Goal: Task Accomplishment & Management: Complete application form

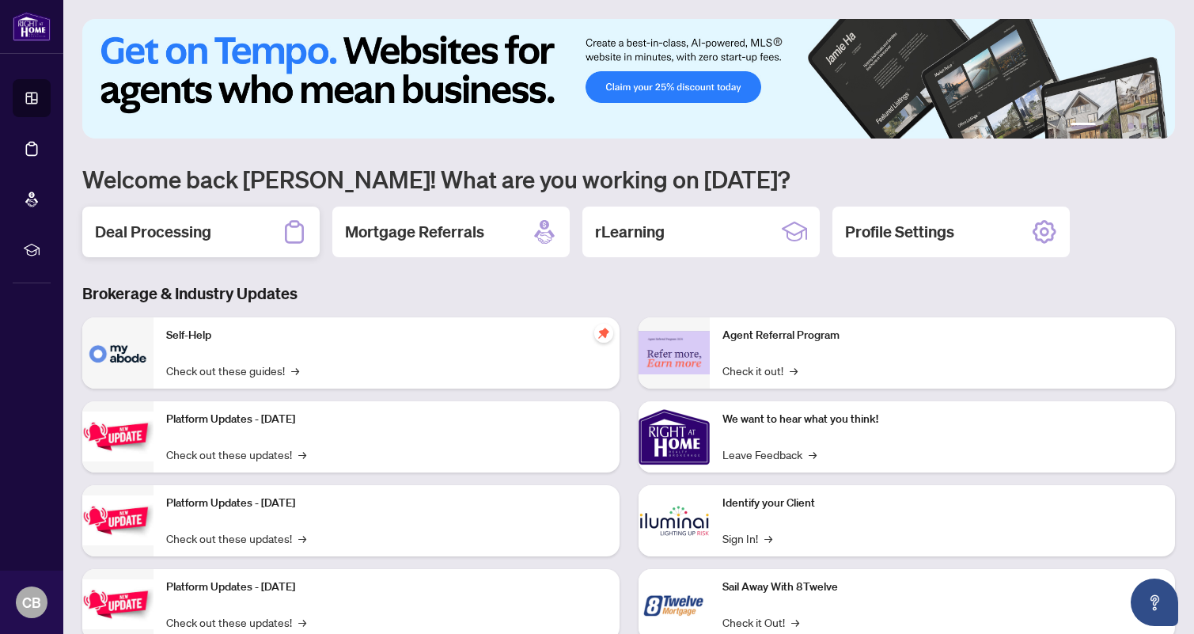
click at [187, 236] on h2 "Deal Processing" at bounding box center [153, 232] width 116 height 22
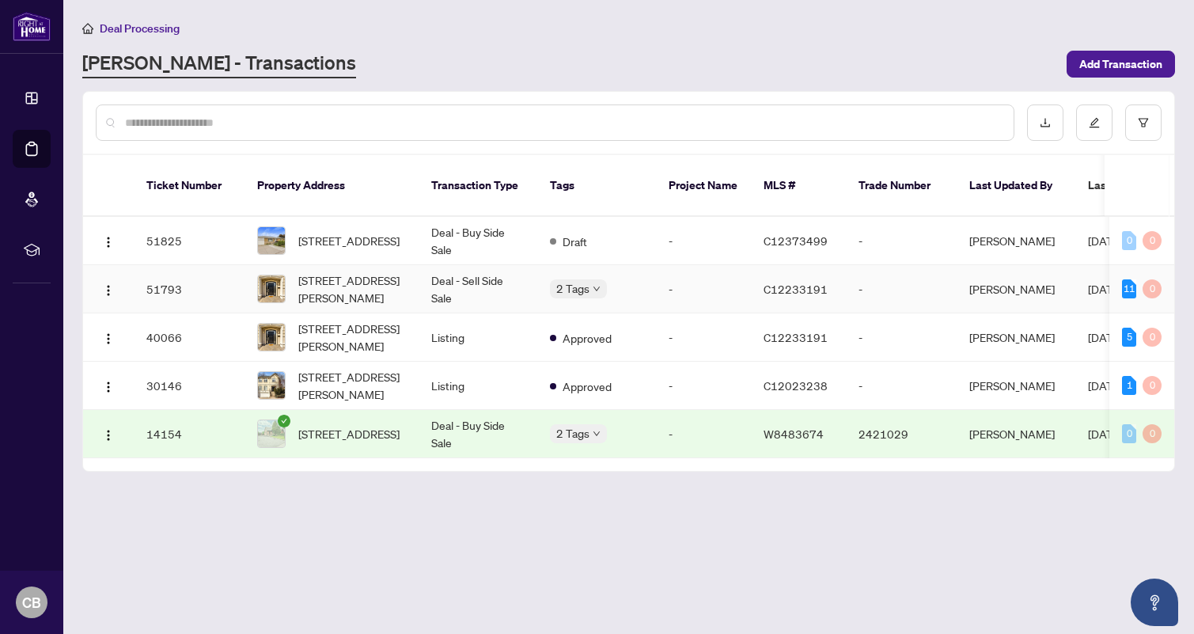
click at [460, 279] on td "Deal - Sell Side Sale" at bounding box center [478, 289] width 119 height 48
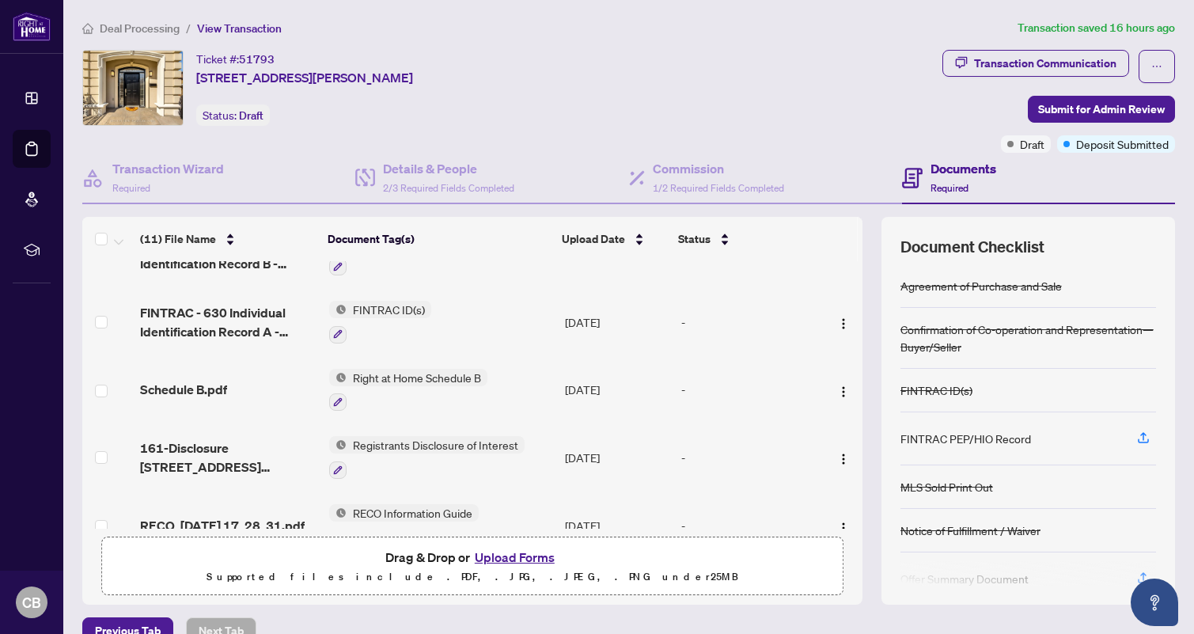
scroll to position [40, 0]
click at [1114, 111] on span "Submit for Admin Review" at bounding box center [1101, 109] width 127 height 25
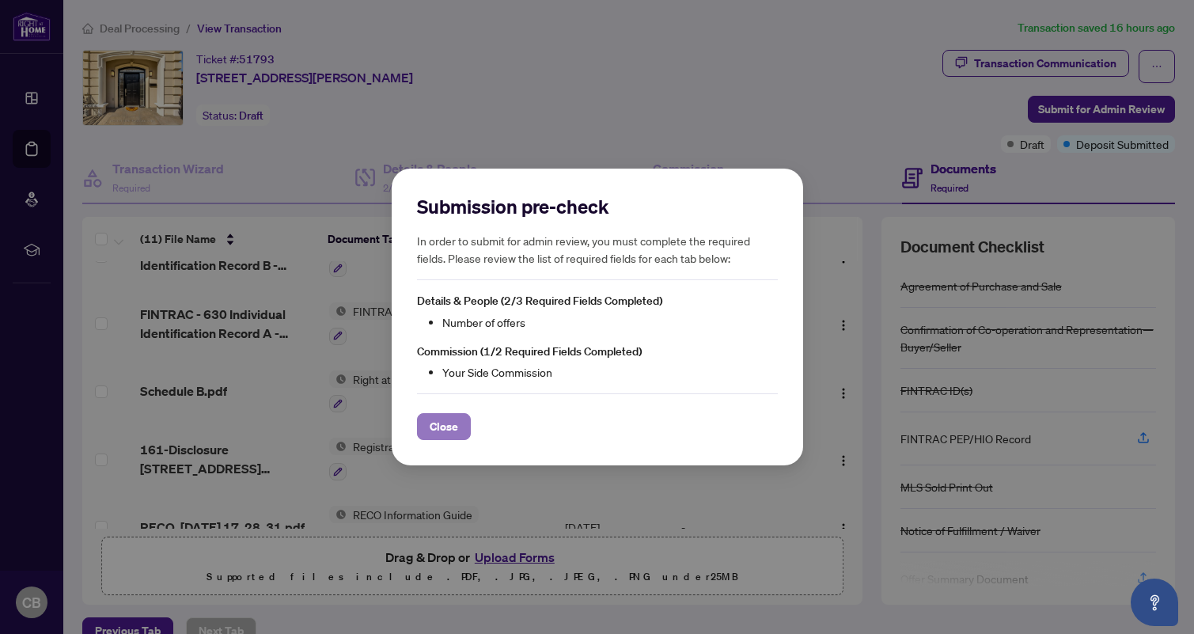
click at [461, 428] on button "Close" at bounding box center [444, 426] width 54 height 27
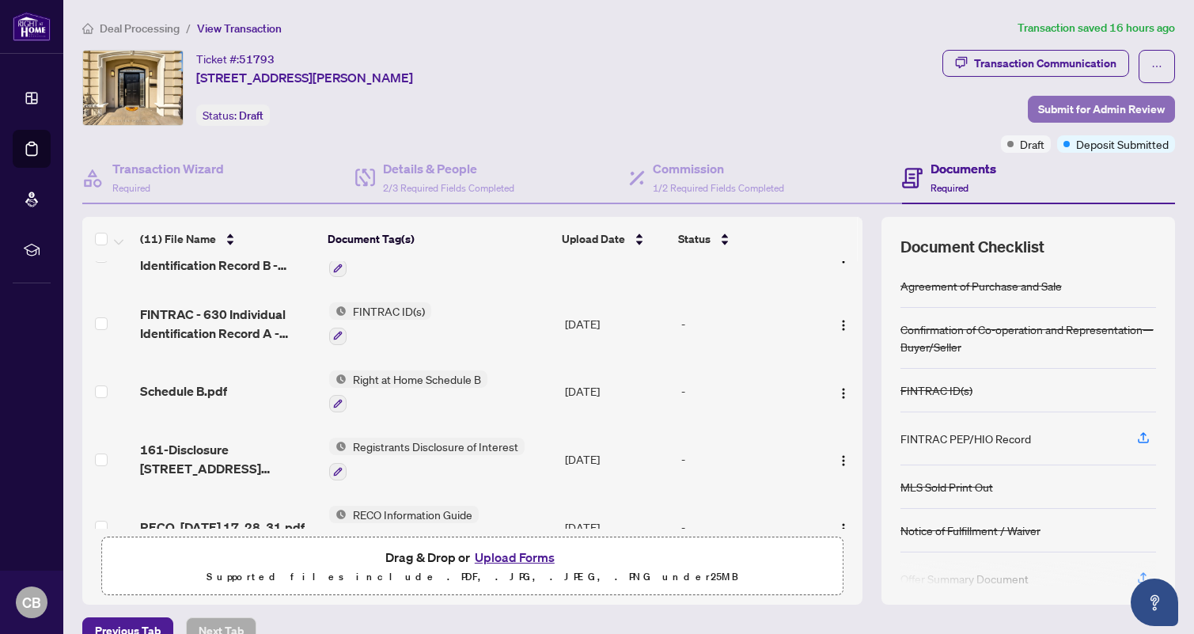
click at [1107, 107] on span "Submit for Admin Review" at bounding box center [1101, 109] width 127 height 25
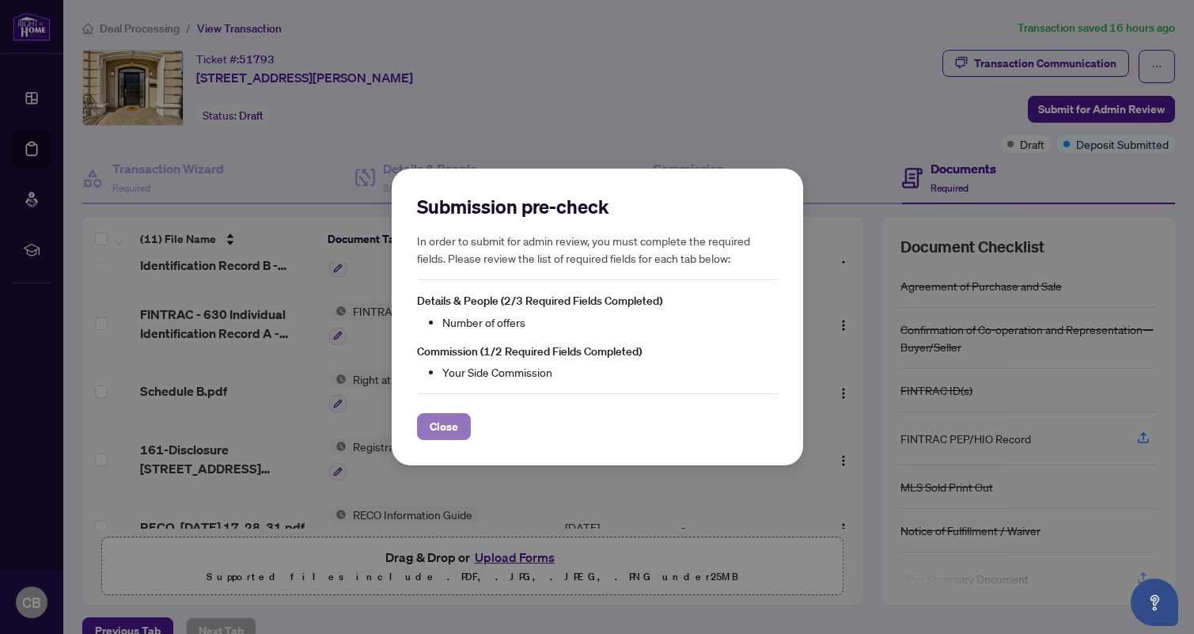
click at [434, 435] on span "Close" at bounding box center [444, 426] width 28 height 25
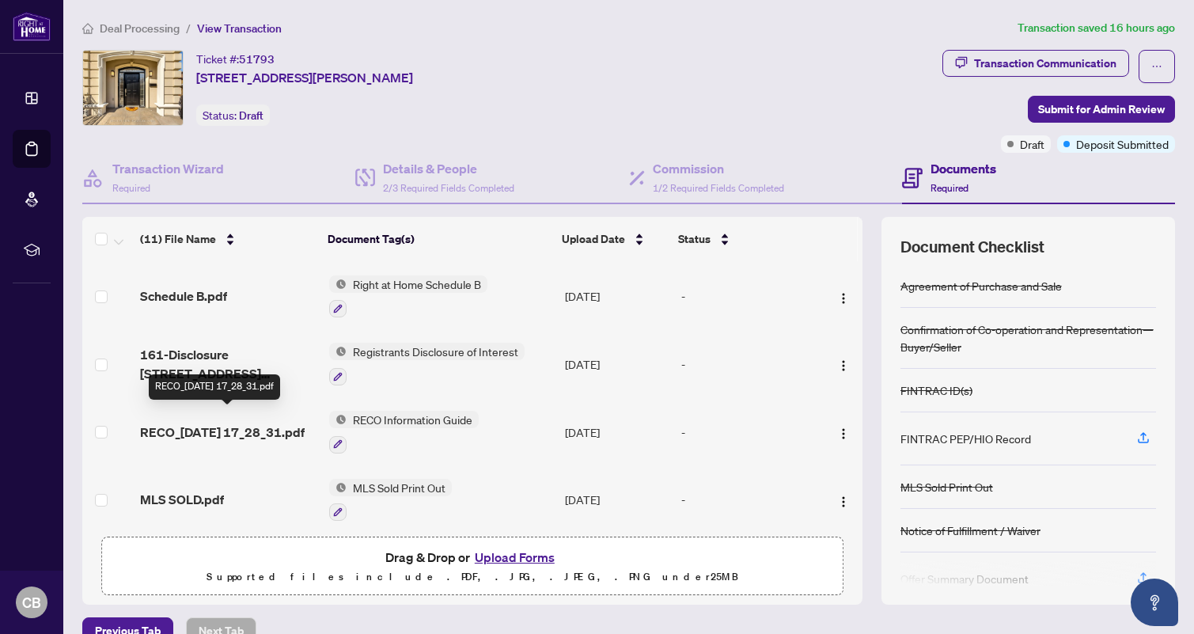
scroll to position [133, 0]
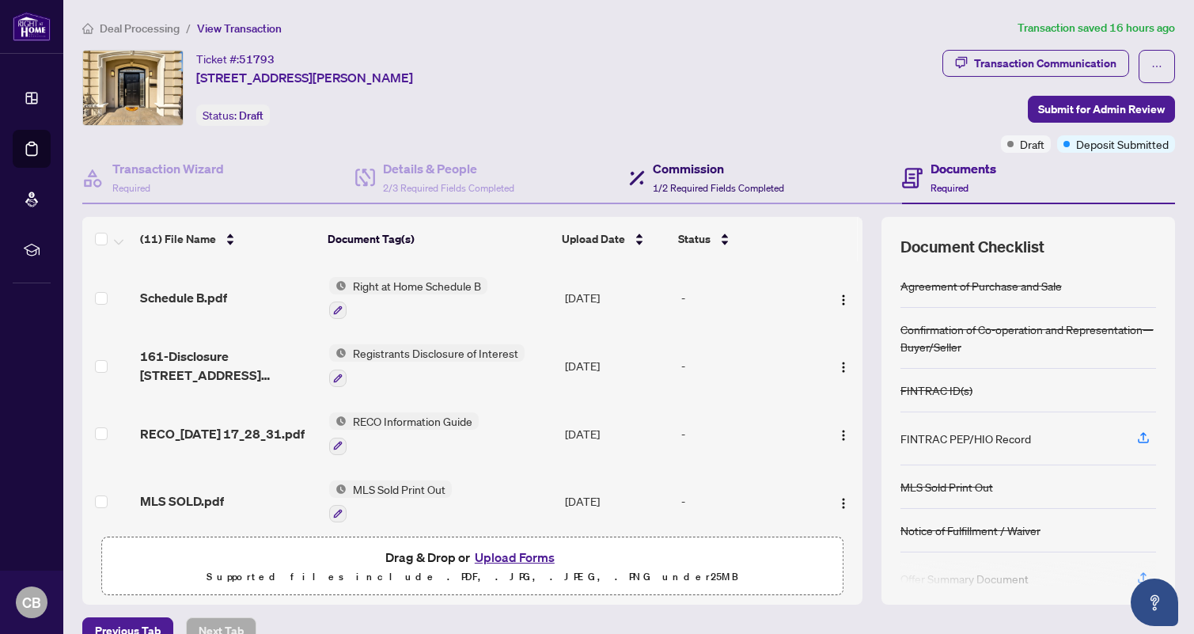
click at [683, 169] on h4 "Commission" at bounding box center [718, 168] width 131 height 19
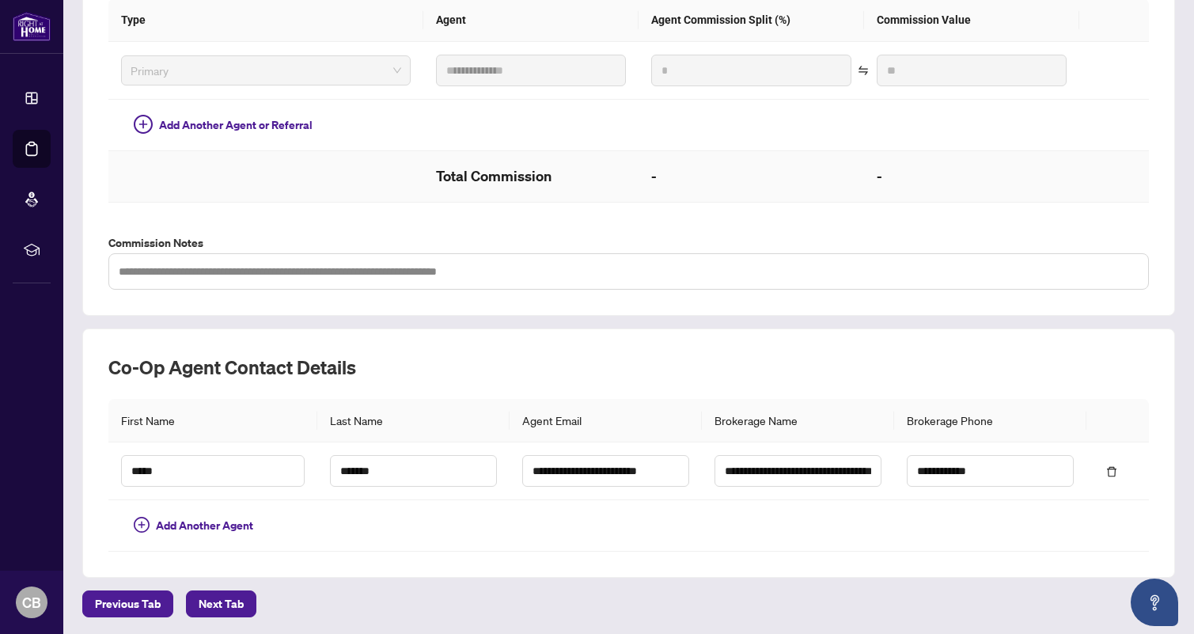
scroll to position [409, 0]
click at [567, 172] on h2 "Total Commission" at bounding box center [531, 177] width 190 height 25
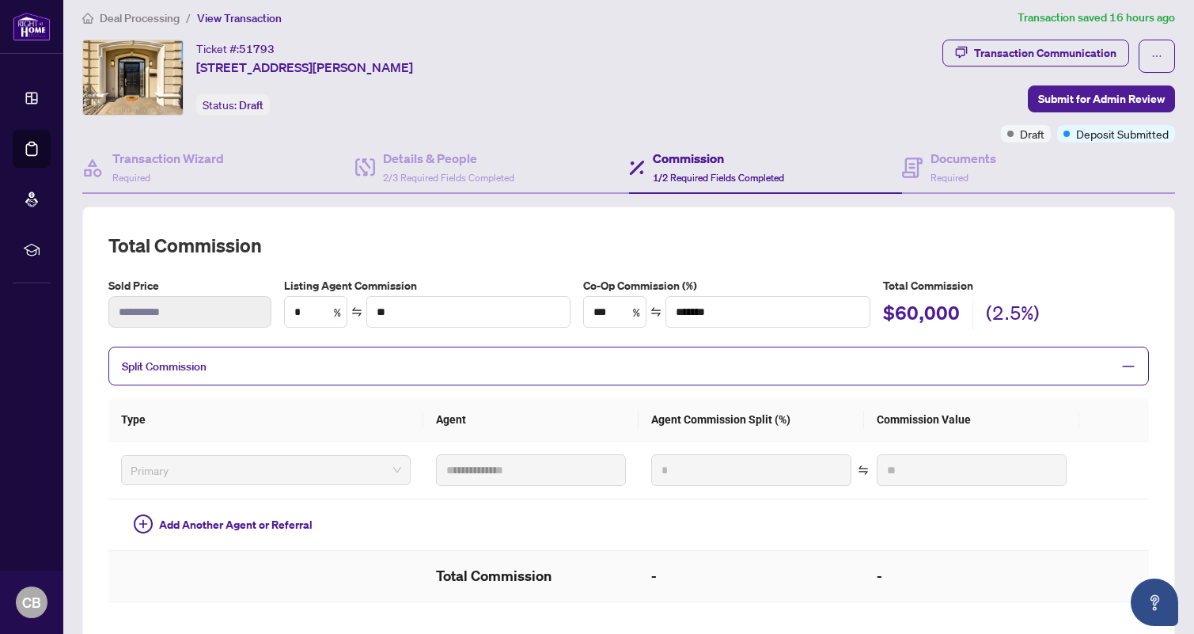
scroll to position [0, 0]
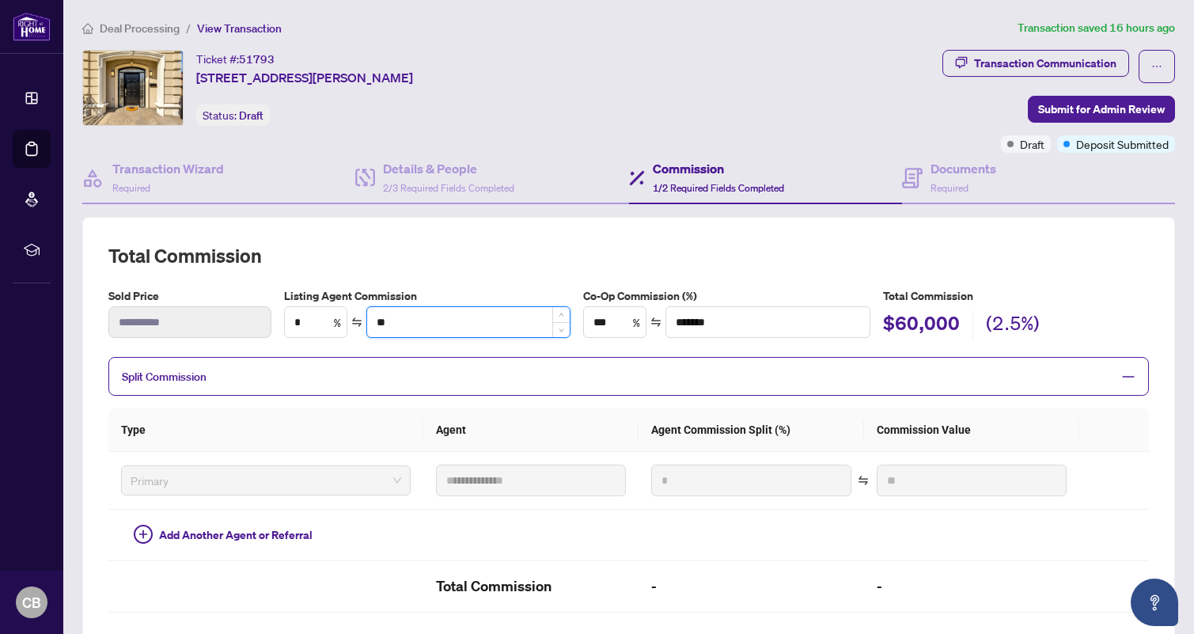
click at [531, 328] on input "**" at bounding box center [468, 322] width 203 height 30
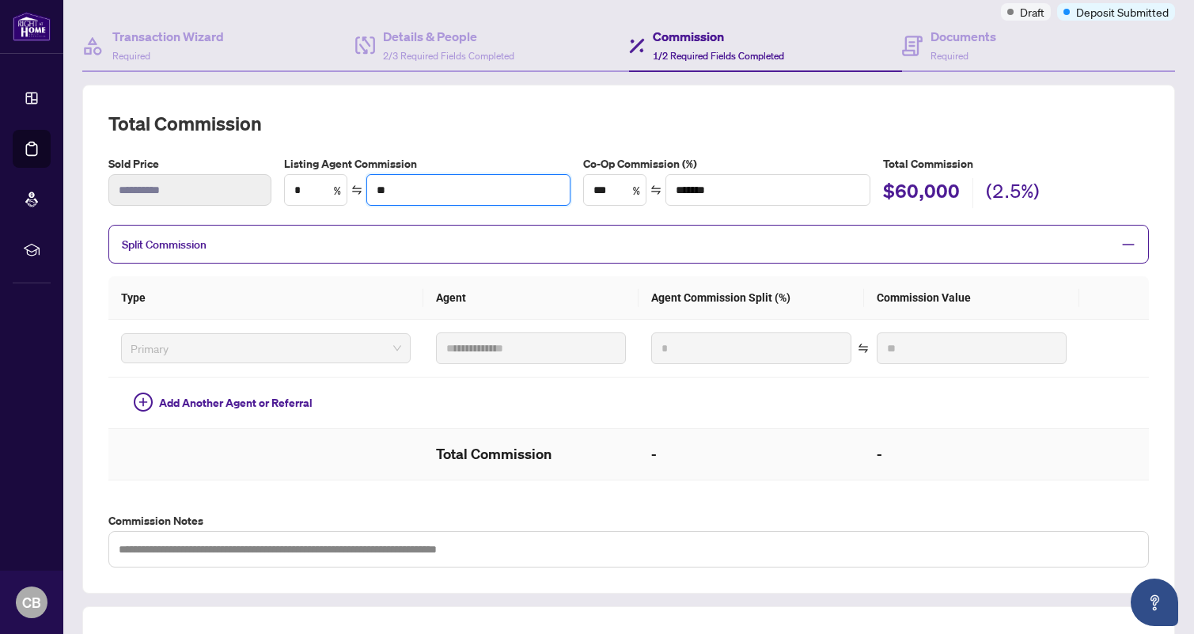
scroll to position [131, 0]
click at [438, 249] on span "Split Commission" at bounding box center [617, 245] width 990 height 18
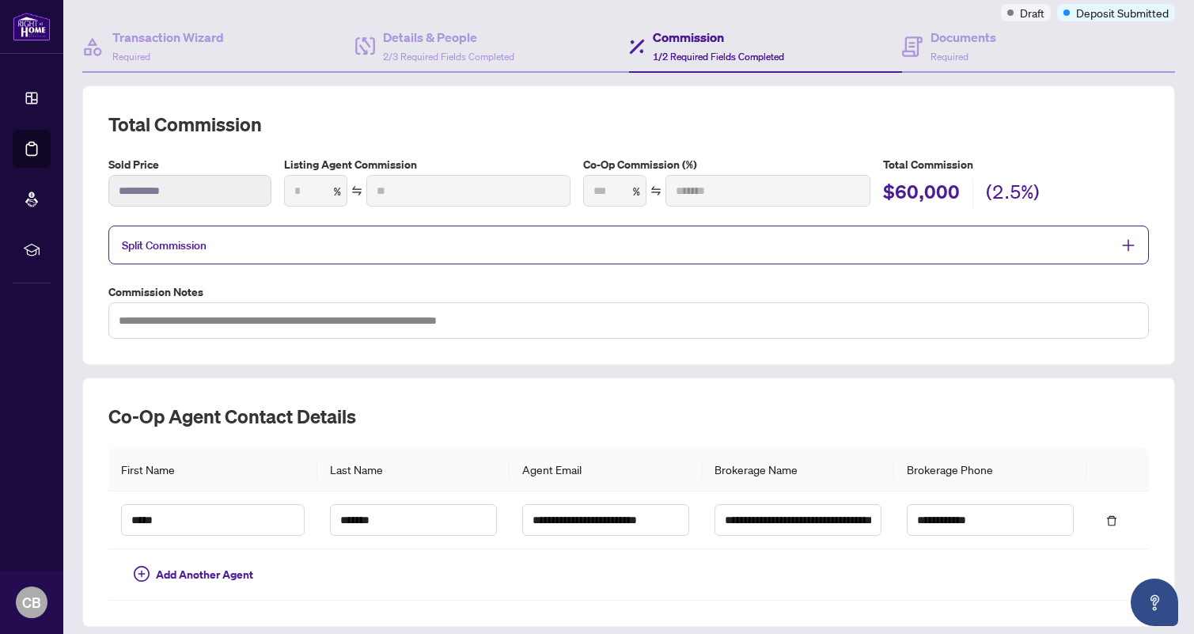
click at [438, 249] on span "Split Commission" at bounding box center [617, 245] width 990 height 18
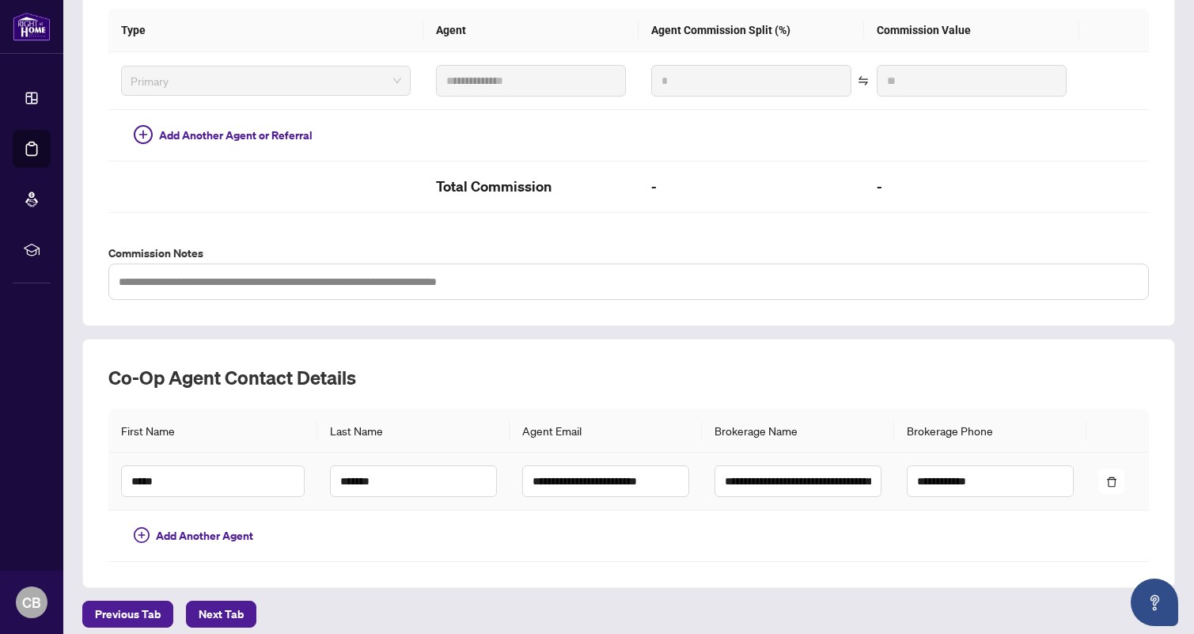
scroll to position [0, 0]
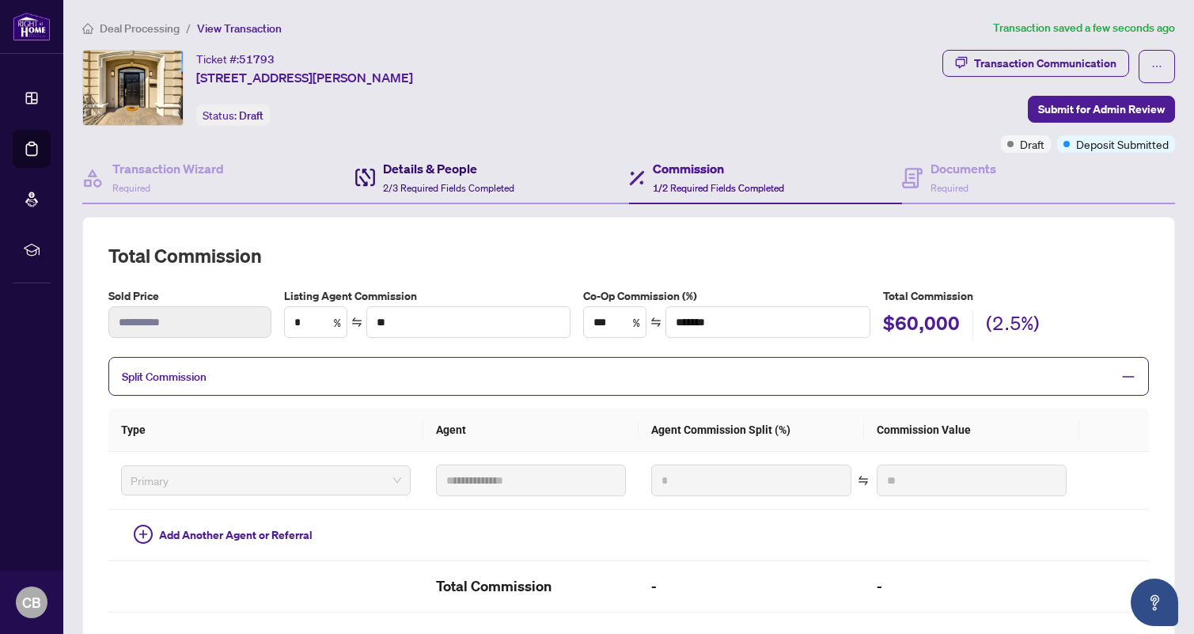
click at [412, 191] on span "2/3 Required Fields Completed" at bounding box center [448, 188] width 131 height 12
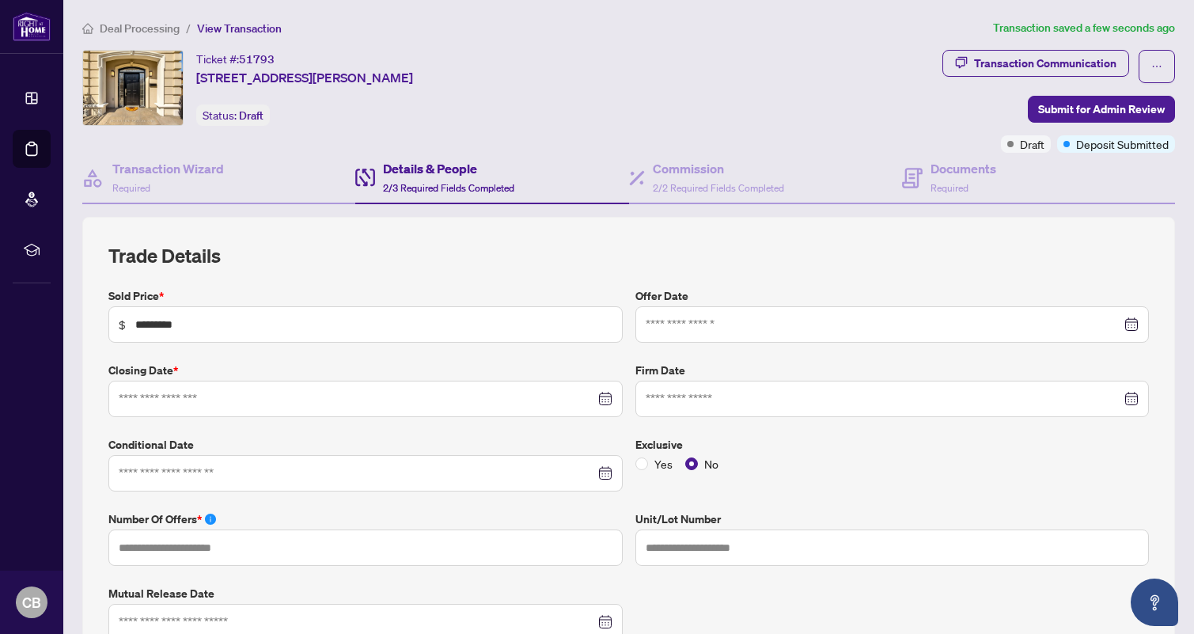
type input "**********"
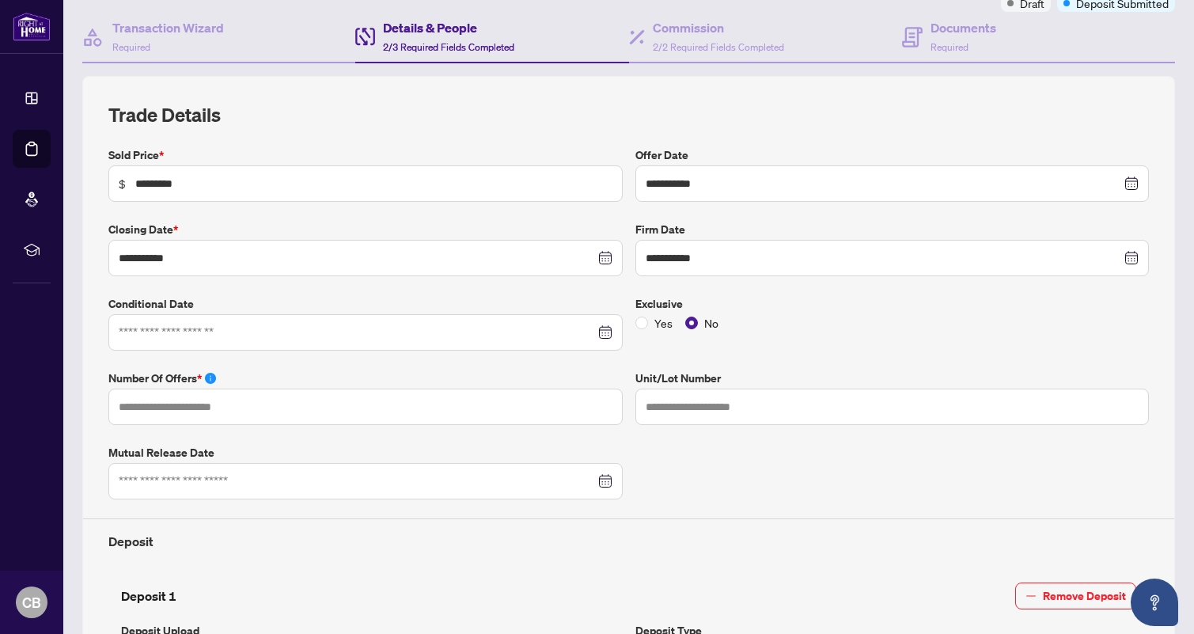
scroll to position [161, 0]
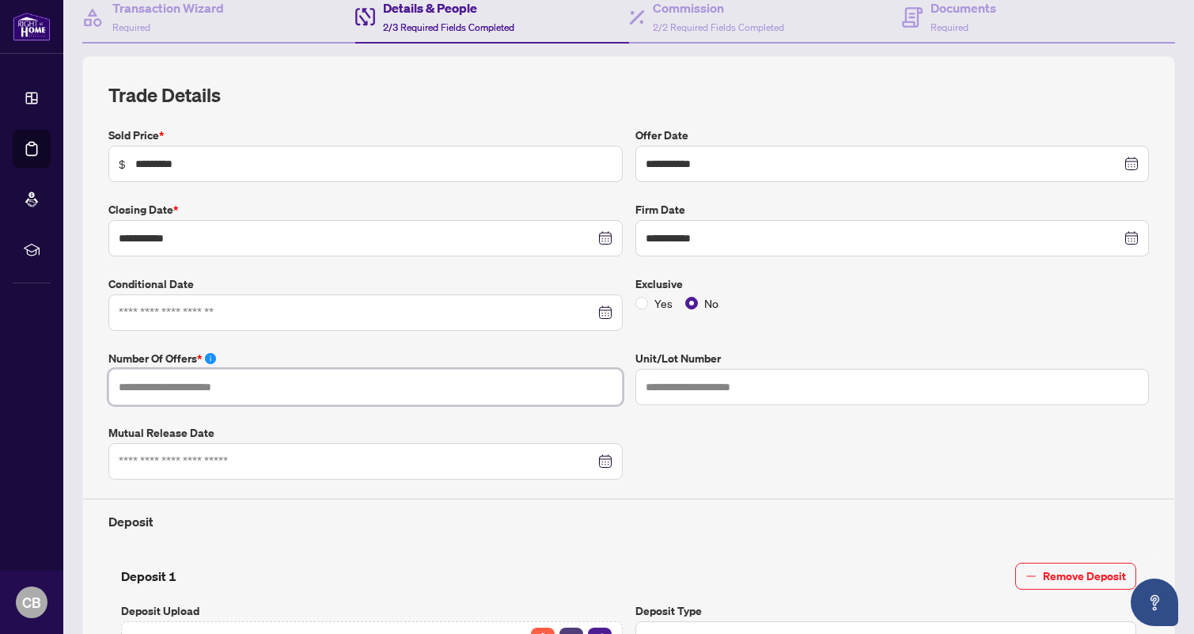
click at [433, 375] on input "text" at bounding box center [365, 387] width 514 height 36
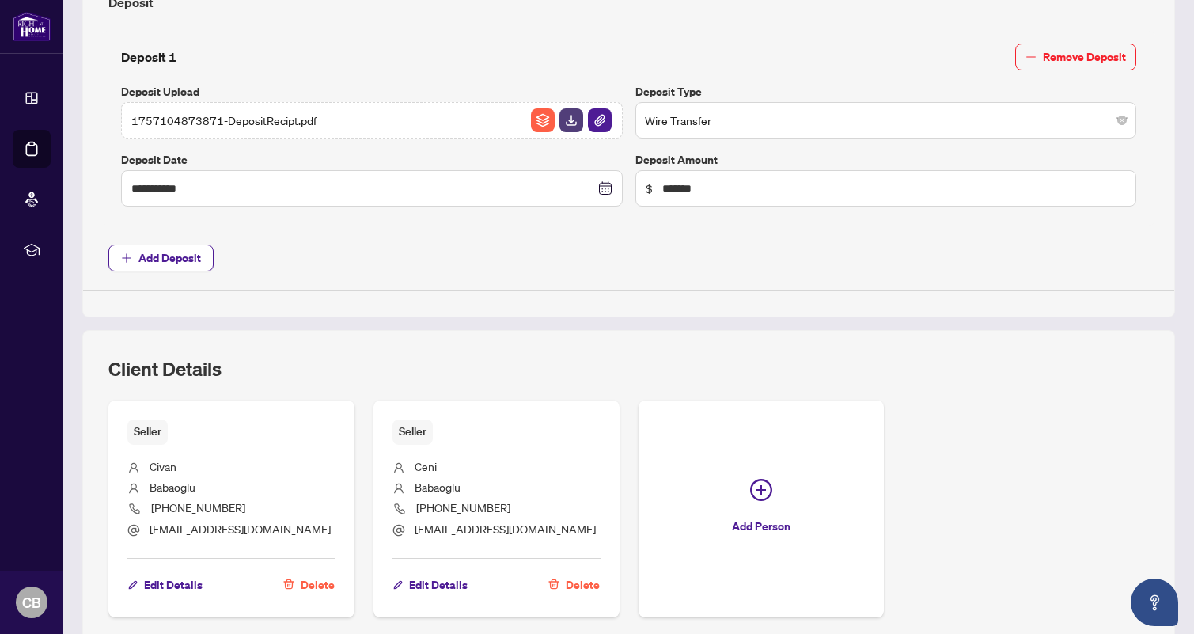
scroll to position [746, 0]
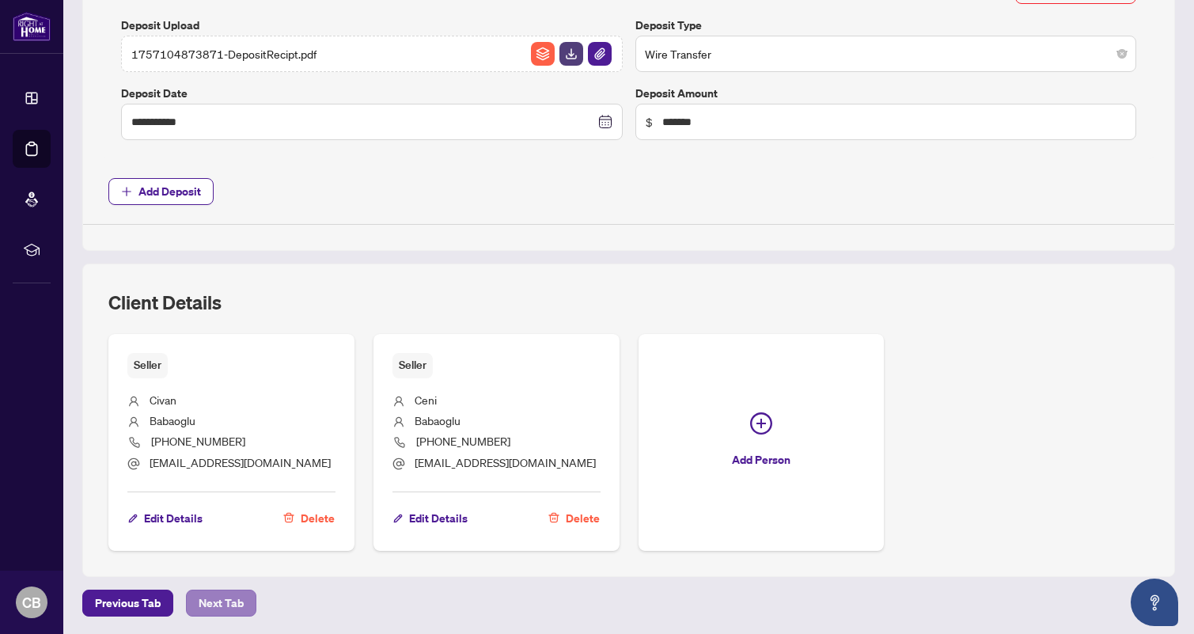
type input "*"
click at [219, 596] on span "Next Tab" at bounding box center [221, 602] width 45 height 25
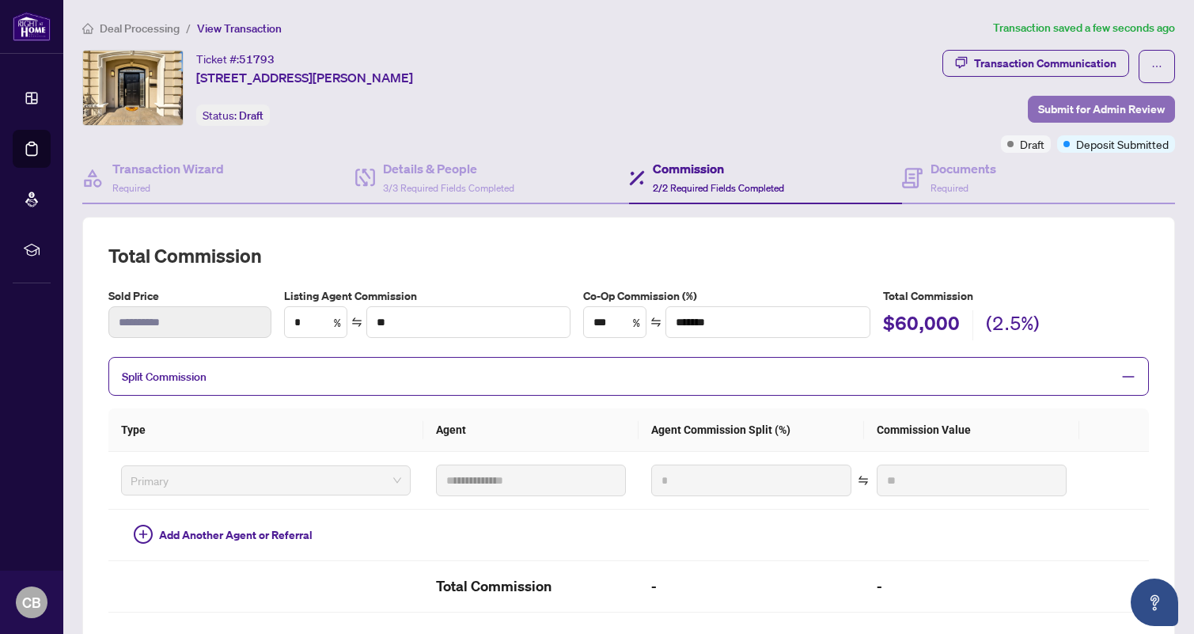
click at [1052, 102] on span "Submit for Admin Review" at bounding box center [1101, 109] width 127 height 25
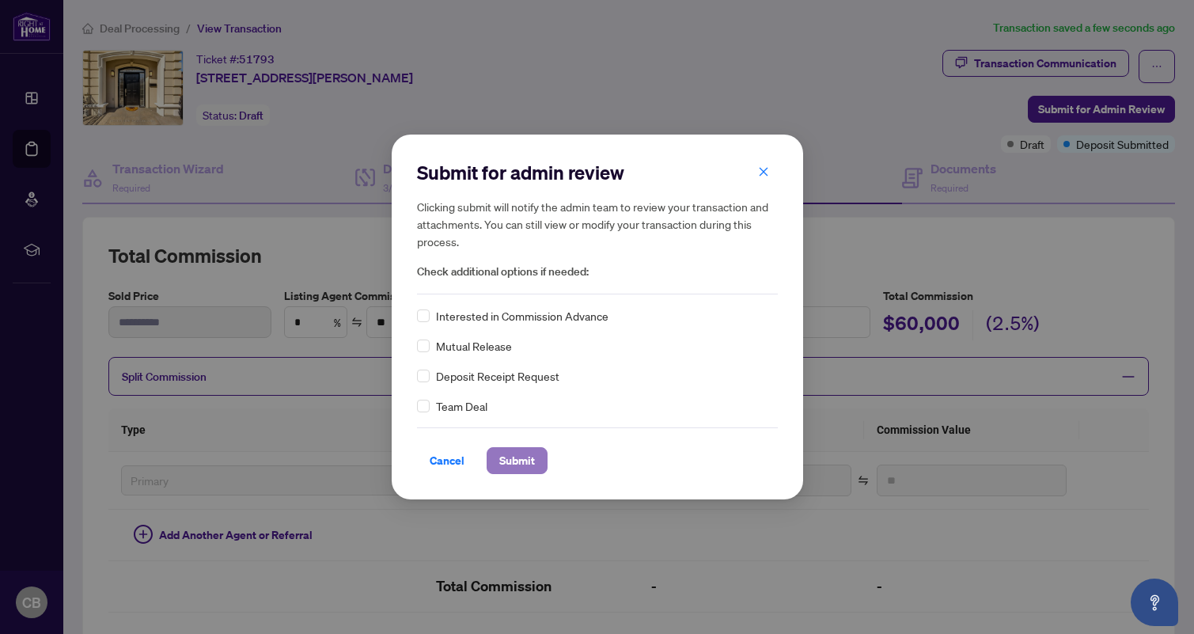
click at [521, 459] on span "Submit" at bounding box center [517, 460] width 36 height 25
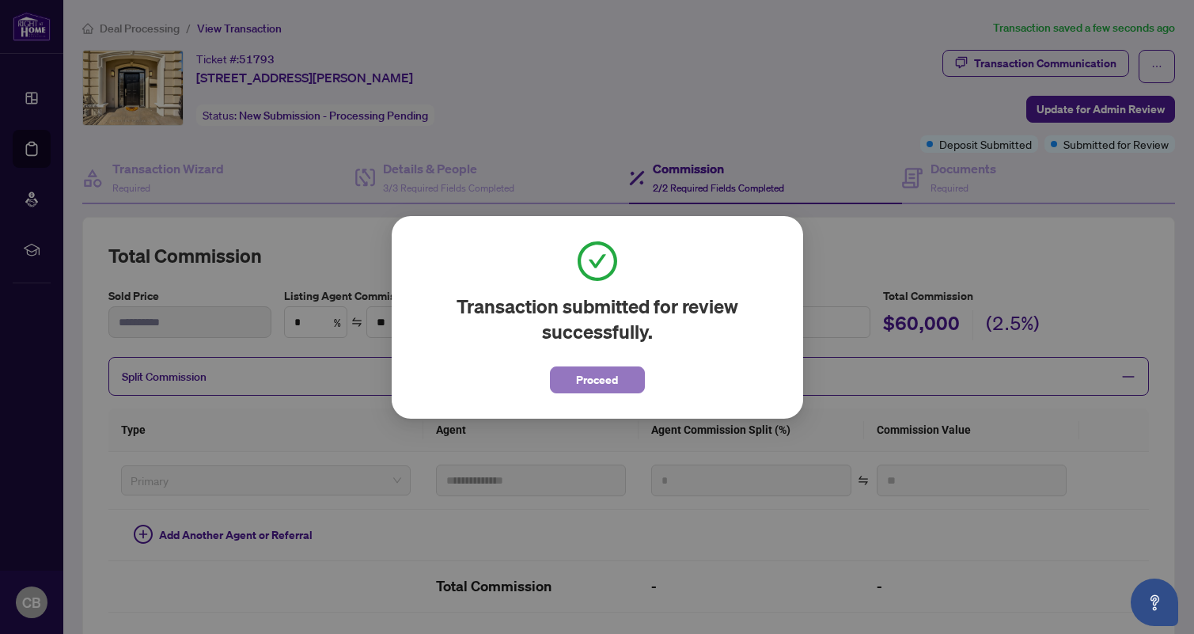
click at [597, 381] on span "Proceed" at bounding box center [597, 379] width 42 height 25
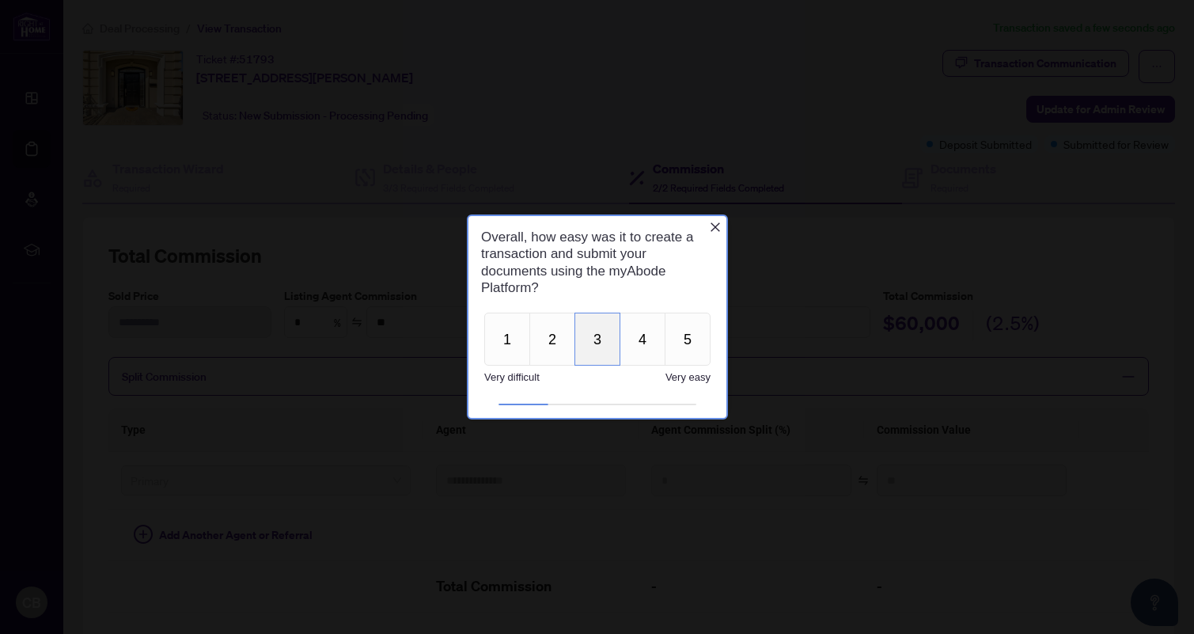
click at [588, 343] on button "3" at bounding box center [597, 339] width 46 height 53
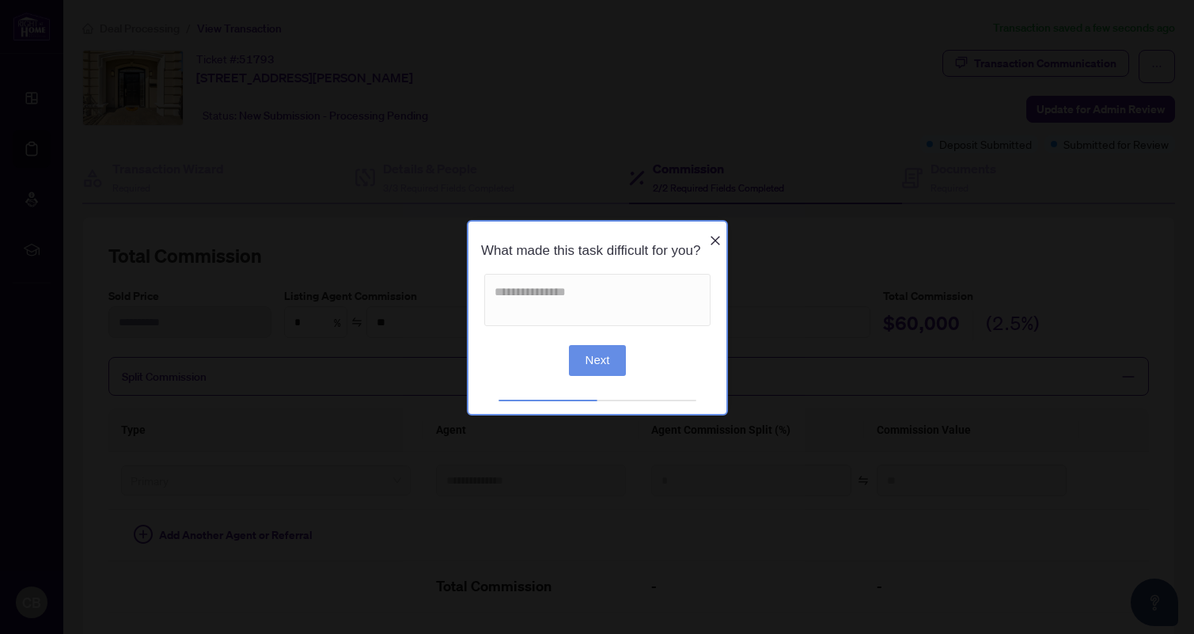
click at [714, 236] on icon "Close button" at bounding box center [714, 240] width 9 height 9
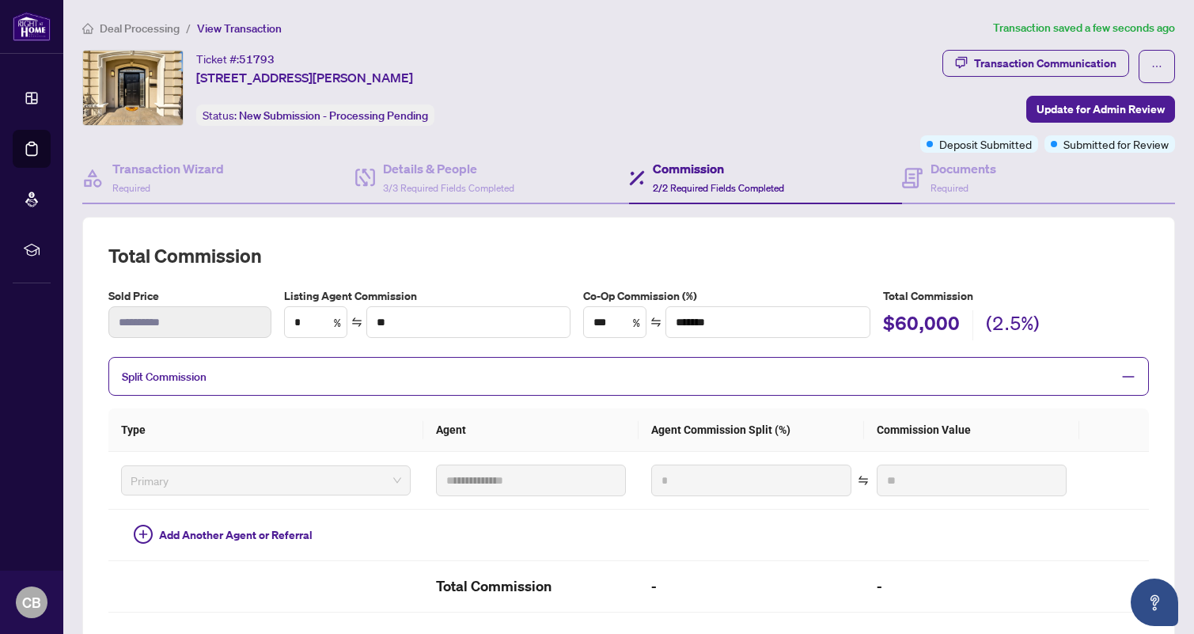
click at [164, 27] on span "Deal Processing" at bounding box center [140, 28] width 80 height 14
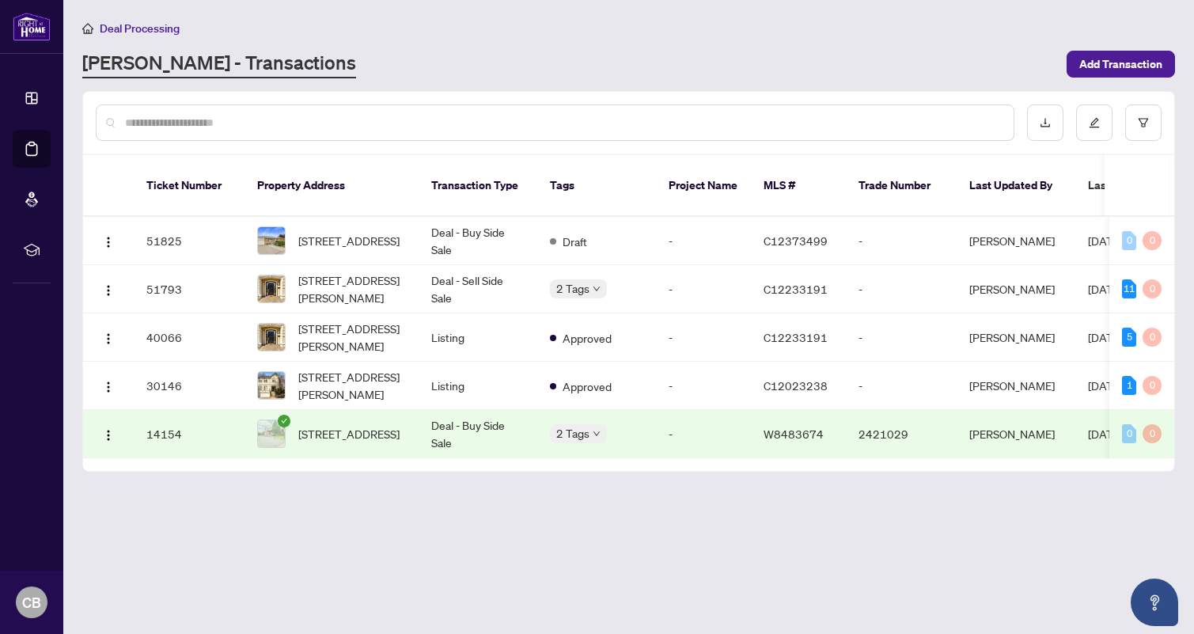
click at [1184, 263] on main "Deal Processing RAHR - Transactions Add Transaction Ticket Number Property Addr…" at bounding box center [628, 317] width 1131 height 634
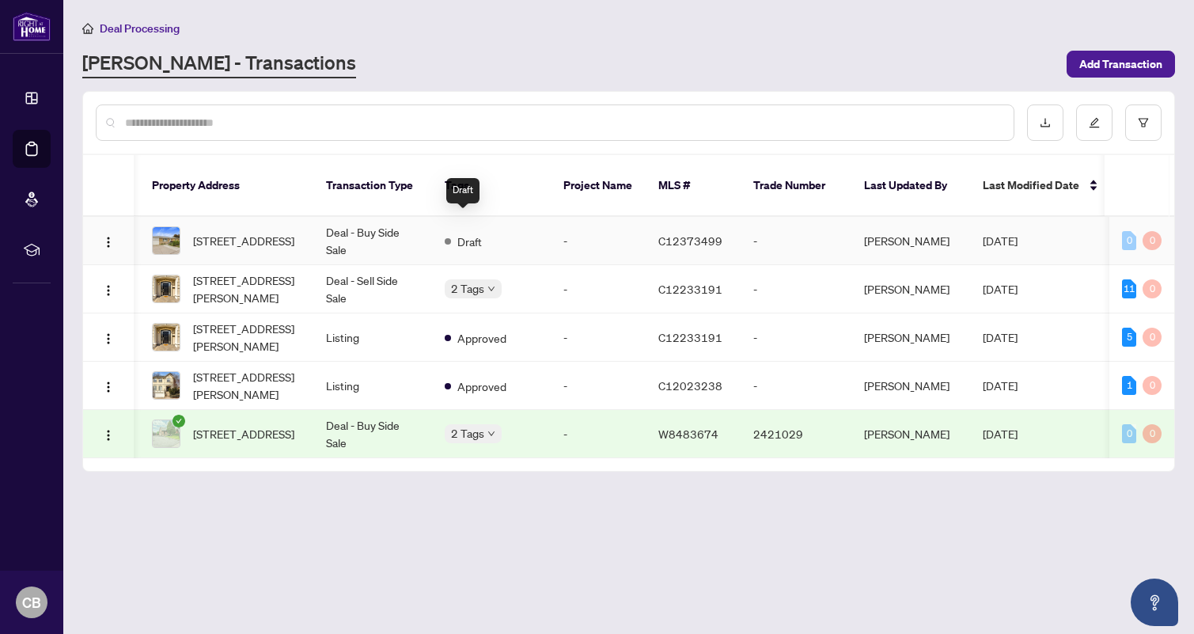
click at [473, 233] on span "Draft" at bounding box center [469, 241] width 25 height 17
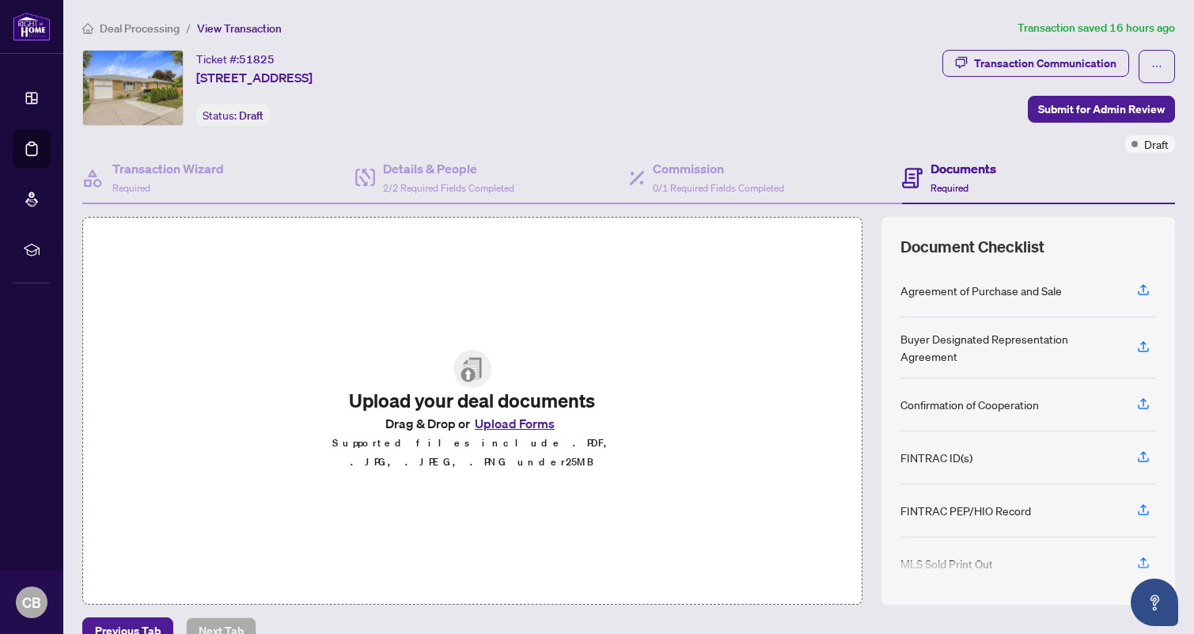
click at [136, 28] on span "Deal Processing" at bounding box center [140, 28] width 80 height 14
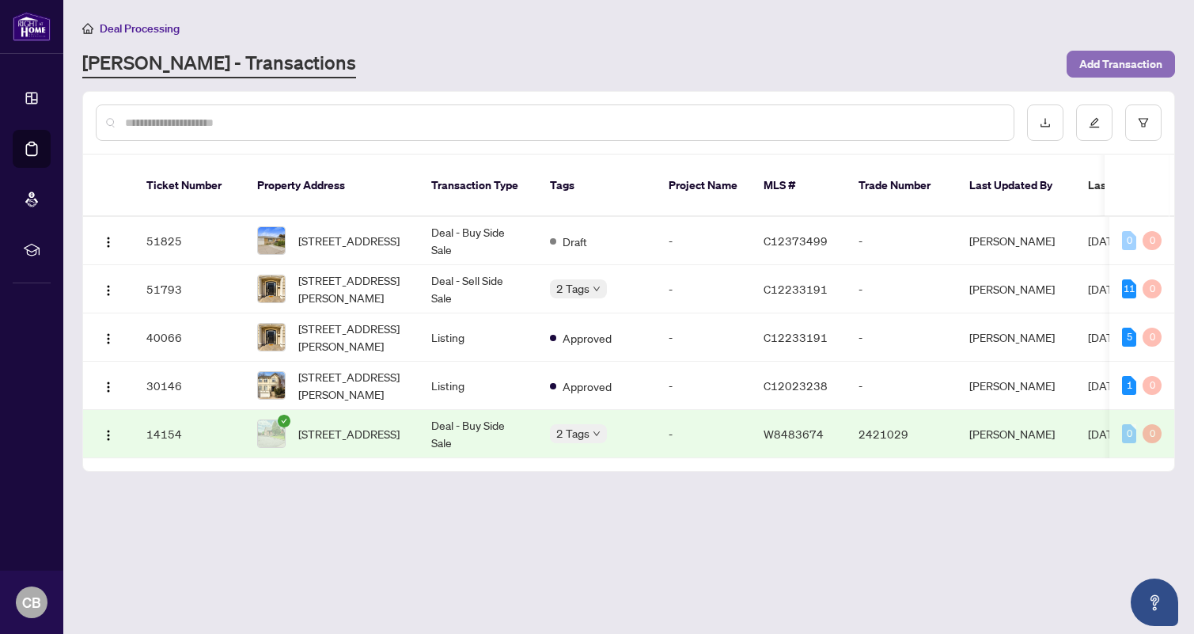
click at [1151, 68] on span "Add Transaction" at bounding box center [1120, 63] width 83 height 25
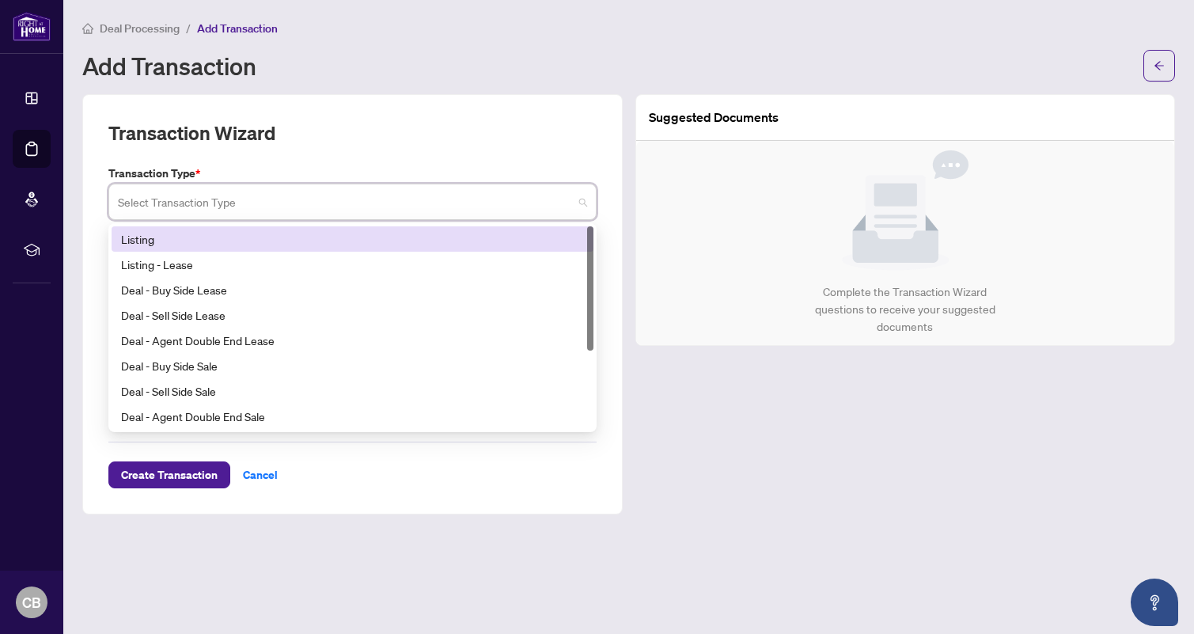
click at [492, 199] on input "search" at bounding box center [345, 204] width 455 height 35
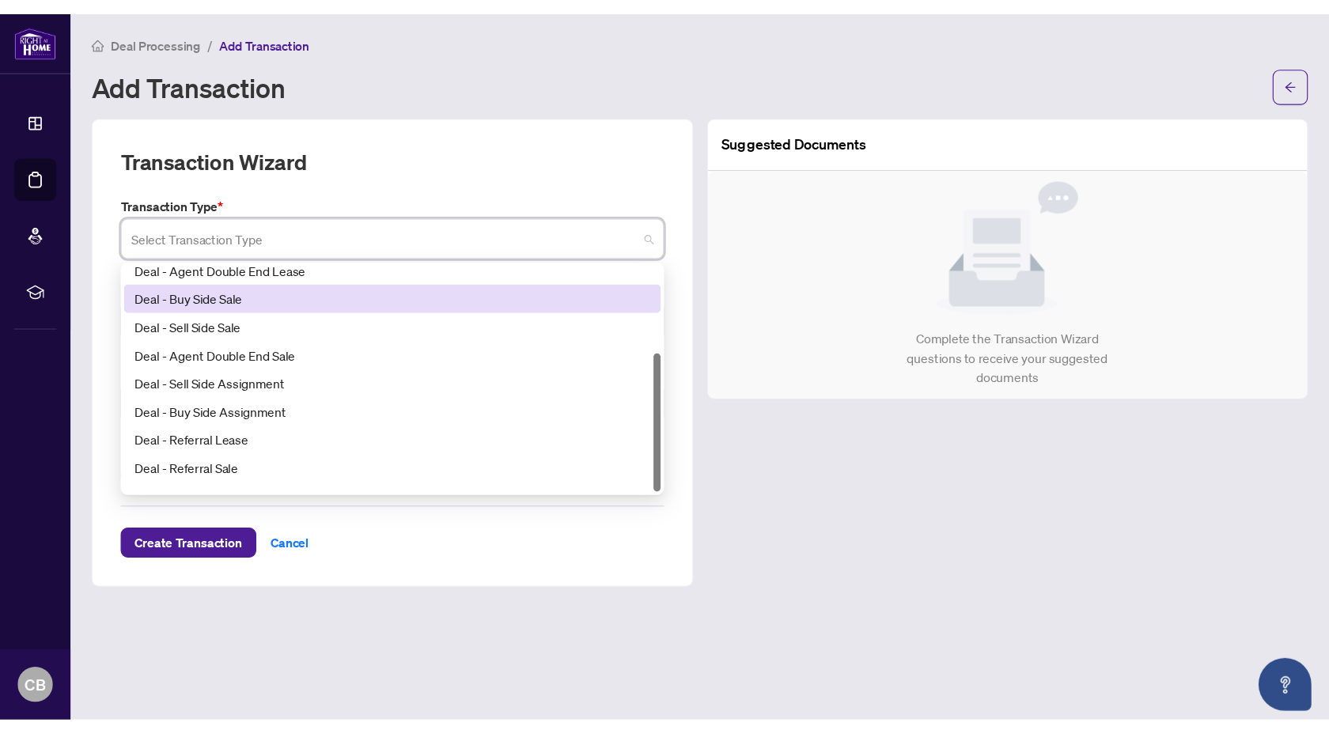
scroll to position [127, 0]
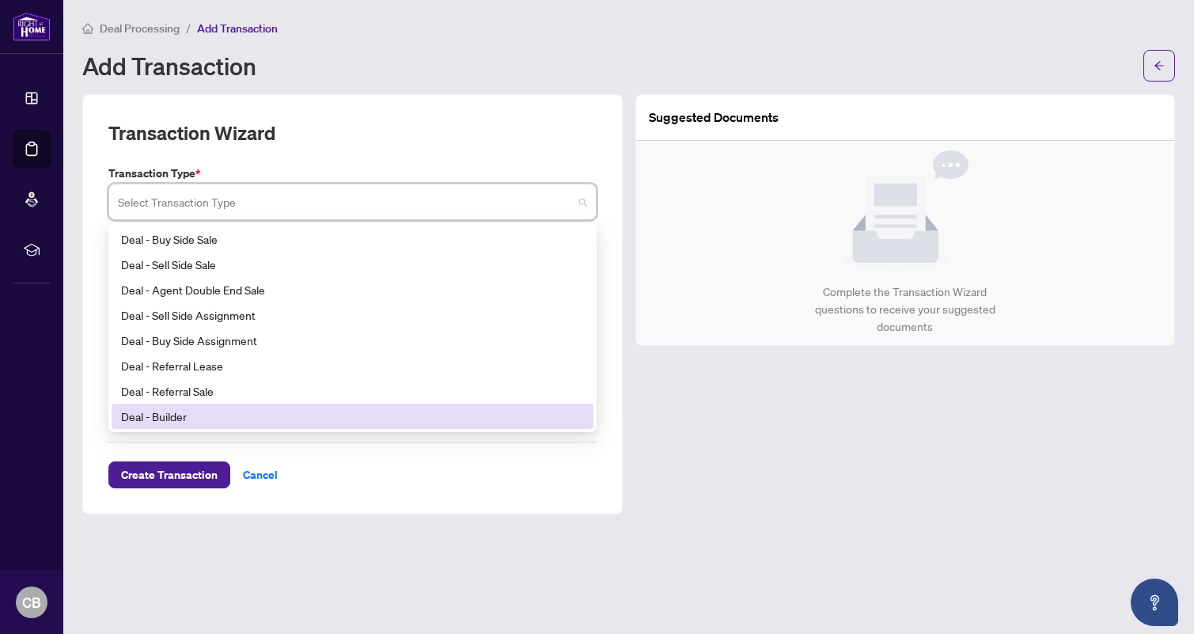
click at [246, 474] on div "Create Transaction Cancel" at bounding box center [352, 456] width 488 height 66
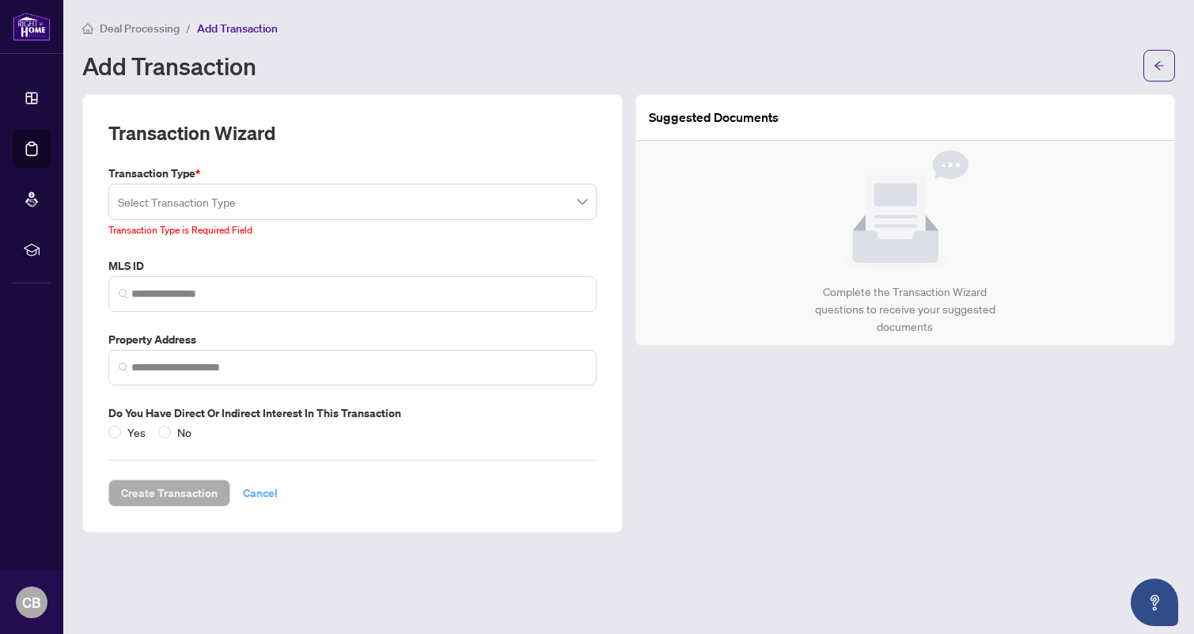
click at [258, 498] on span "Cancel" at bounding box center [260, 492] width 35 height 25
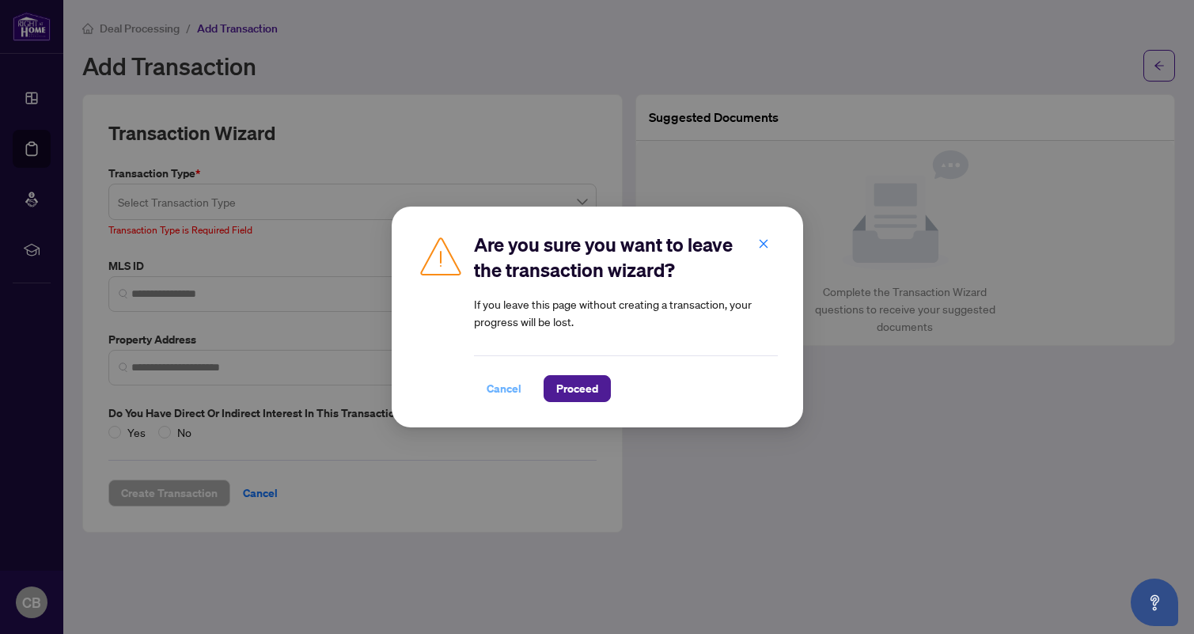
click at [492, 389] on span "Cancel" at bounding box center [504, 388] width 35 height 25
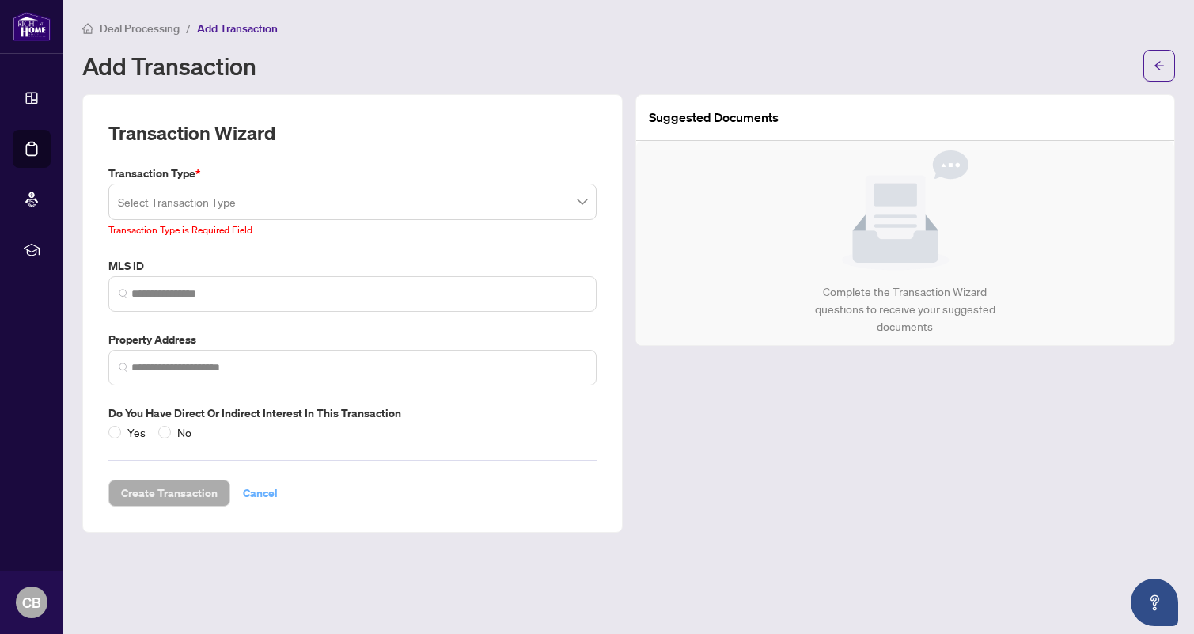
click at [254, 496] on span "Cancel" at bounding box center [260, 492] width 35 height 25
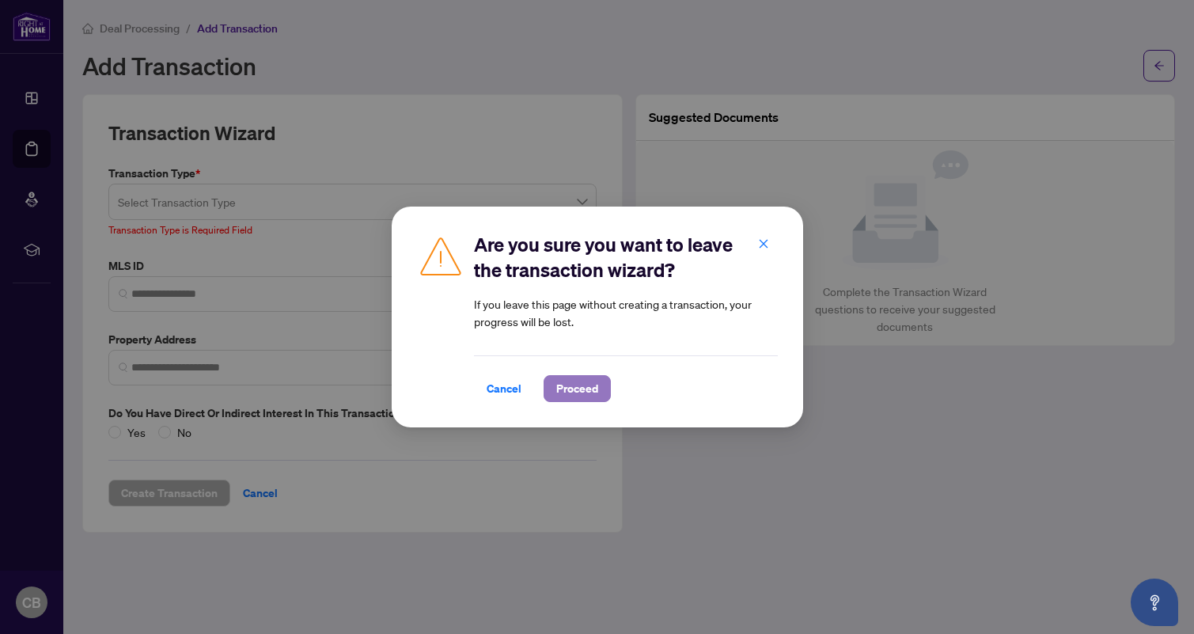
click at [589, 395] on span "Proceed" at bounding box center [577, 388] width 42 height 25
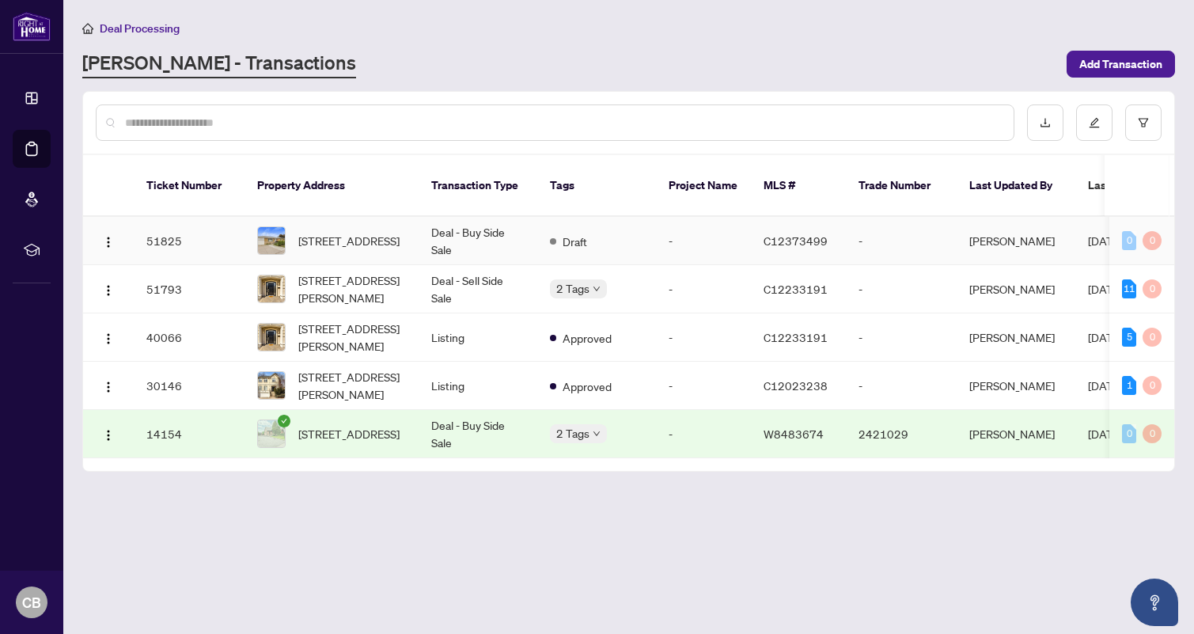
click at [460, 223] on td "Deal - Buy Side Sale" at bounding box center [478, 241] width 119 height 48
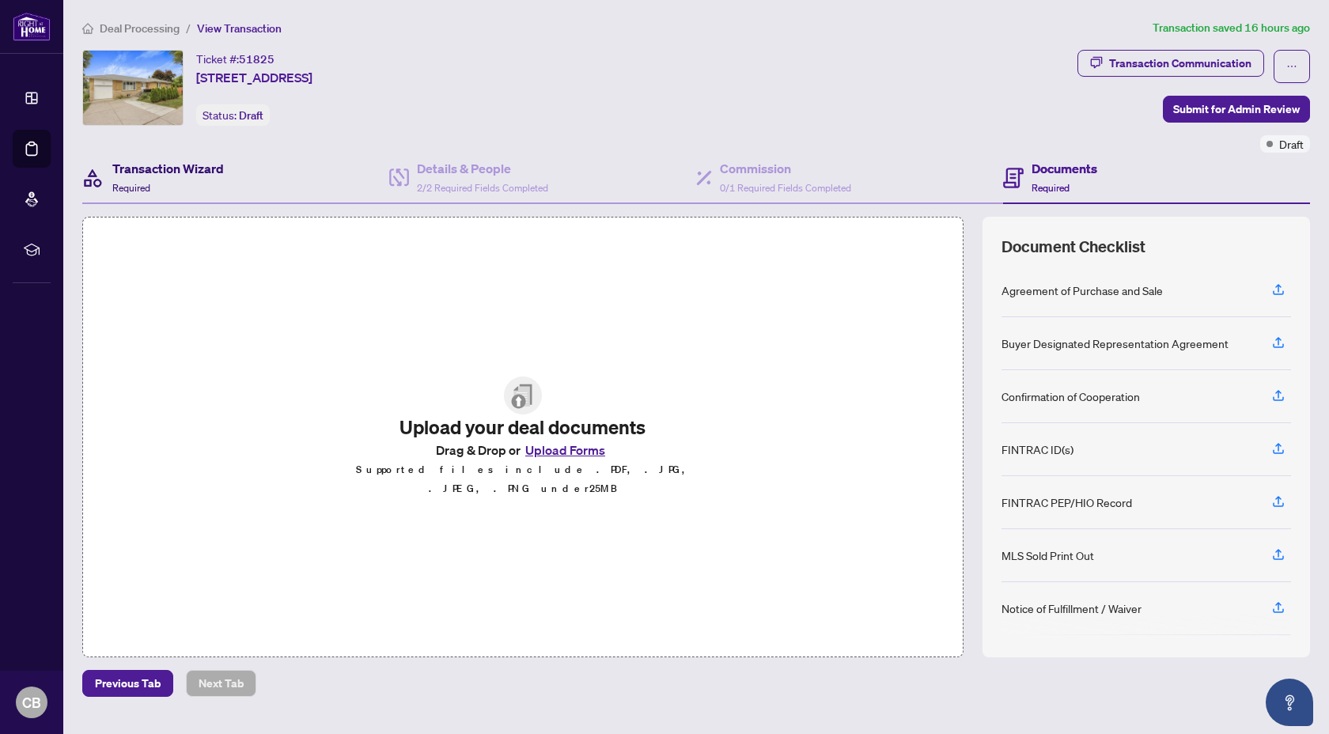
click at [201, 167] on h4 "Transaction Wizard" at bounding box center [168, 168] width 112 height 19
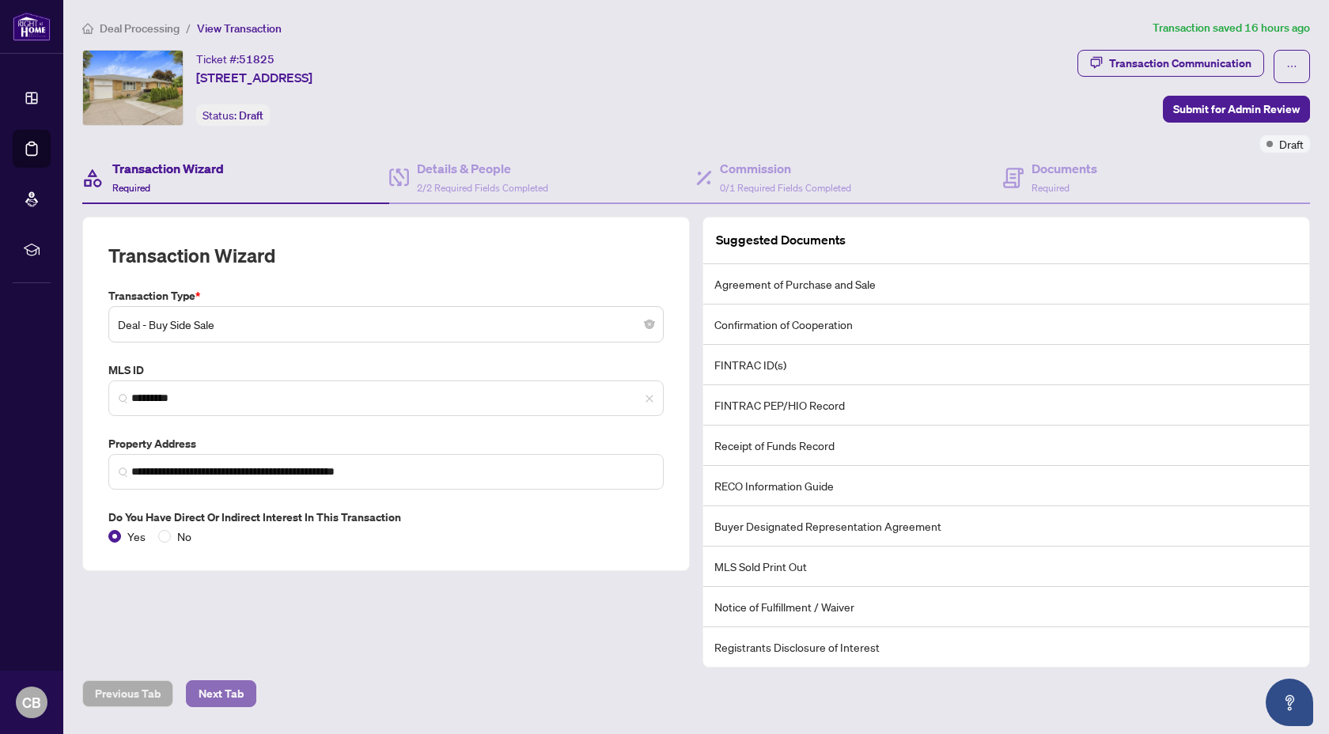
click at [235, 633] on span "Next Tab" at bounding box center [221, 693] width 45 height 25
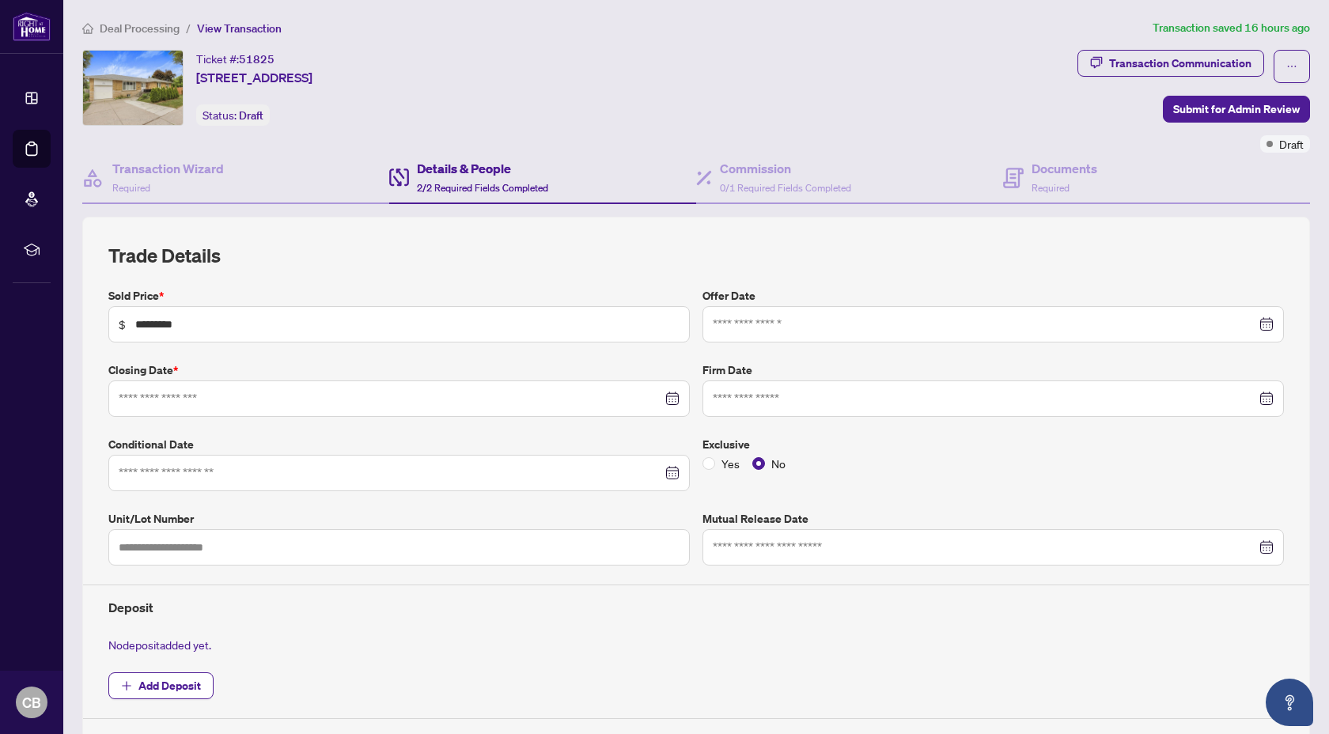
type input "**********"
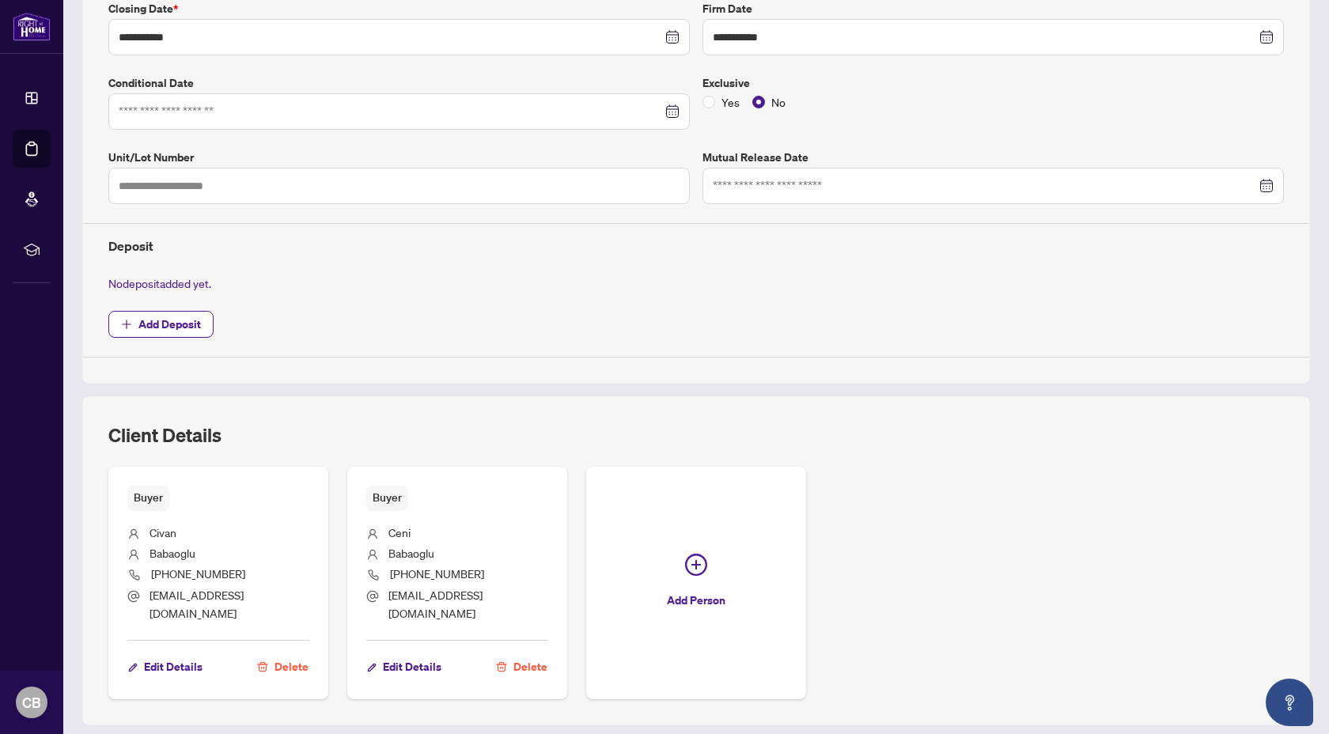
scroll to position [359, 0]
click at [168, 329] on span "Add Deposit" at bounding box center [169, 326] width 63 height 25
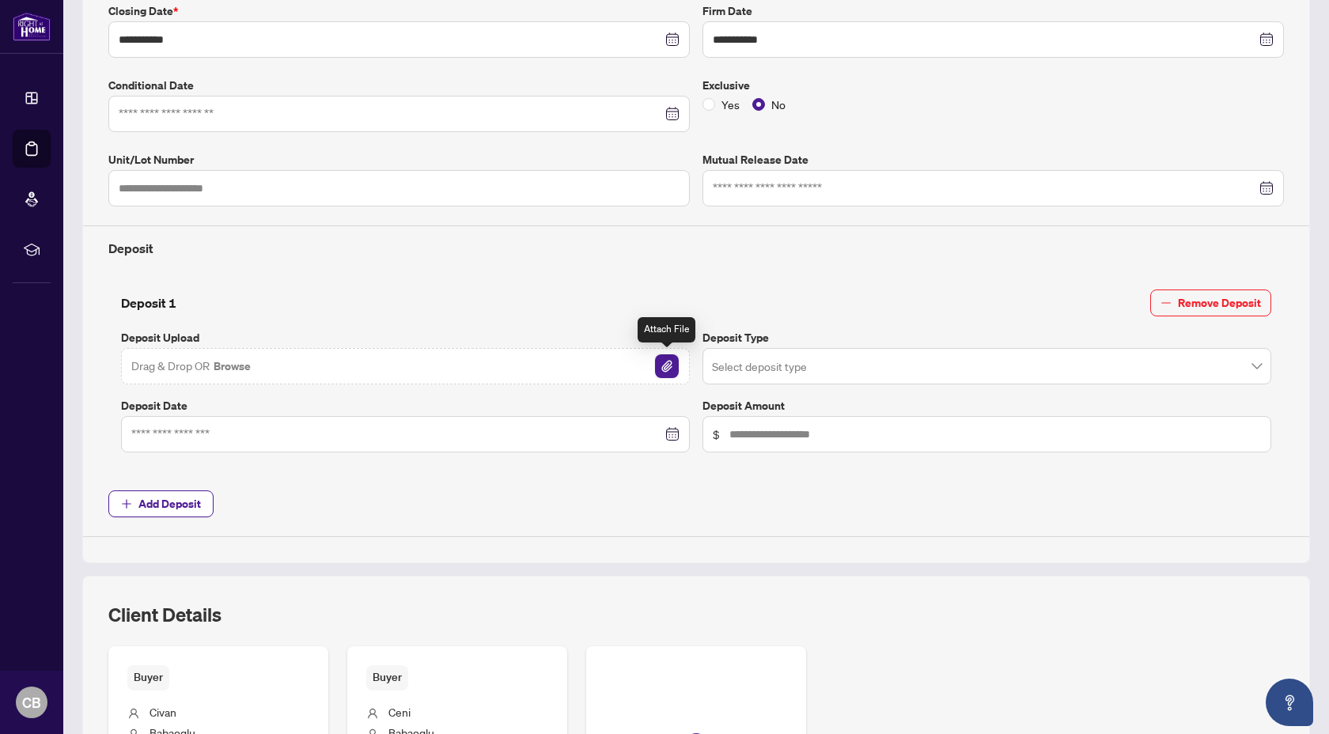
click at [666, 370] on img "button" at bounding box center [667, 366] width 24 height 24
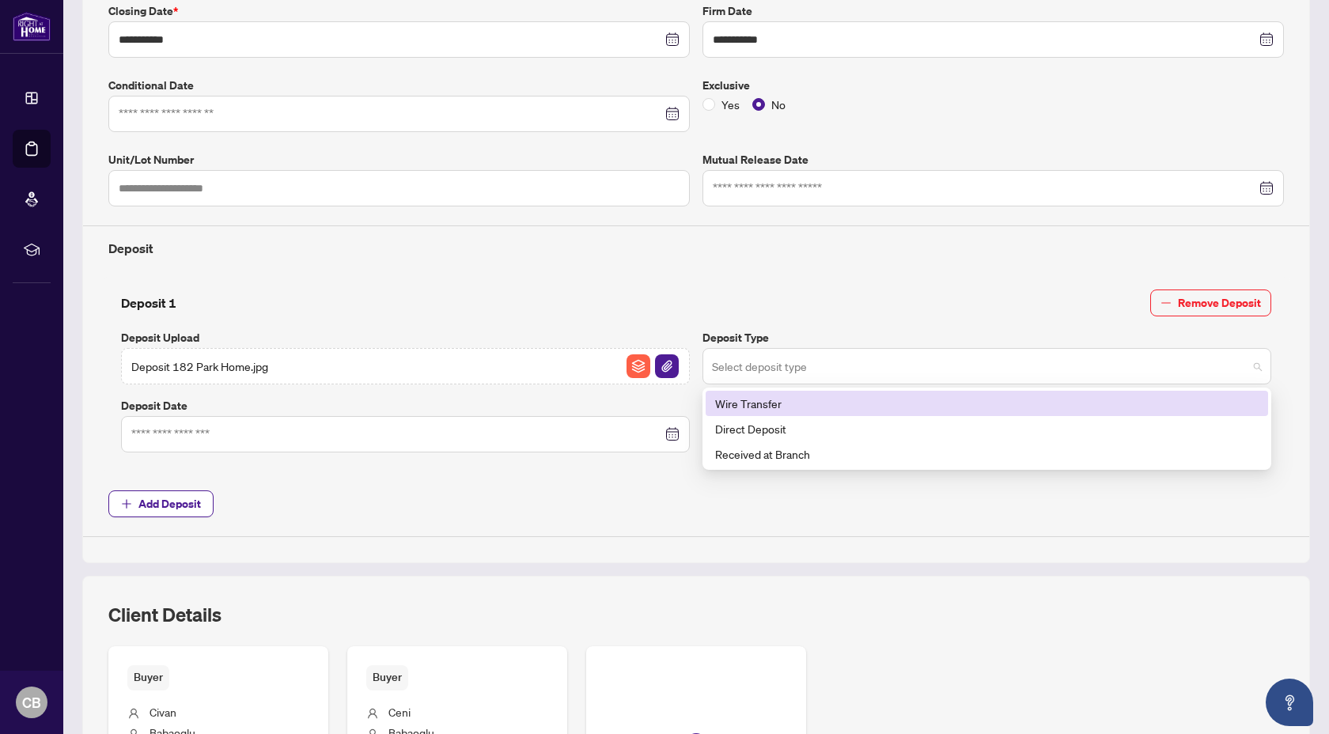
click at [1193, 362] on span at bounding box center [987, 366] width 550 height 30
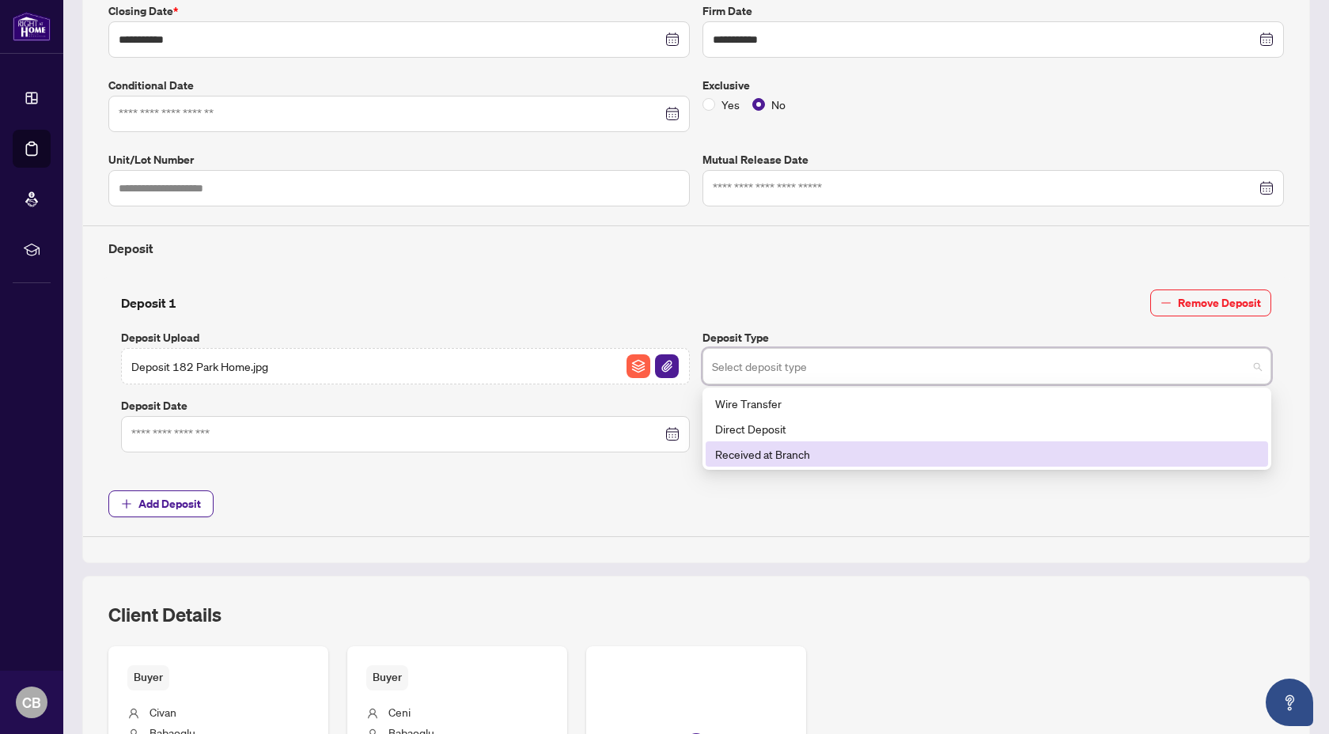
click at [1050, 451] on div "Received at Branch" at bounding box center [987, 453] width 544 height 17
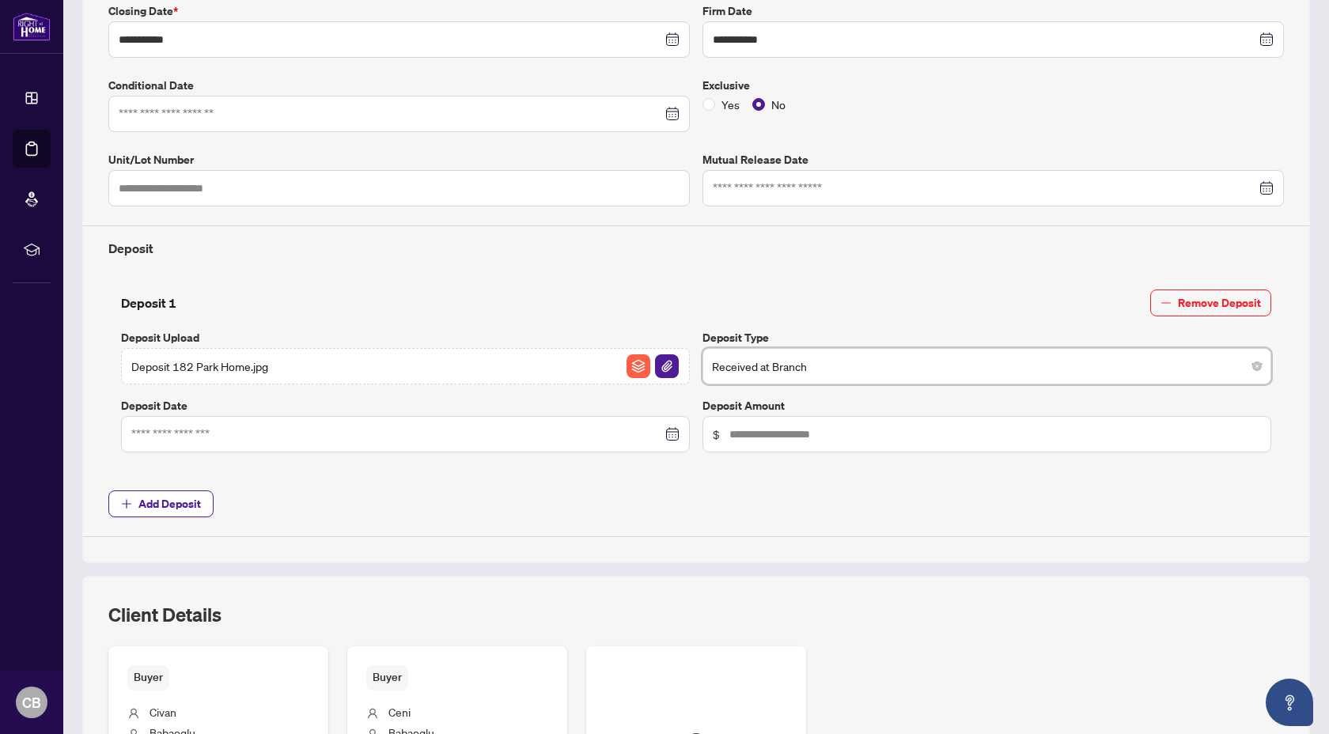
click at [673, 434] on div at bounding box center [405, 434] width 548 height 17
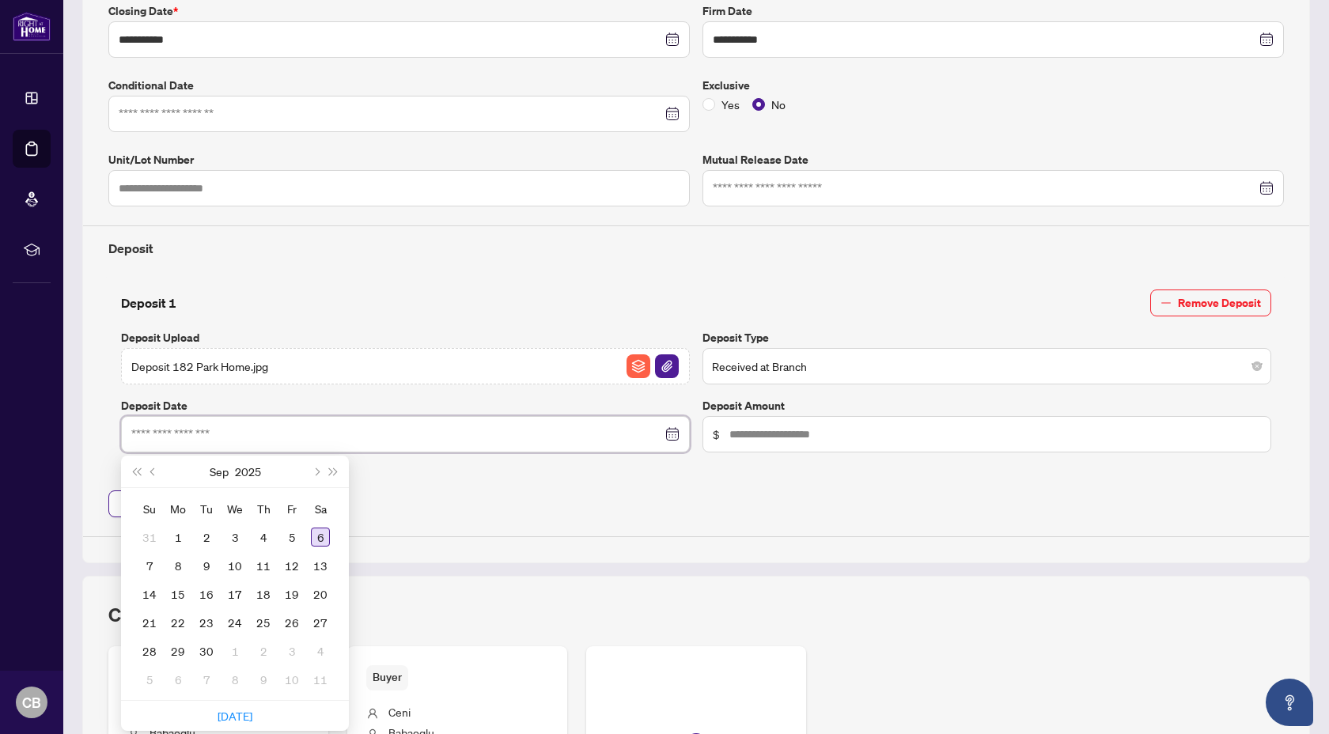
type input "**********"
click at [326, 533] on div "6" at bounding box center [320, 537] width 19 height 19
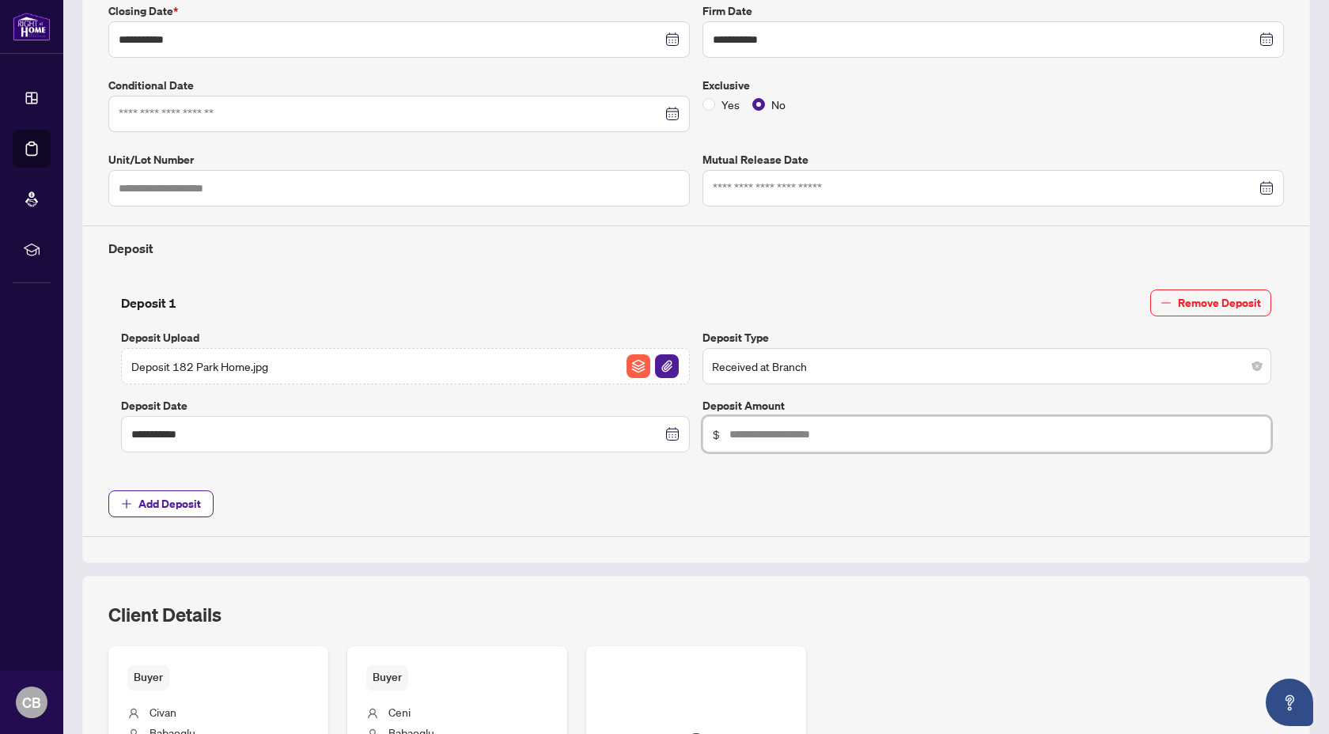
click at [768, 427] on input "text" at bounding box center [996, 434] width 532 height 17
type input "******"
click at [790, 477] on div "**********" at bounding box center [696, 232] width 1188 height 609
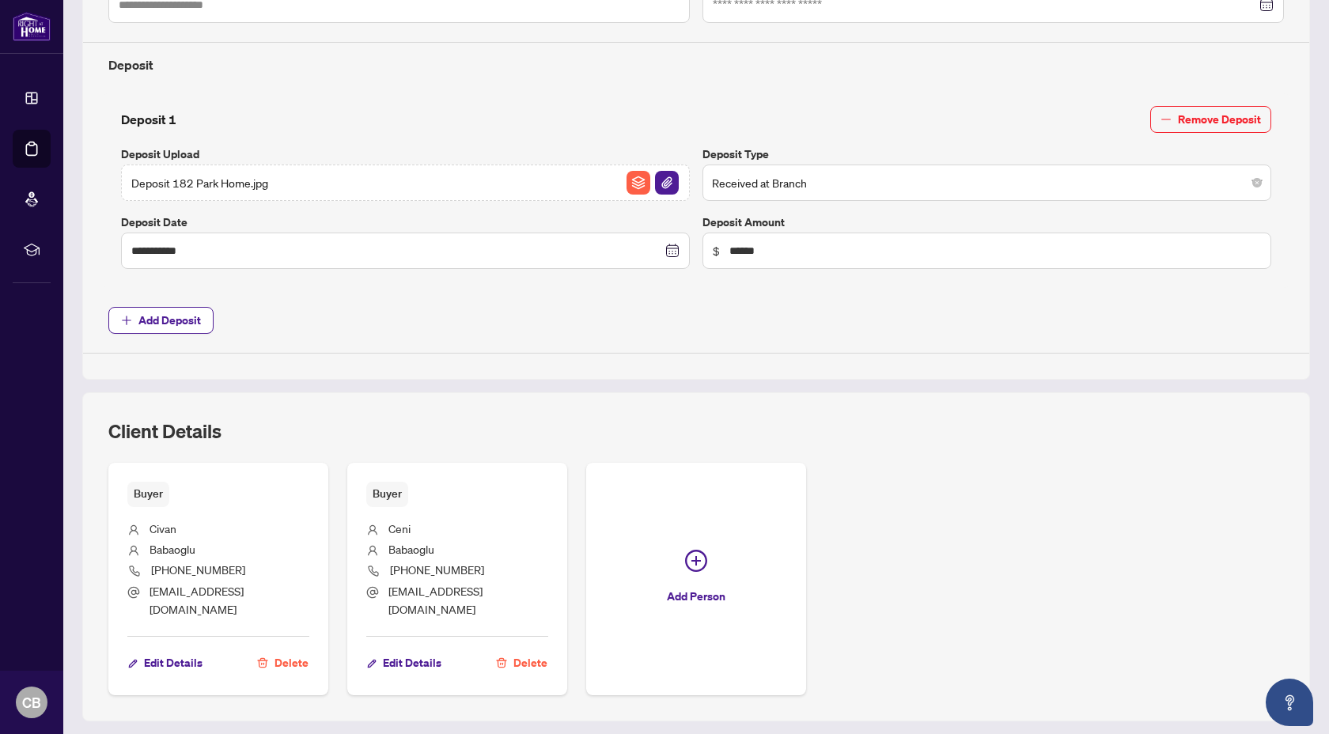
scroll to position [571, 0]
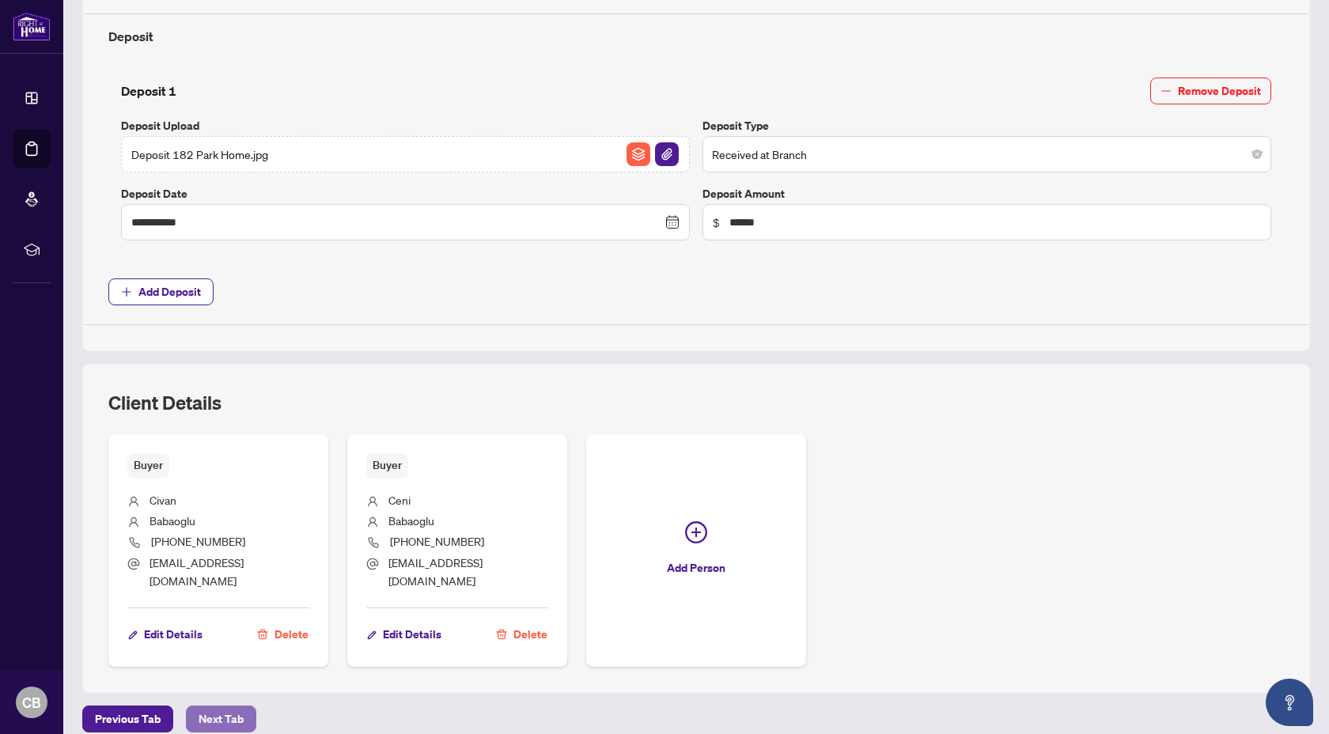
click at [232, 633] on span "Next Tab" at bounding box center [221, 719] width 45 height 25
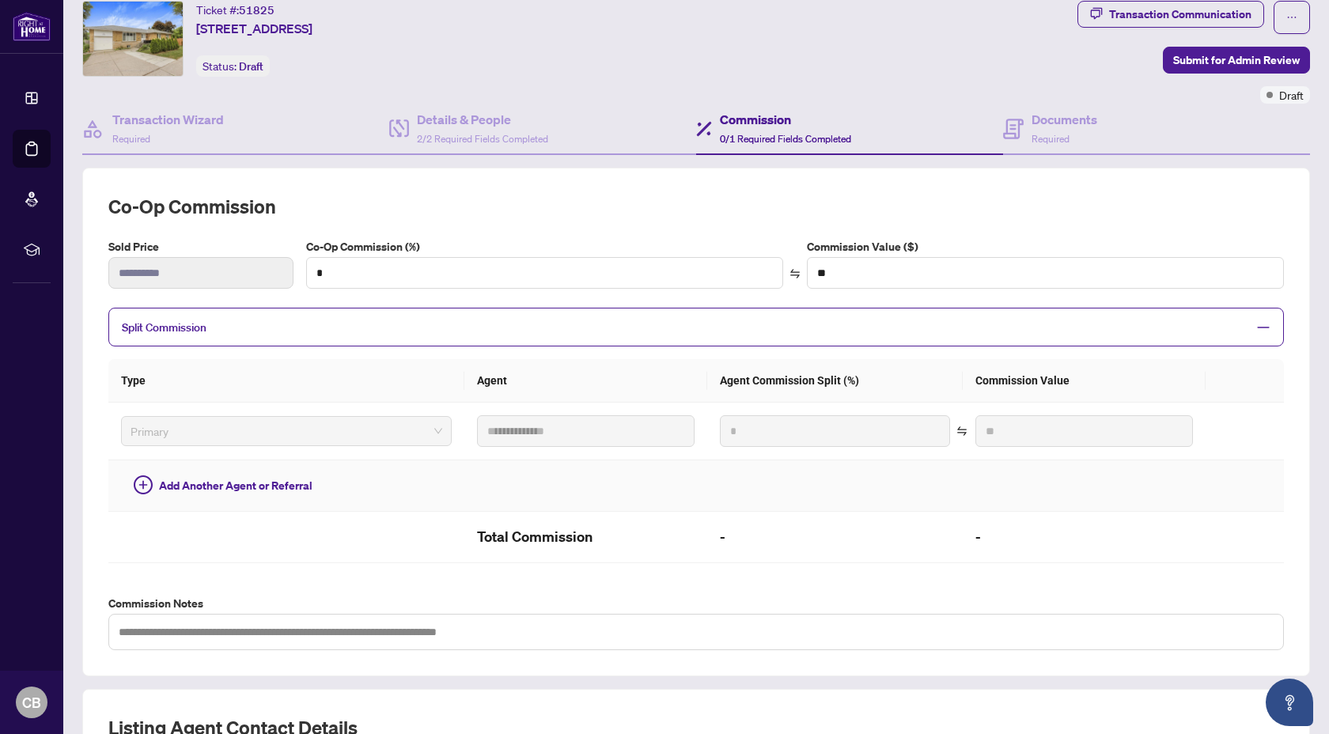
scroll to position [50, 0]
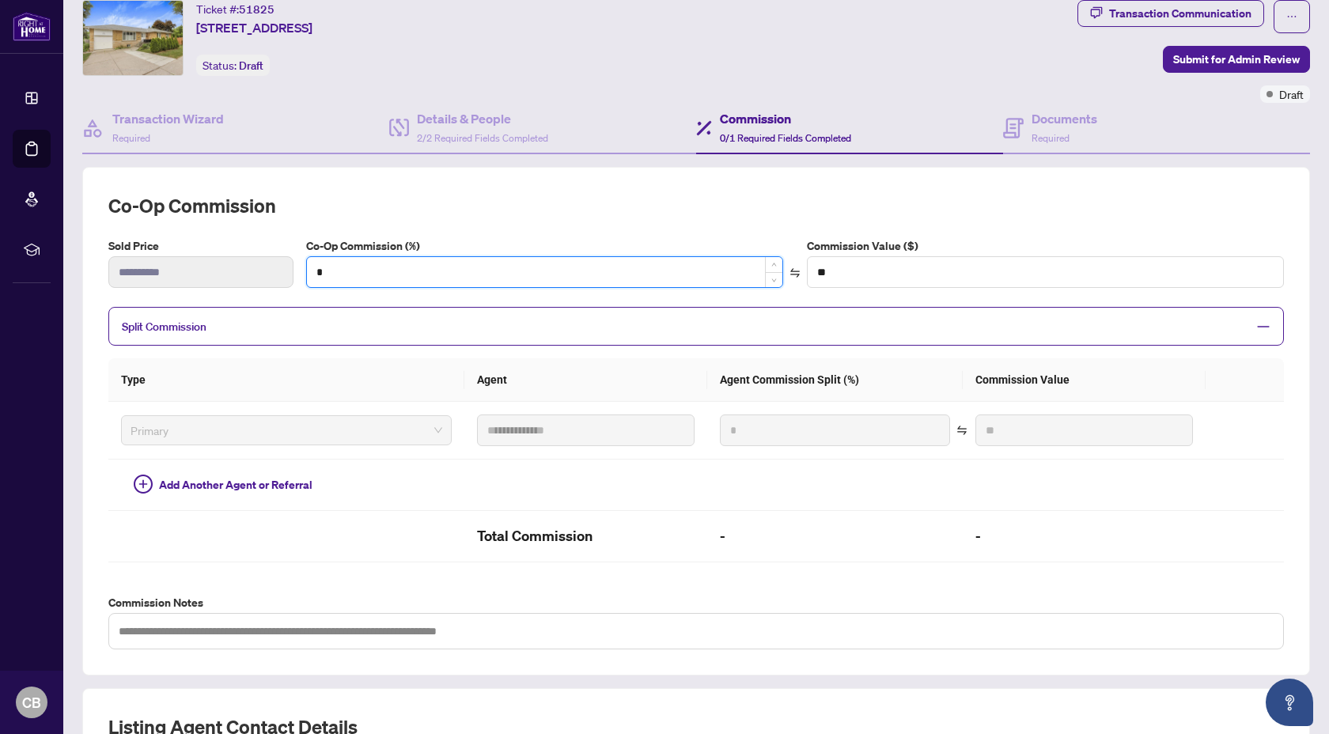
click at [464, 270] on input "*" at bounding box center [545, 272] width 476 height 30
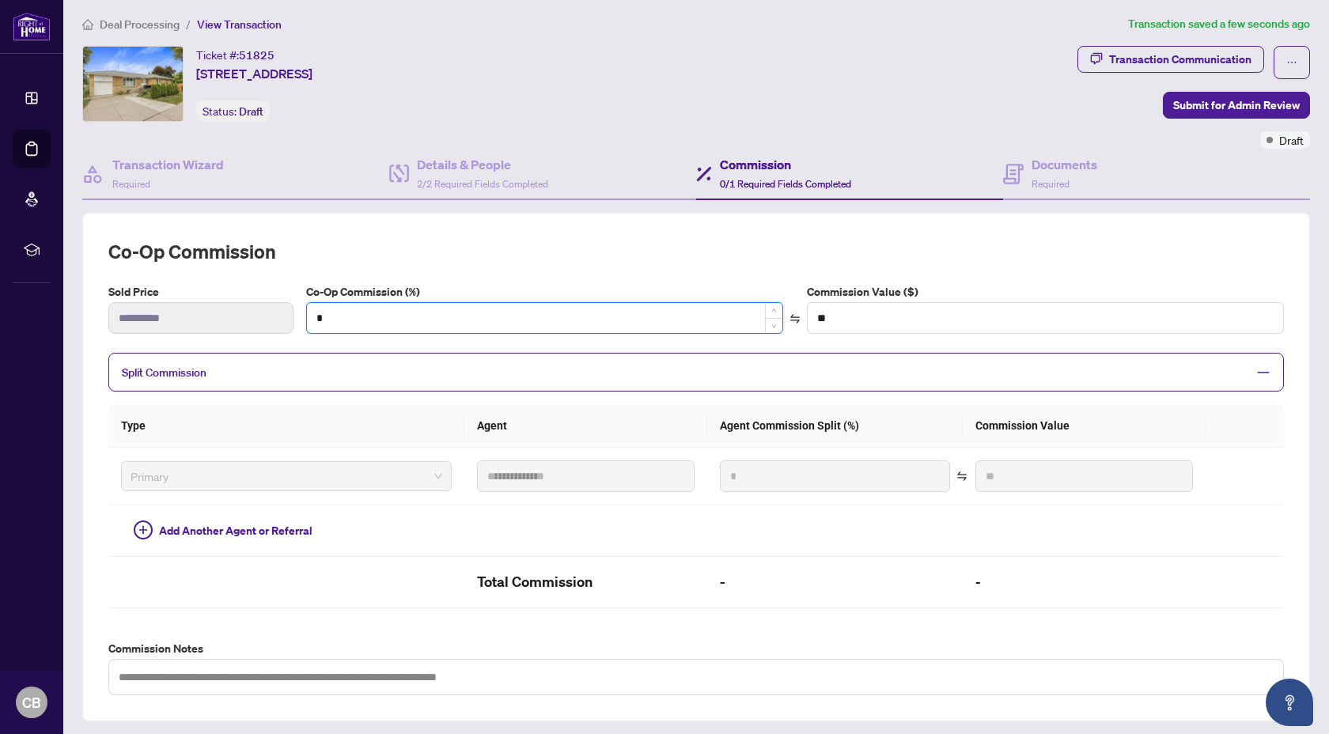
scroll to position [5, 0]
click at [716, 335] on div "Co-Op Commission (%) * Commission Value ($) **" at bounding box center [795, 313] width 991 height 63
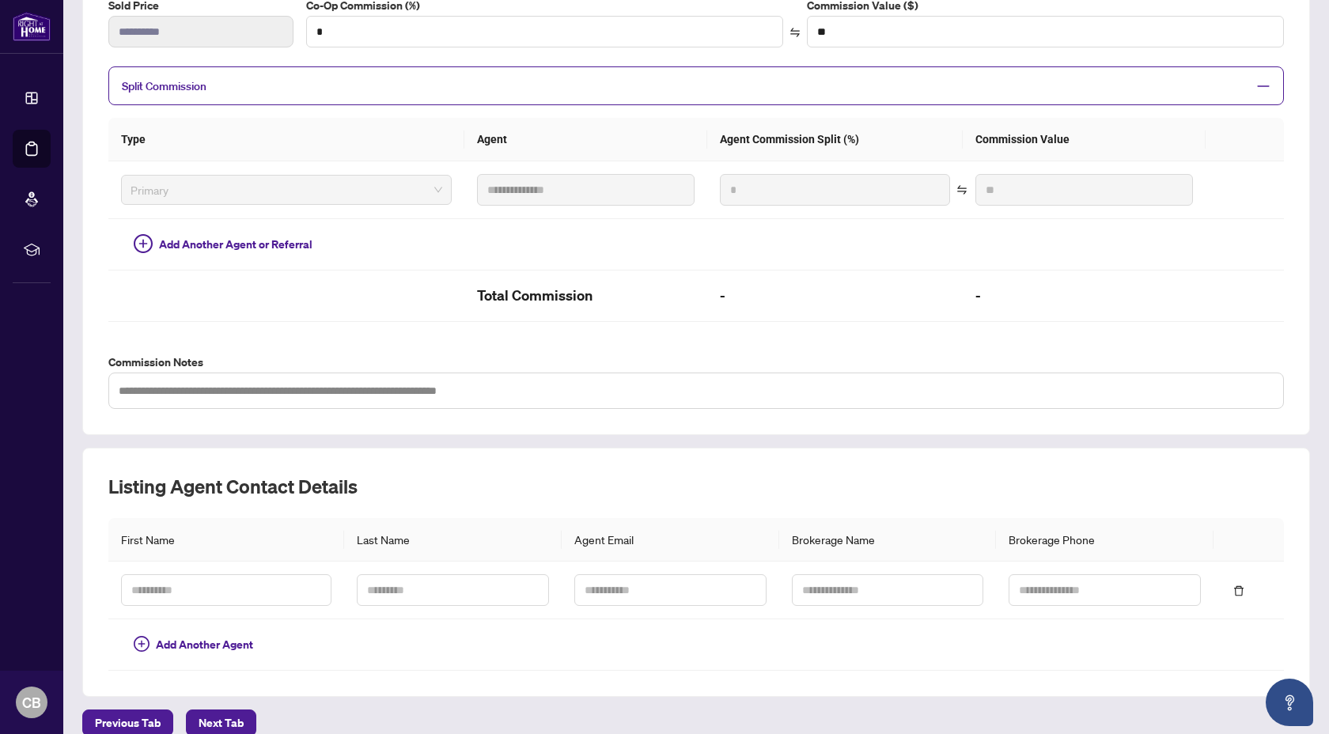
scroll to position [309, 0]
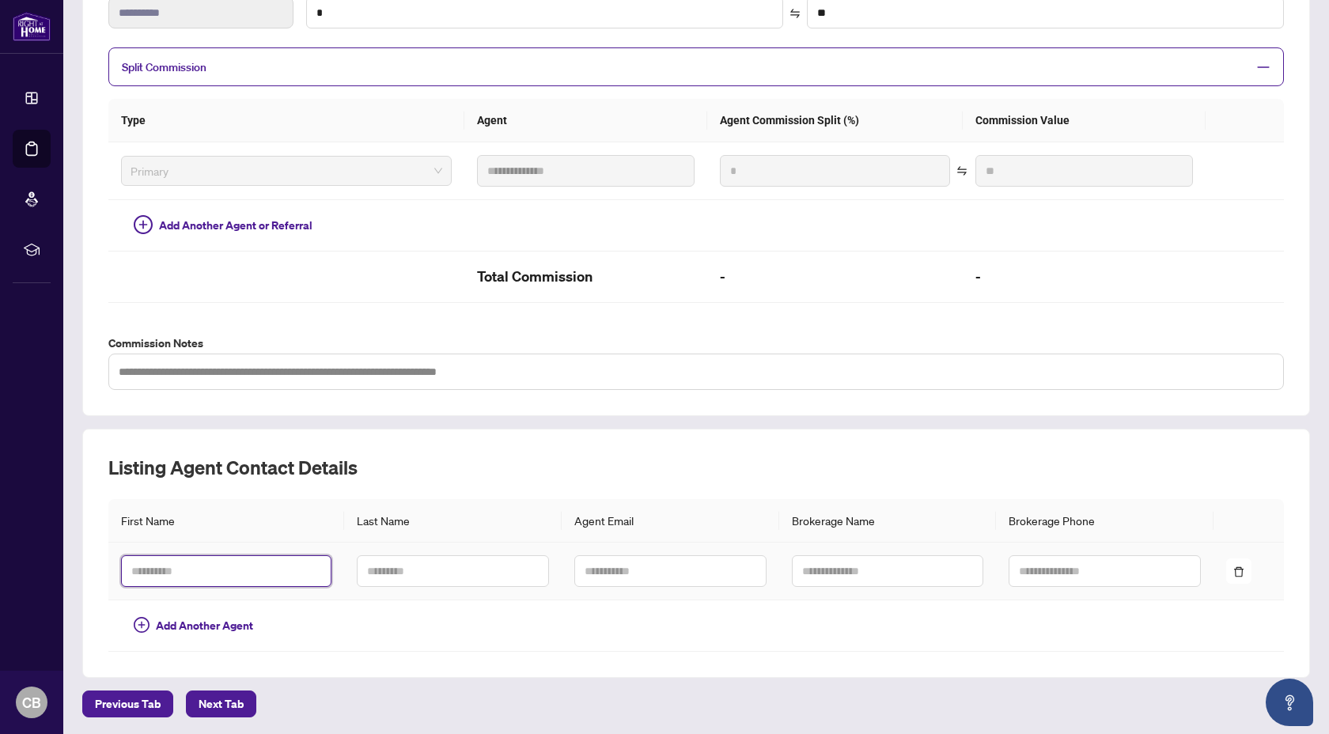
click at [241, 562] on input "text" at bounding box center [226, 571] width 210 height 32
paste input "**********"
type input "**********"
click at [396, 574] on input "text" at bounding box center [453, 571] width 192 height 32
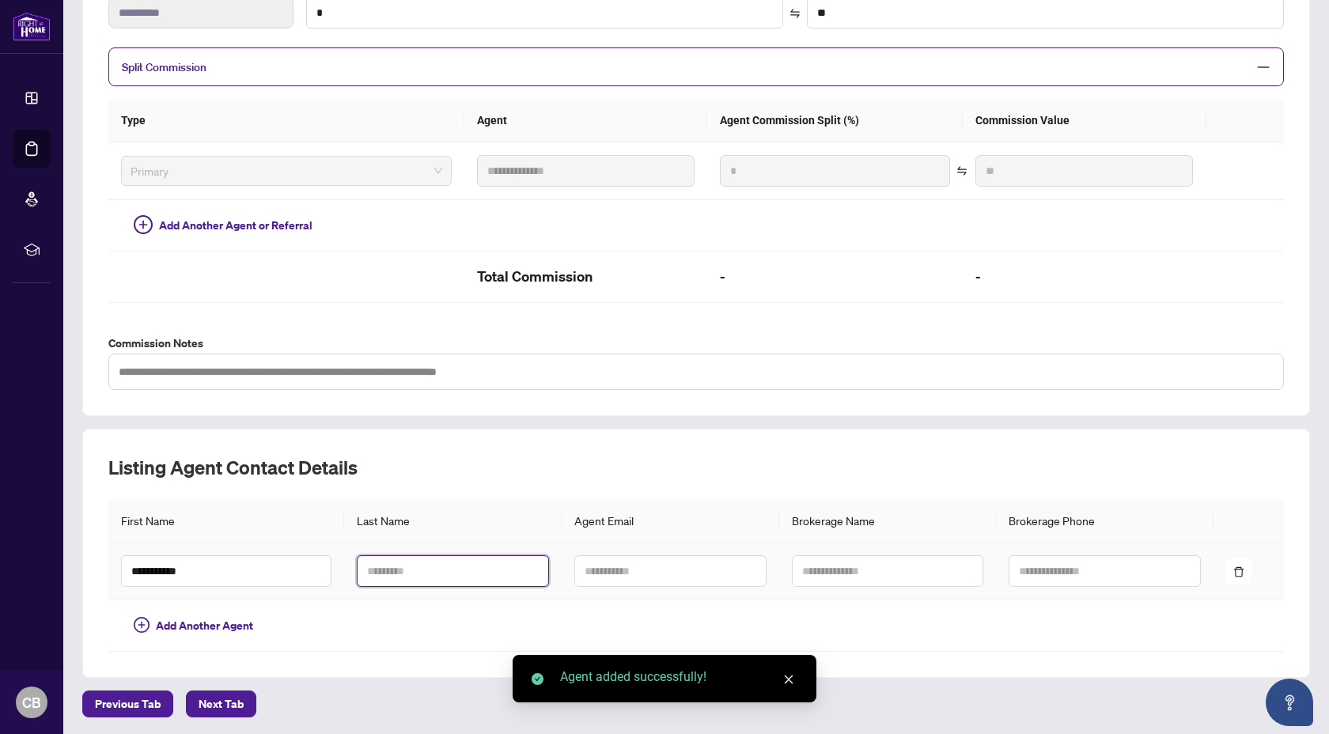
click at [408, 568] on input "text" at bounding box center [453, 571] width 192 height 32
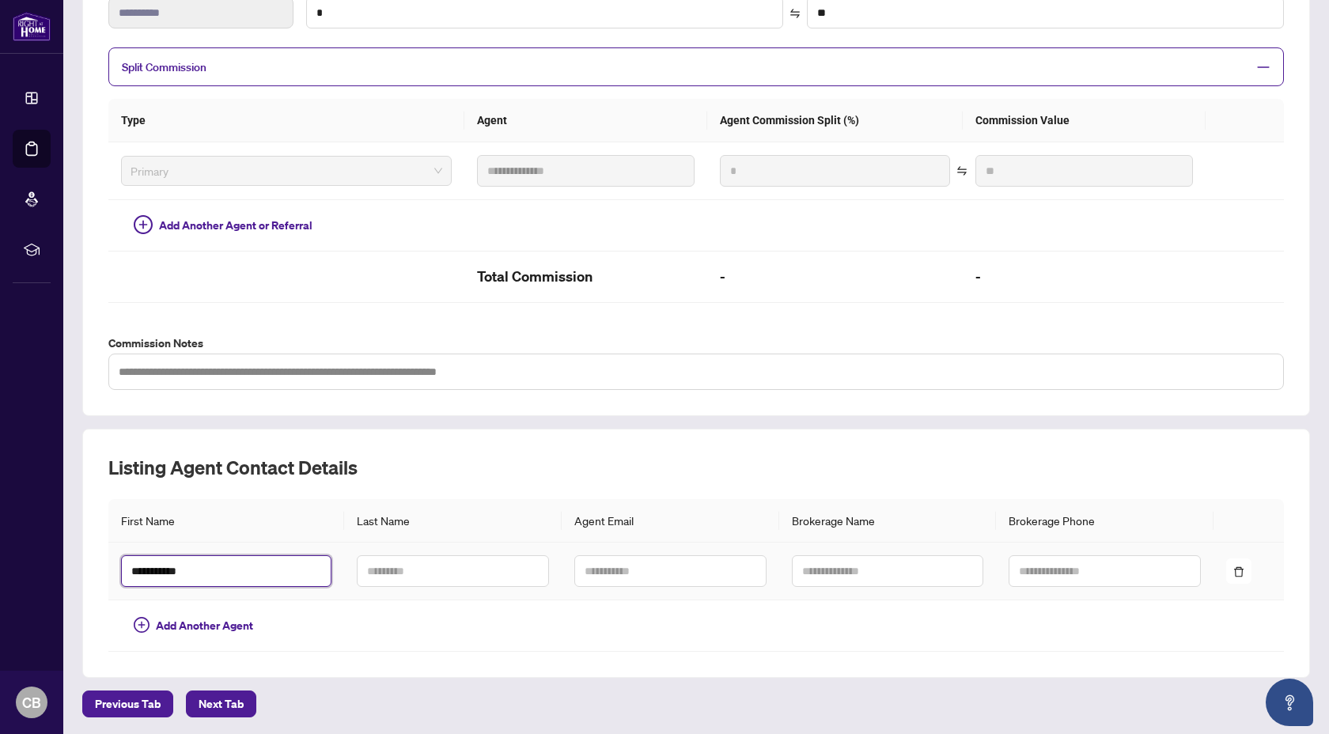
click at [220, 570] on input "**********" at bounding box center [226, 571] width 210 height 32
type input "***"
click at [364, 568] on input "text" at bounding box center [453, 571] width 192 height 32
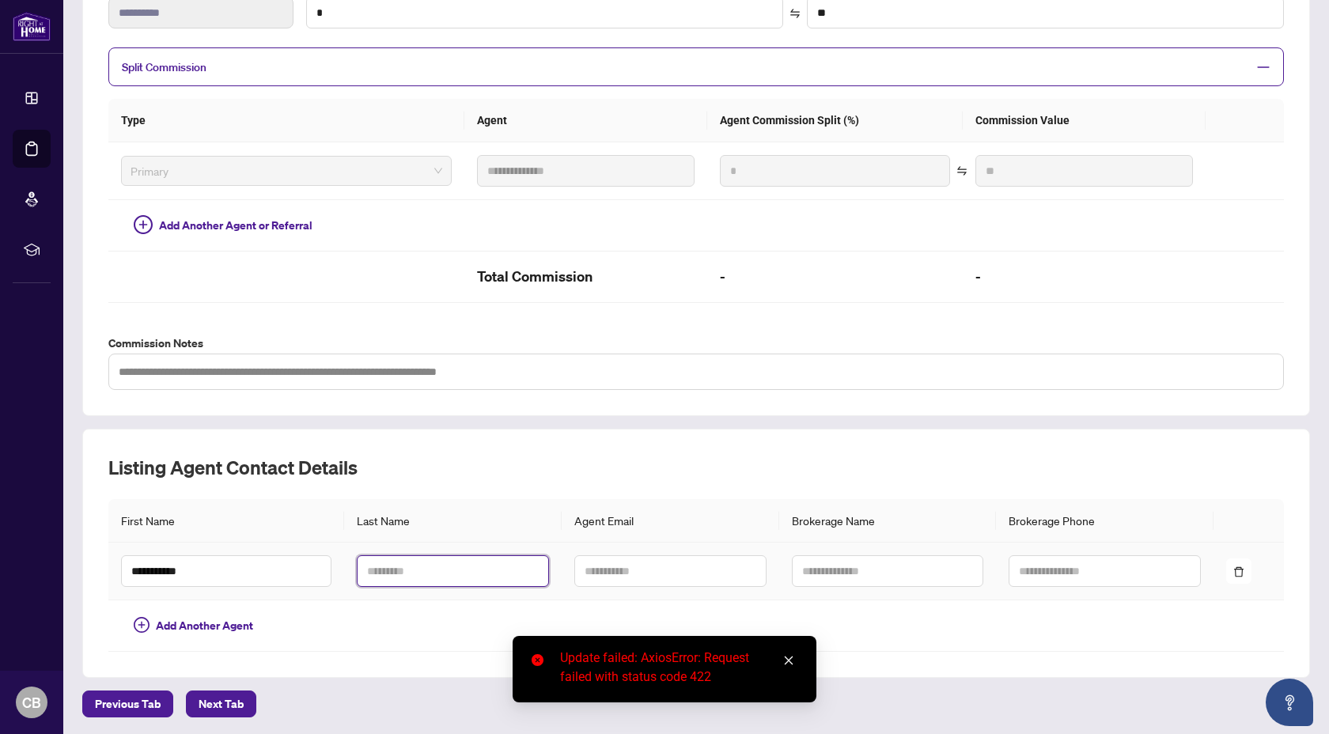
click at [411, 574] on input "text" at bounding box center [453, 571] width 192 height 32
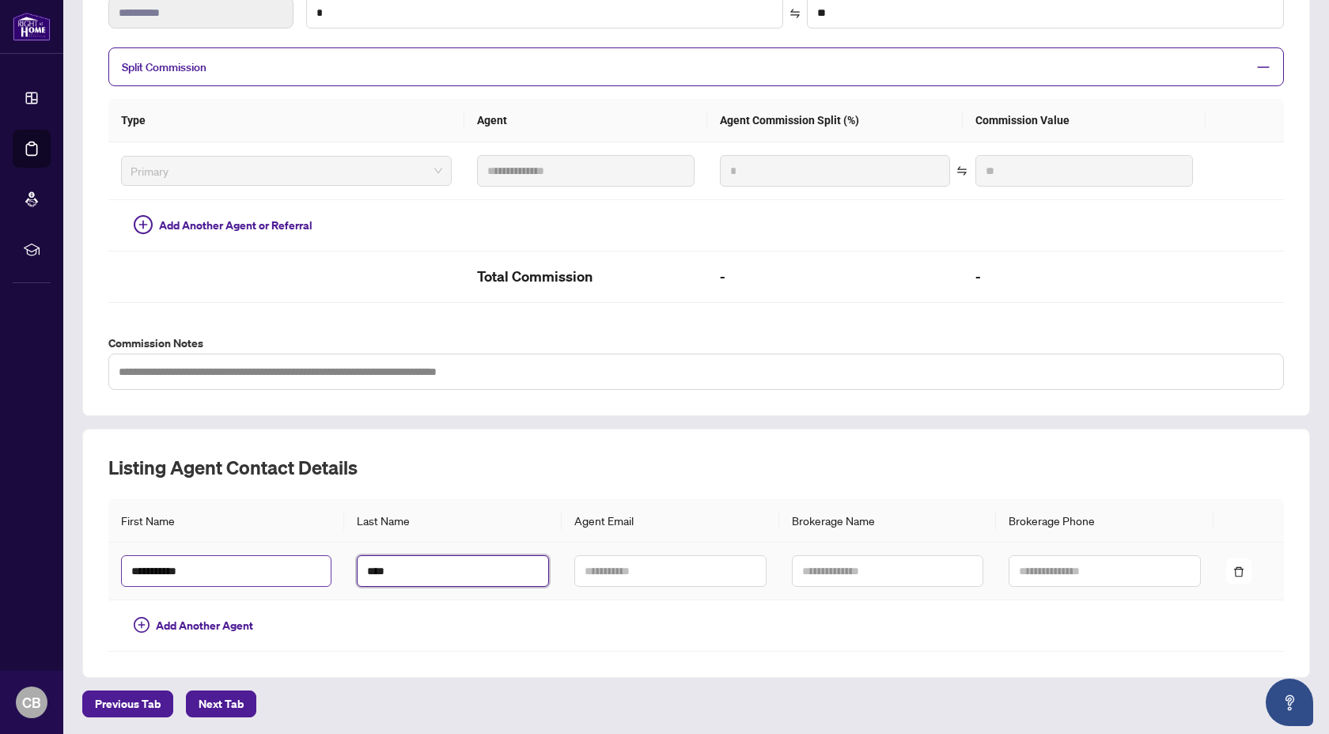
type input "****"
click at [229, 567] on input "**********" at bounding box center [226, 571] width 210 height 32
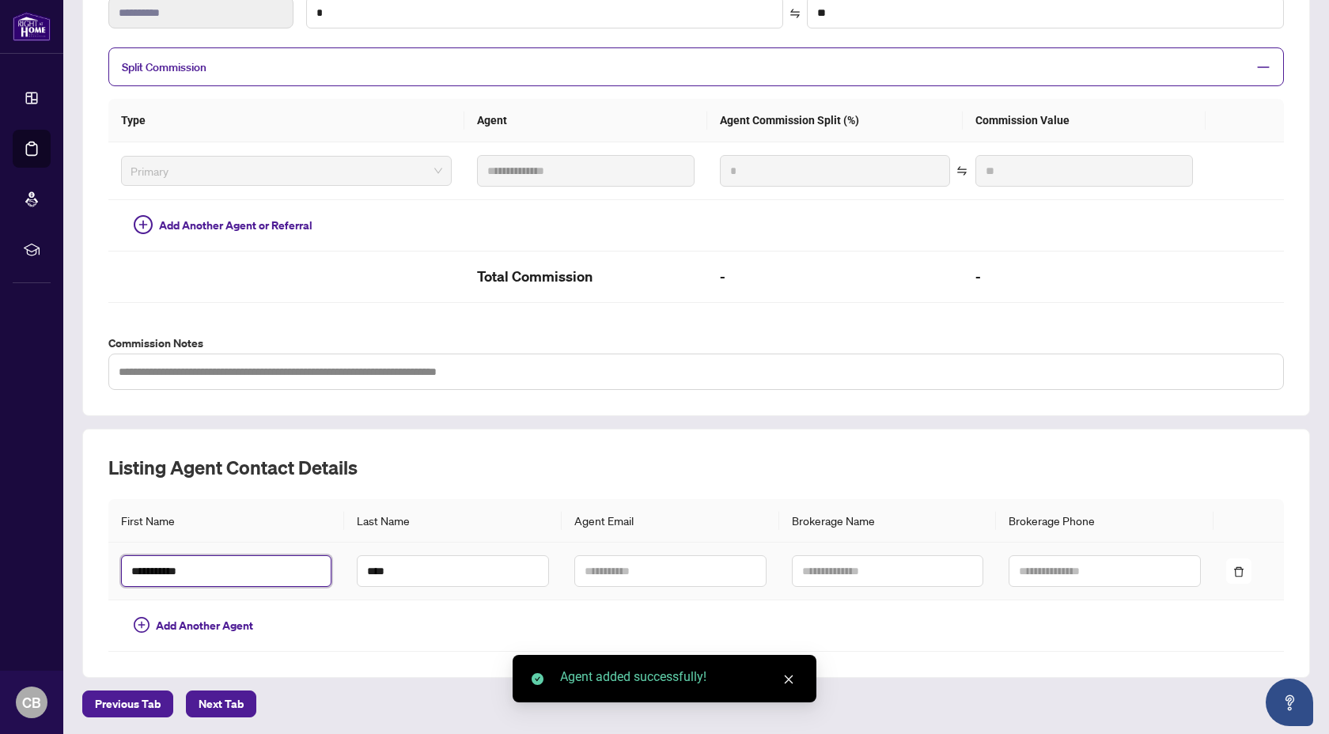
click at [229, 567] on input "**********" at bounding box center [226, 571] width 210 height 32
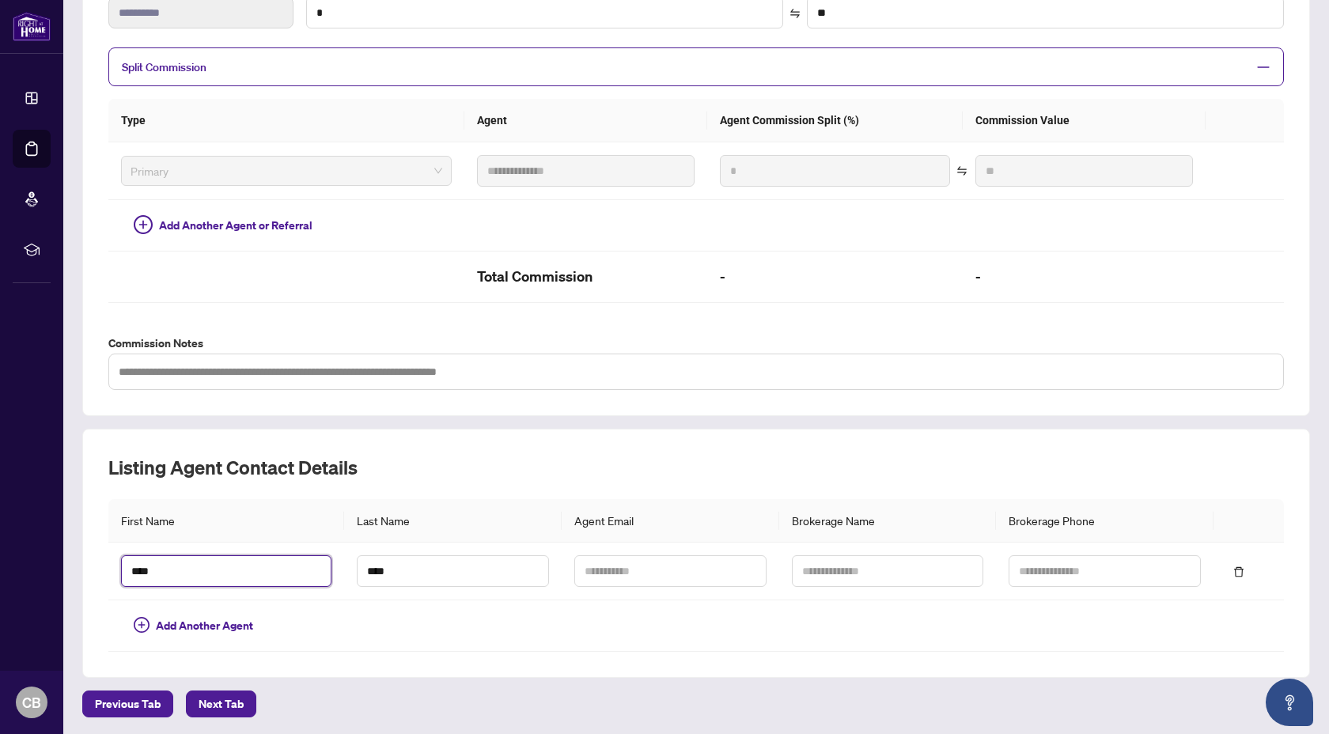
type input "***"
click at [635, 464] on h2 "Listing Agent Contact Details" at bounding box center [696, 467] width 1176 height 25
click at [631, 563] on input "text" at bounding box center [670, 571] width 192 height 32
paste input "**********"
type input "**********"
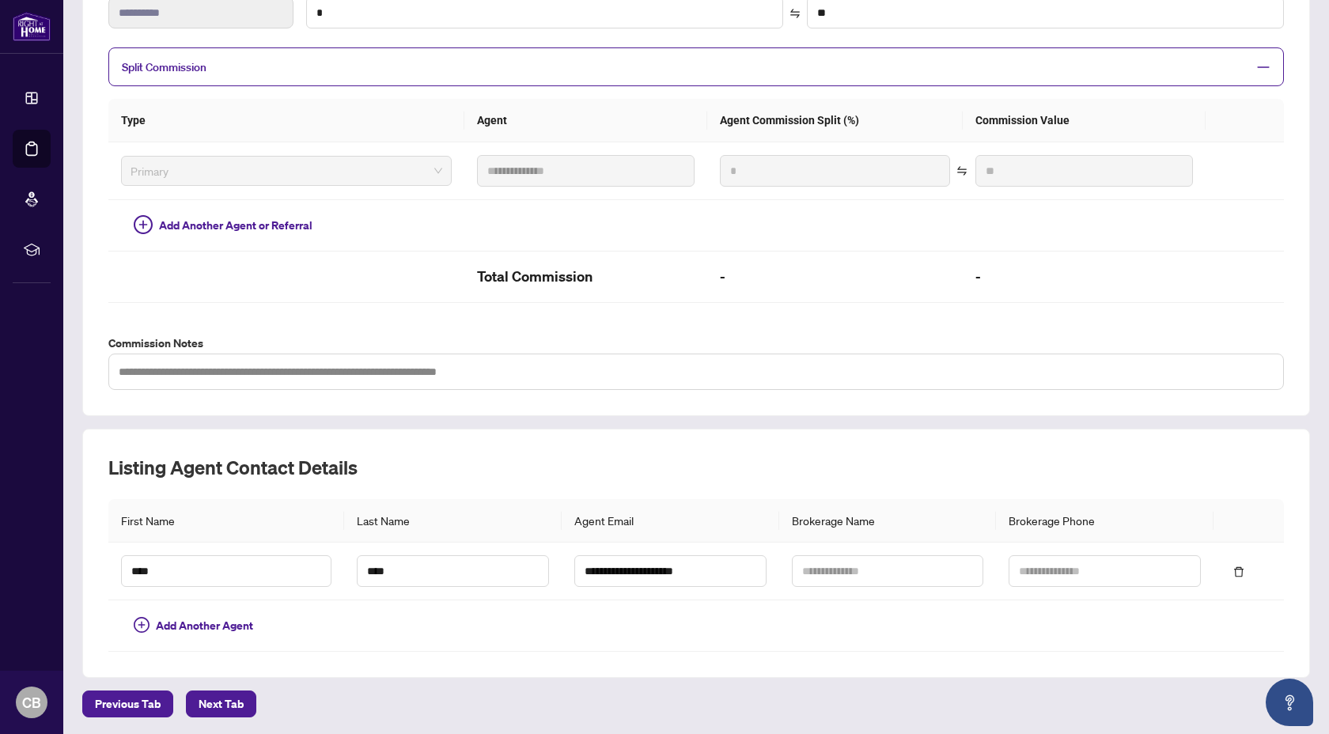
click at [740, 469] on h2 "Listing Agent Contact Details" at bounding box center [696, 467] width 1176 height 25
click at [843, 573] on input "text" at bounding box center [888, 571] width 192 height 32
paste input "**********"
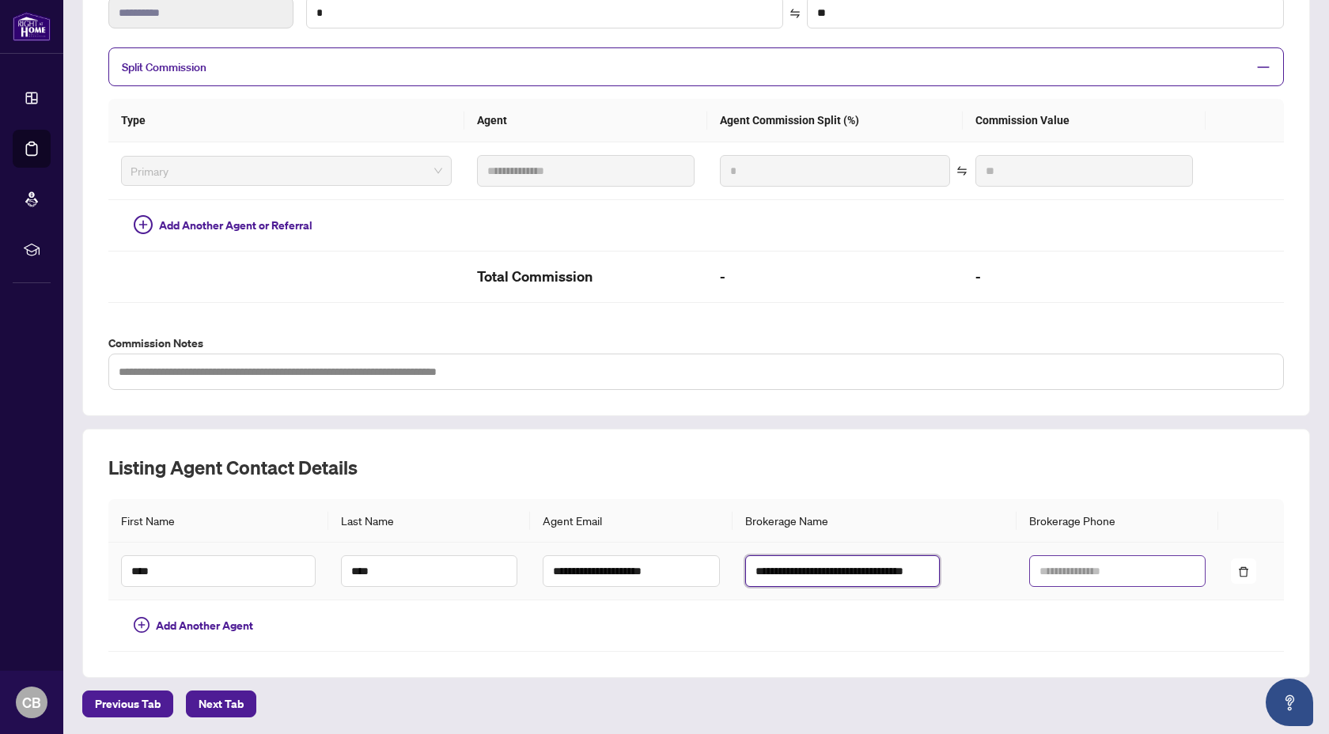
type input "**********"
click at [1078, 567] on input "text" at bounding box center [1117, 571] width 177 height 32
click at [1090, 570] on input "text" at bounding box center [1117, 571] width 177 height 32
paste input "**********"
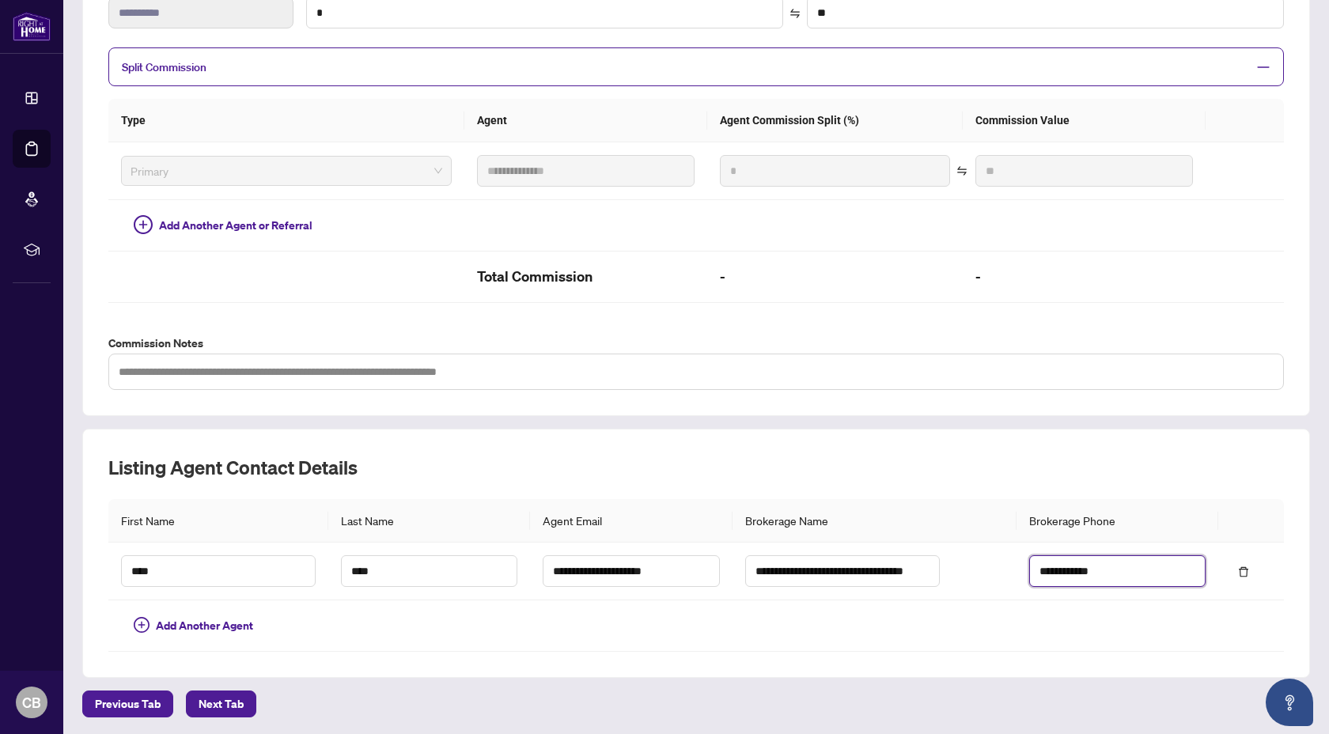
type input "**********"
click at [1151, 499] on th "Brokerage Phone" at bounding box center [1118, 521] width 203 height 44
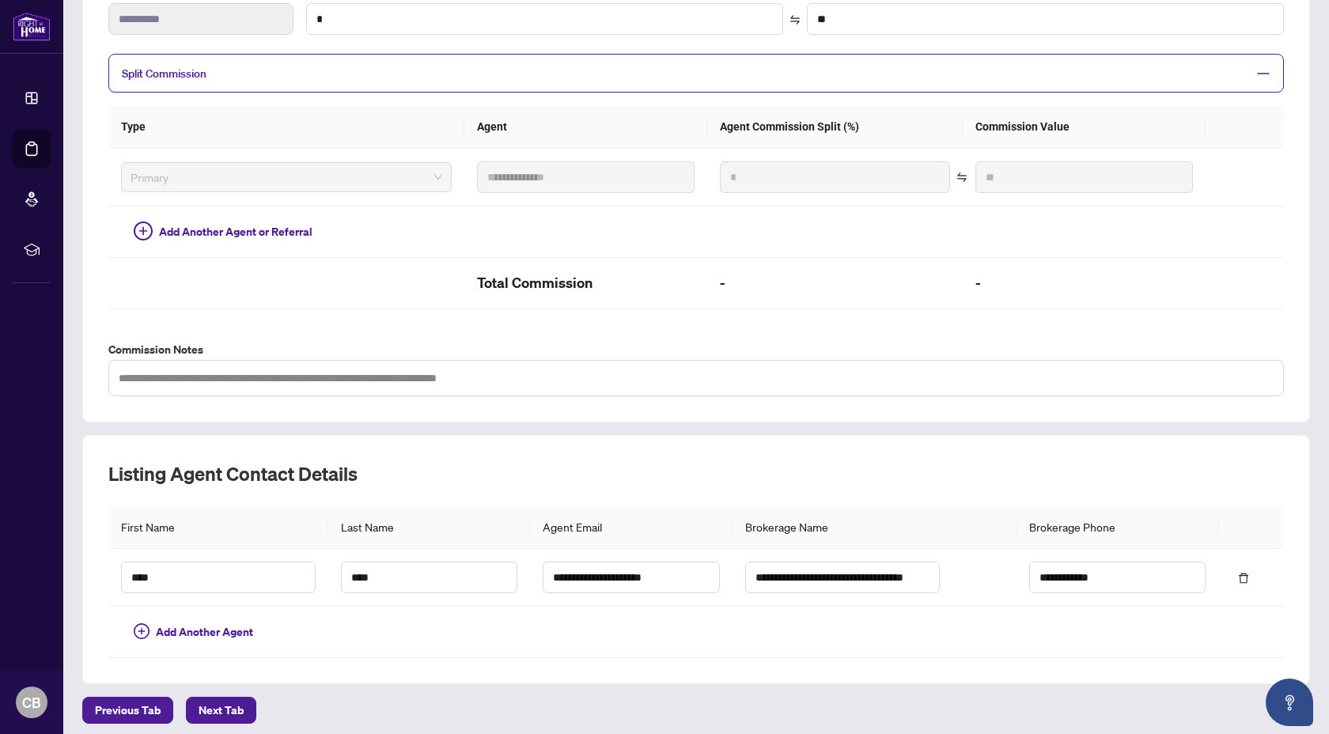
scroll to position [309, 0]
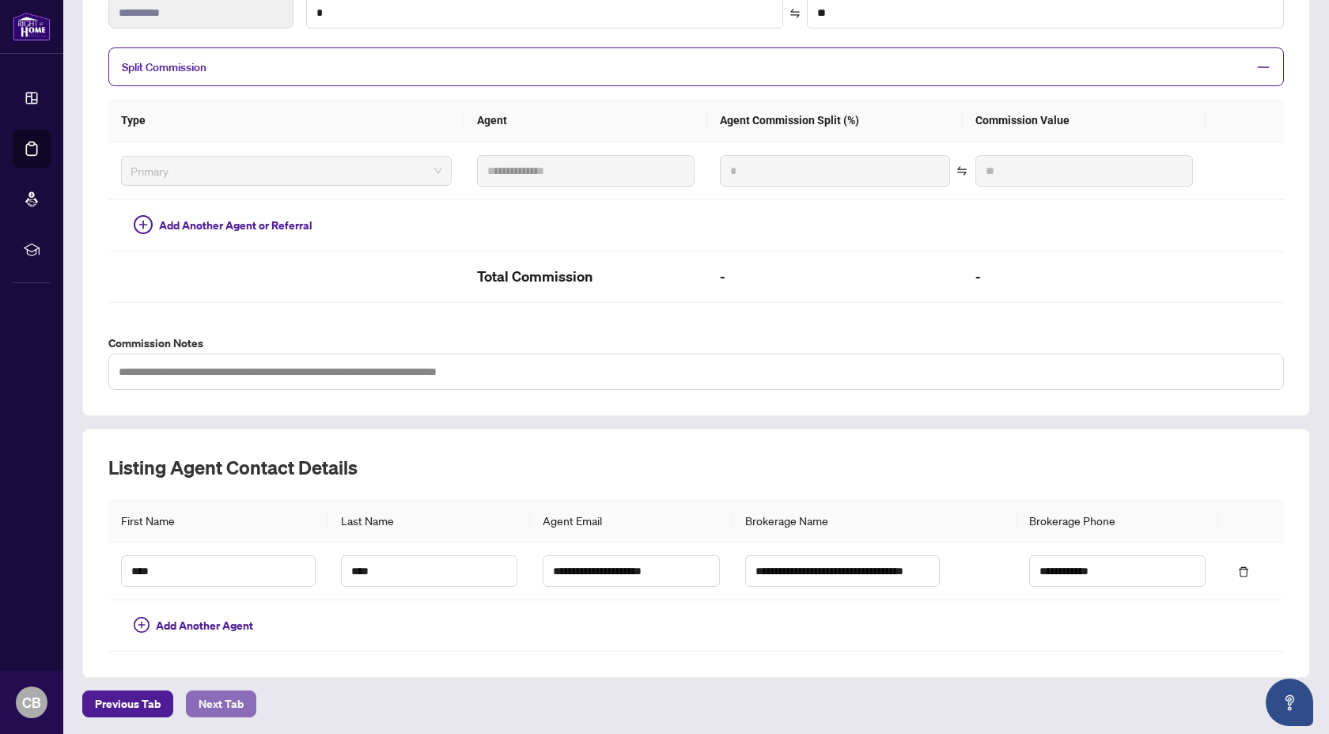
click at [212, 633] on span "Next Tab" at bounding box center [221, 704] width 45 height 25
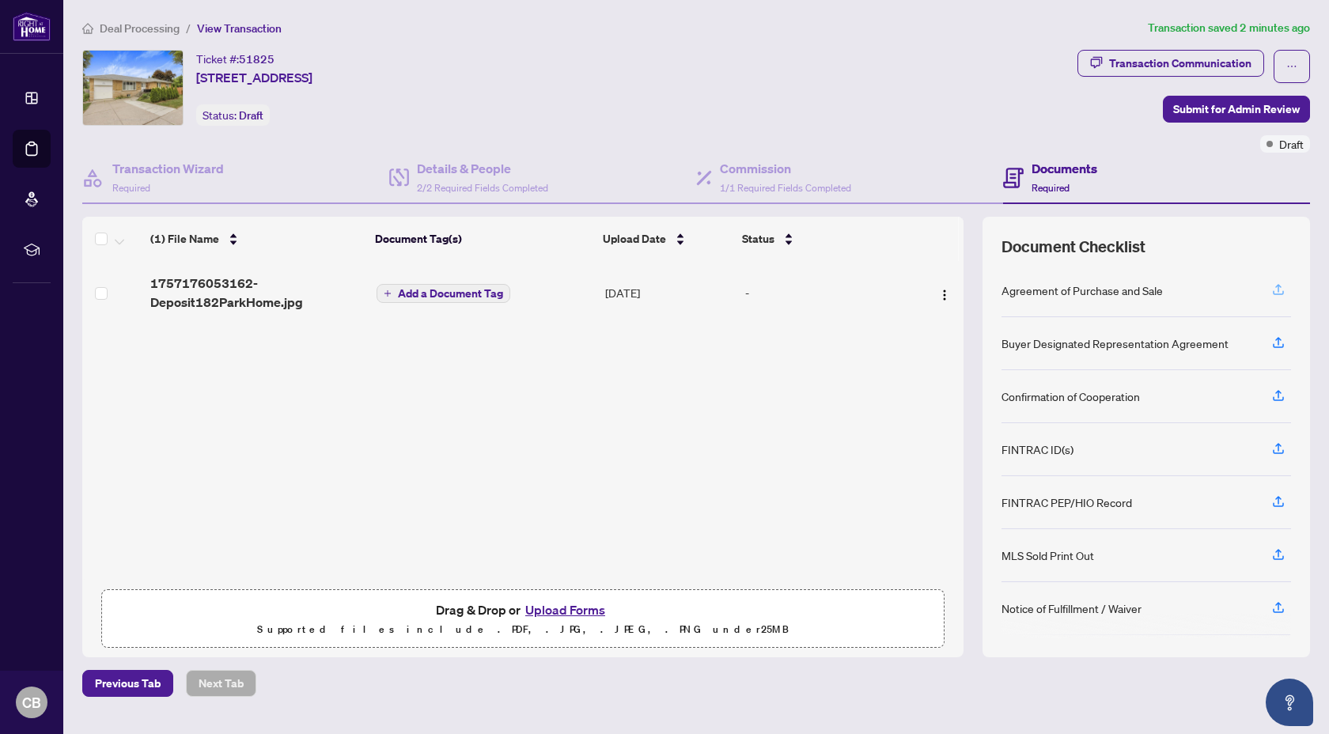
click at [1193, 292] on icon "button" at bounding box center [1278, 292] width 11 height 4
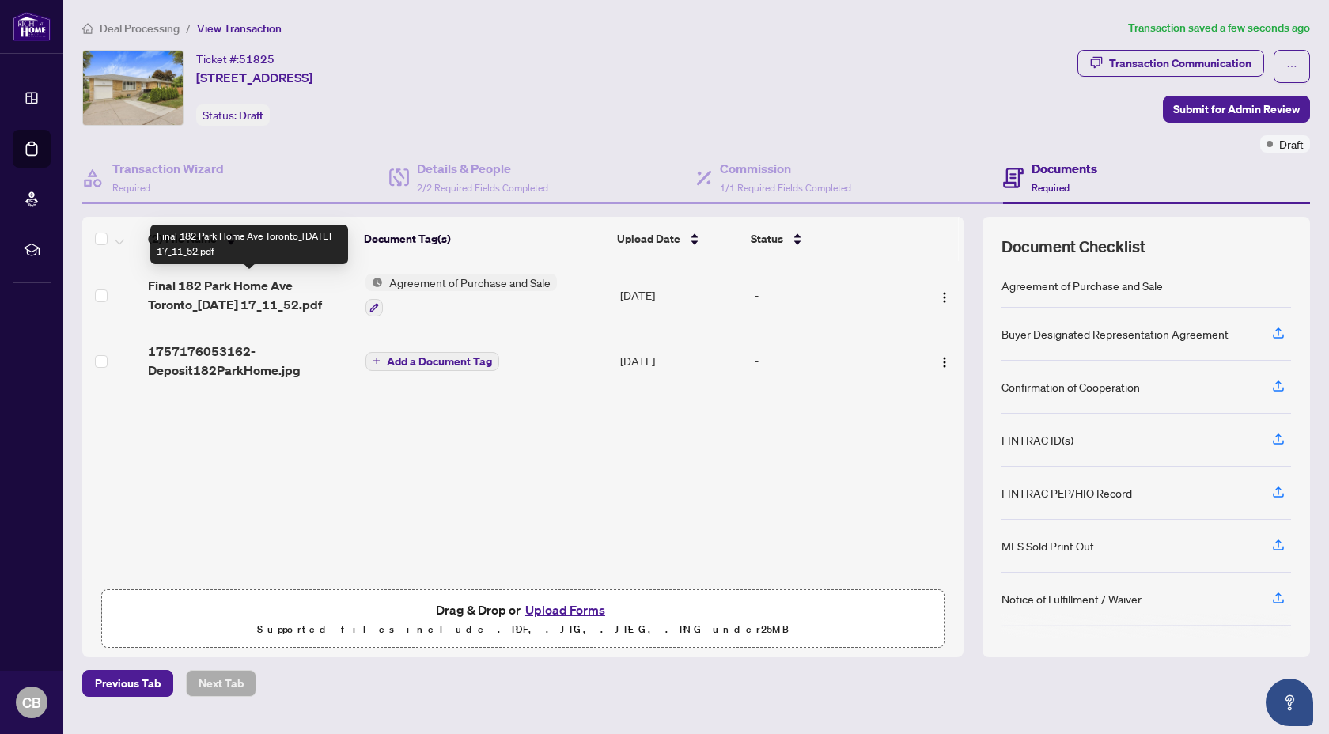
click at [230, 286] on span "Final 182 Park Home Ave Toronto_2025-09-05 17_11_52.pdf" at bounding box center [250, 295] width 205 height 38
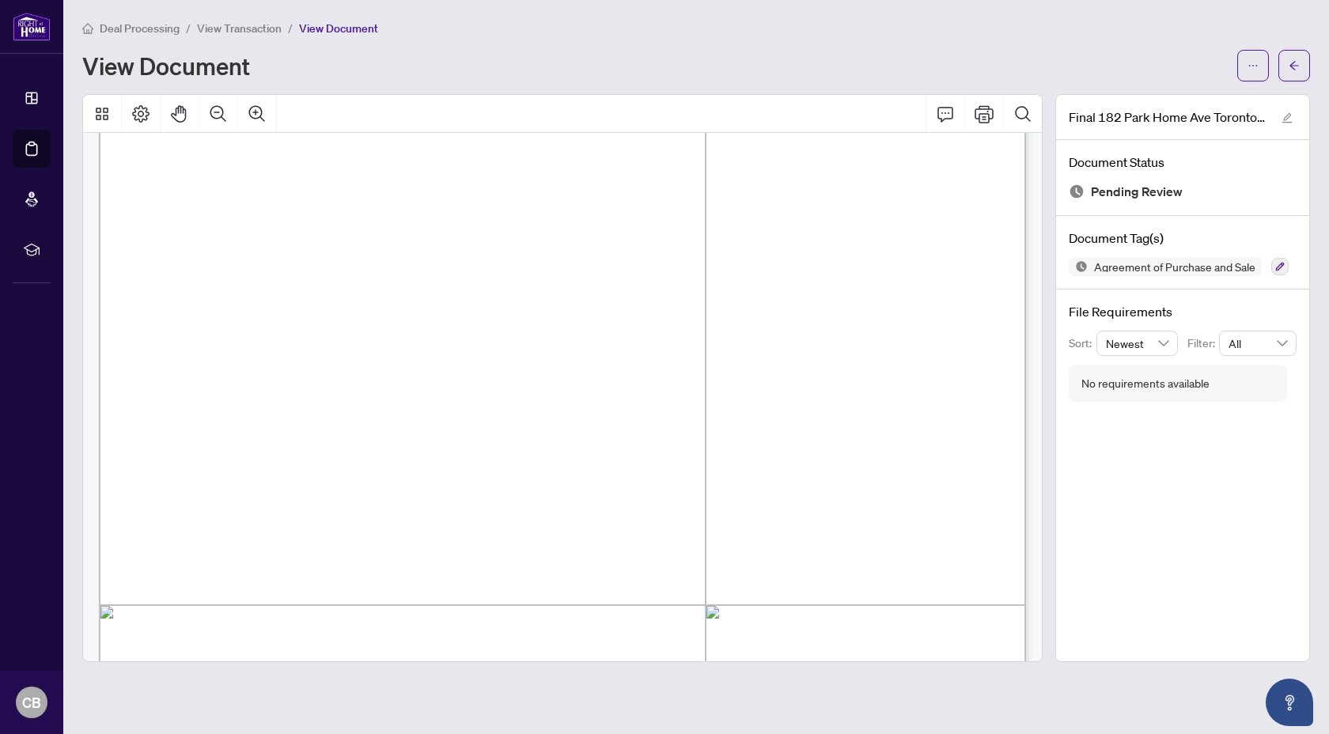
scroll to position [2618, 0]
click at [1193, 66] on icon "arrow-left" at bounding box center [1294, 65] width 11 height 11
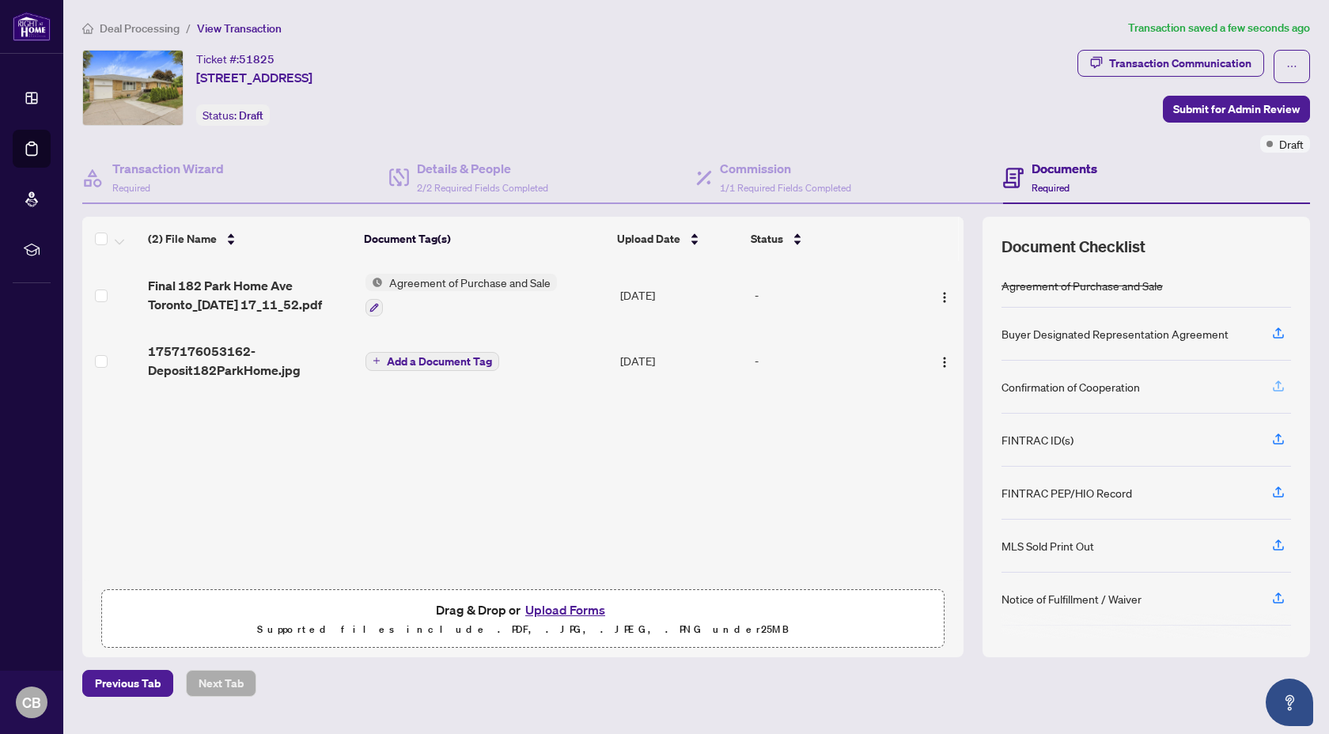
click at [1193, 385] on icon "button" at bounding box center [1279, 386] width 14 height 14
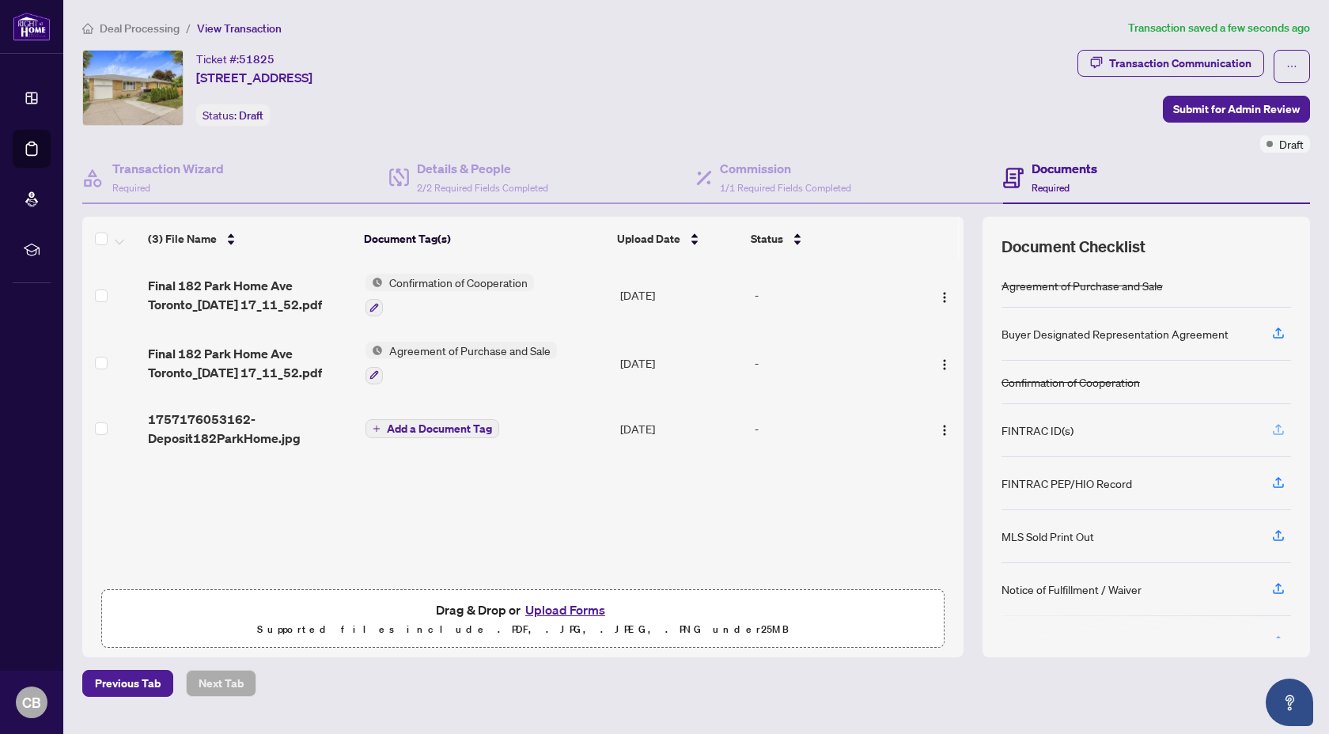
click at [1193, 429] on icon "button" at bounding box center [1279, 430] width 14 height 14
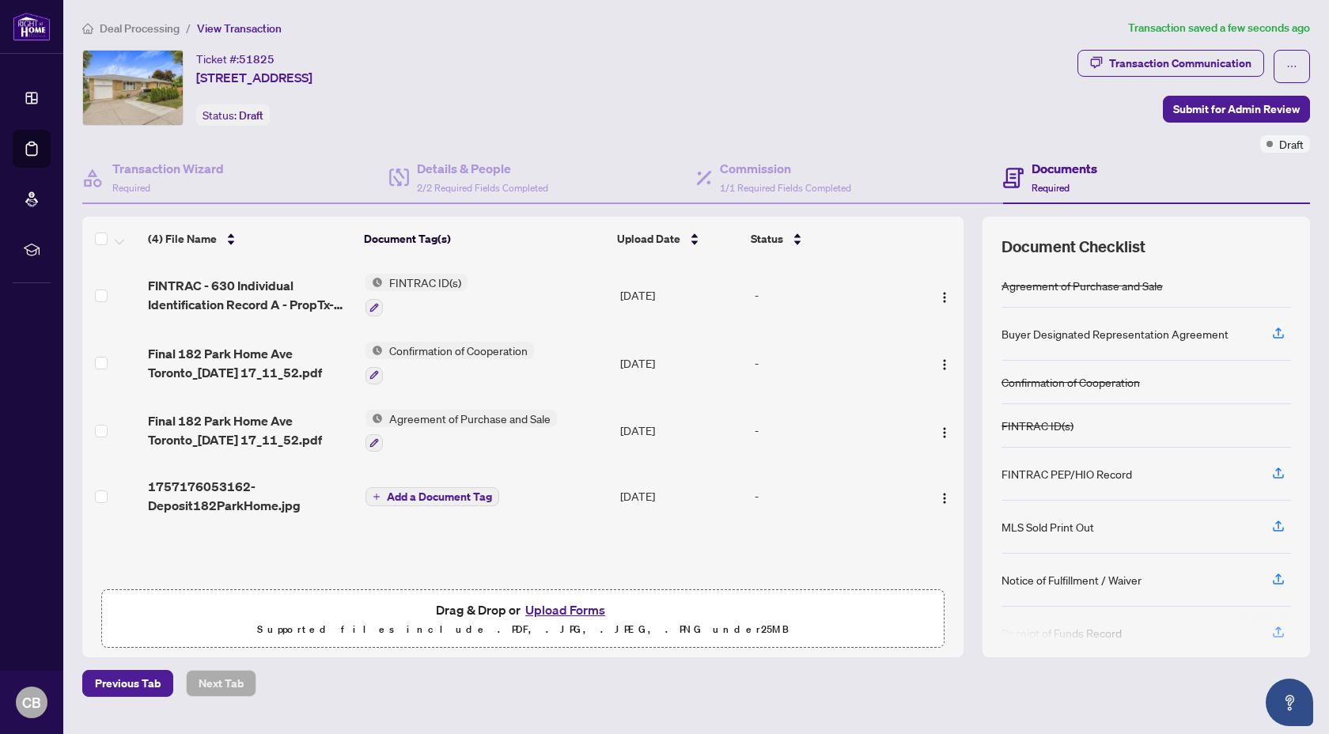
click at [549, 610] on button "Upload Forms" at bounding box center [565, 610] width 89 height 21
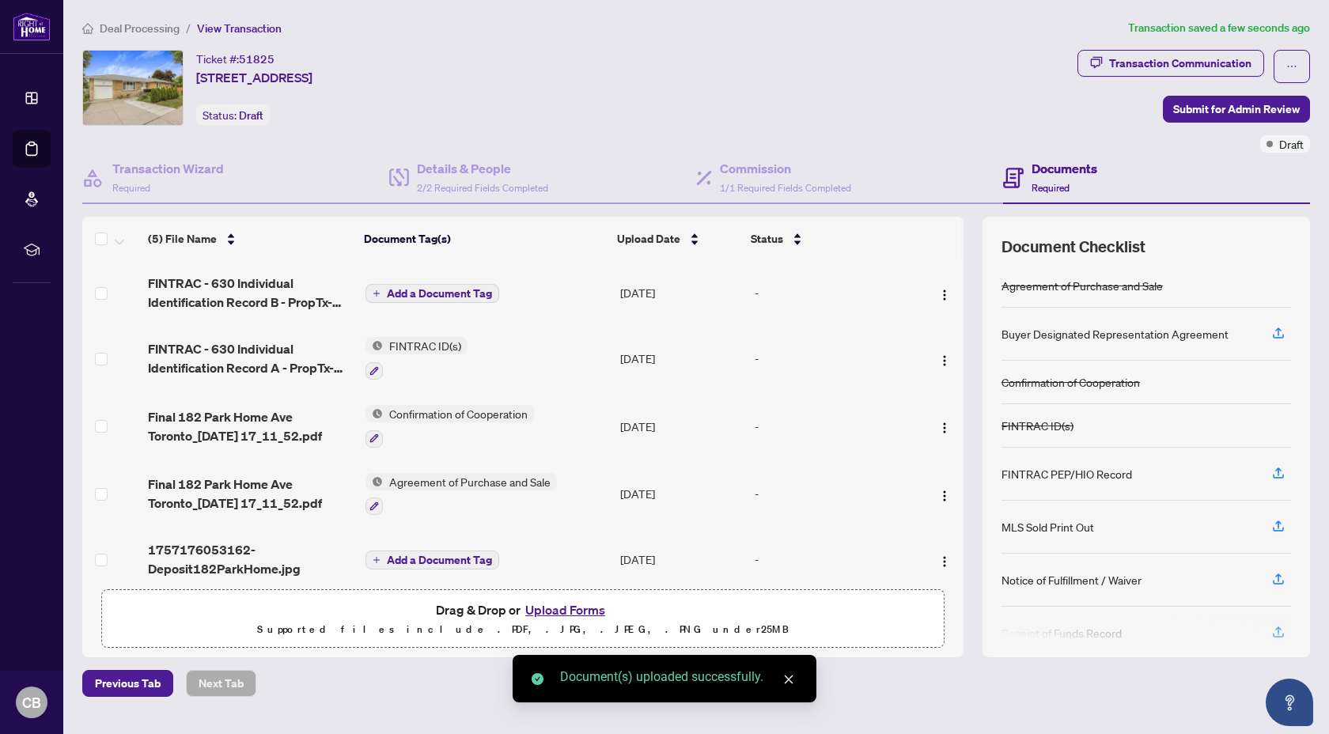
click at [458, 294] on span "Add a Document Tag" at bounding box center [439, 293] width 105 height 11
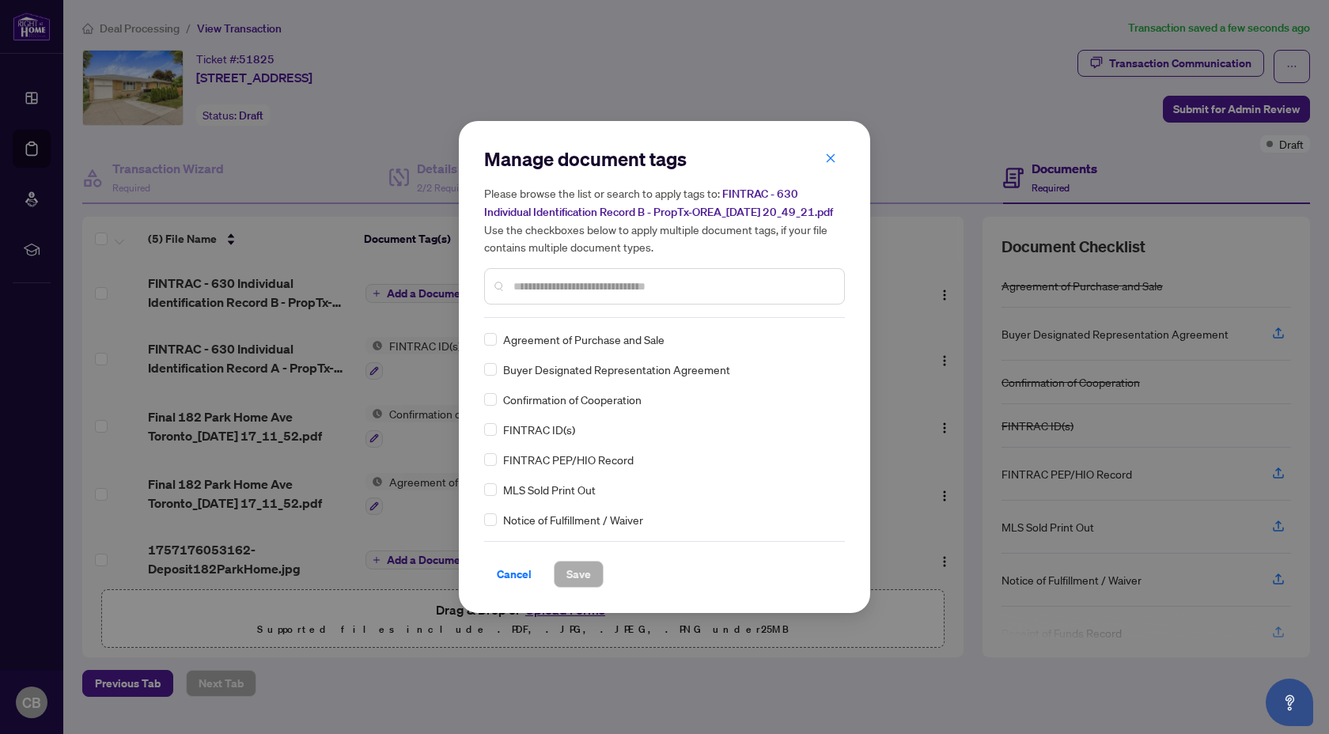
click at [583, 294] on input "text" at bounding box center [673, 286] width 318 height 17
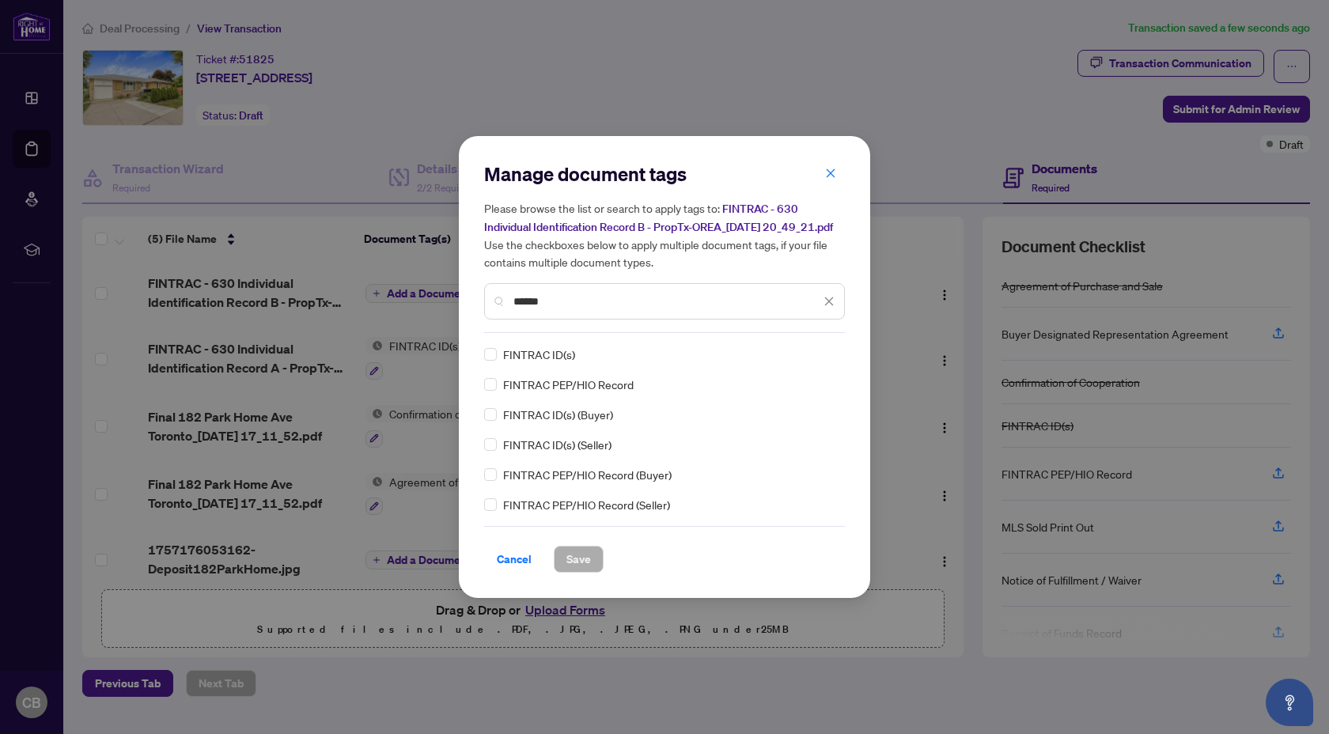
type input "******"
click at [577, 566] on span "Save" at bounding box center [579, 559] width 25 height 25
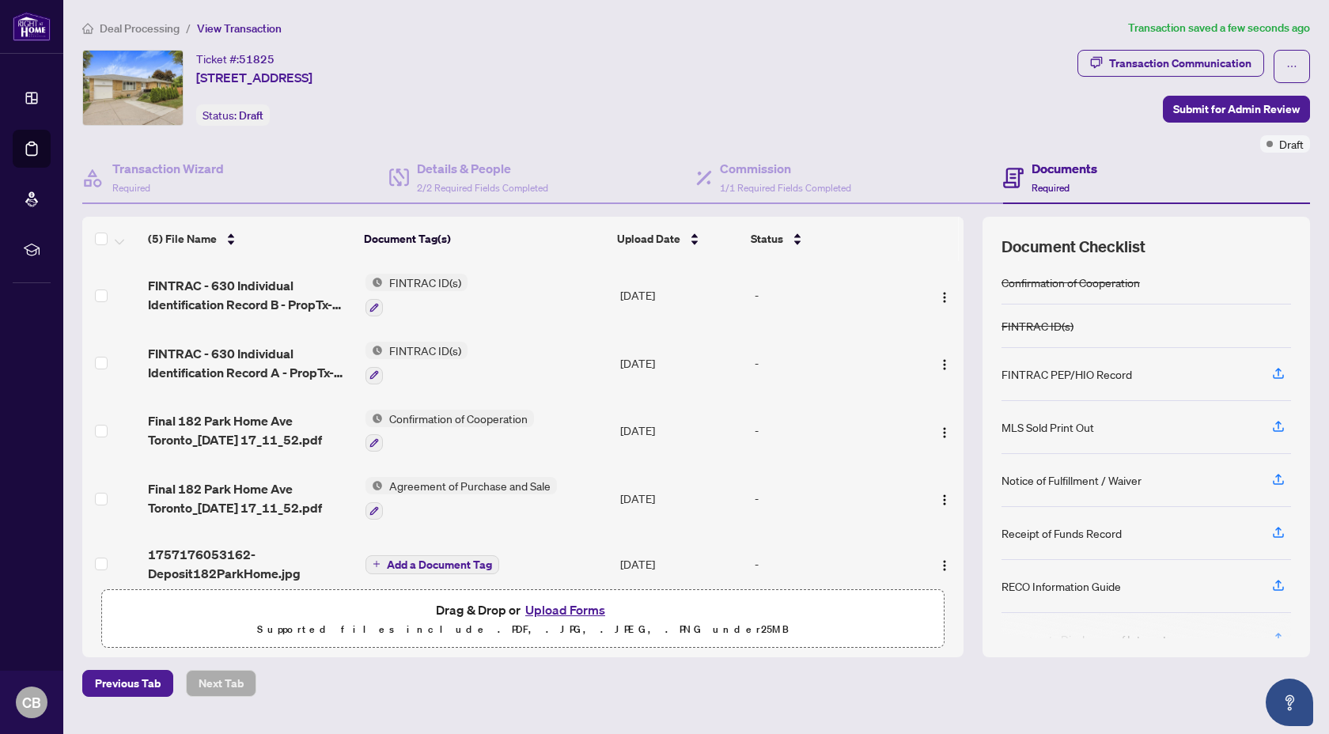
scroll to position [97, 0]
click at [1193, 583] on icon "button" at bounding box center [1279, 588] width 14 height 14
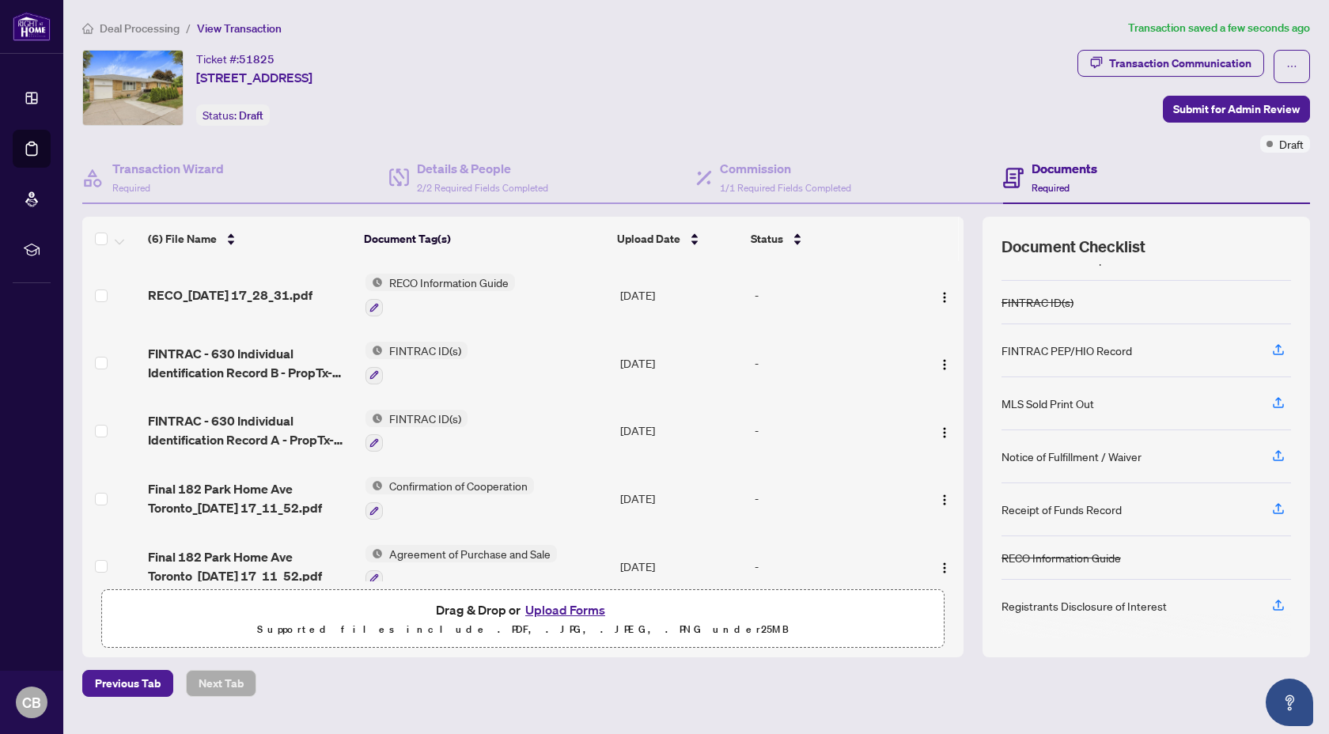
scroll to position [122, 0]
click at [1193, 605] on icon "button" at bounding box center [1279, 607] width 14 height 14
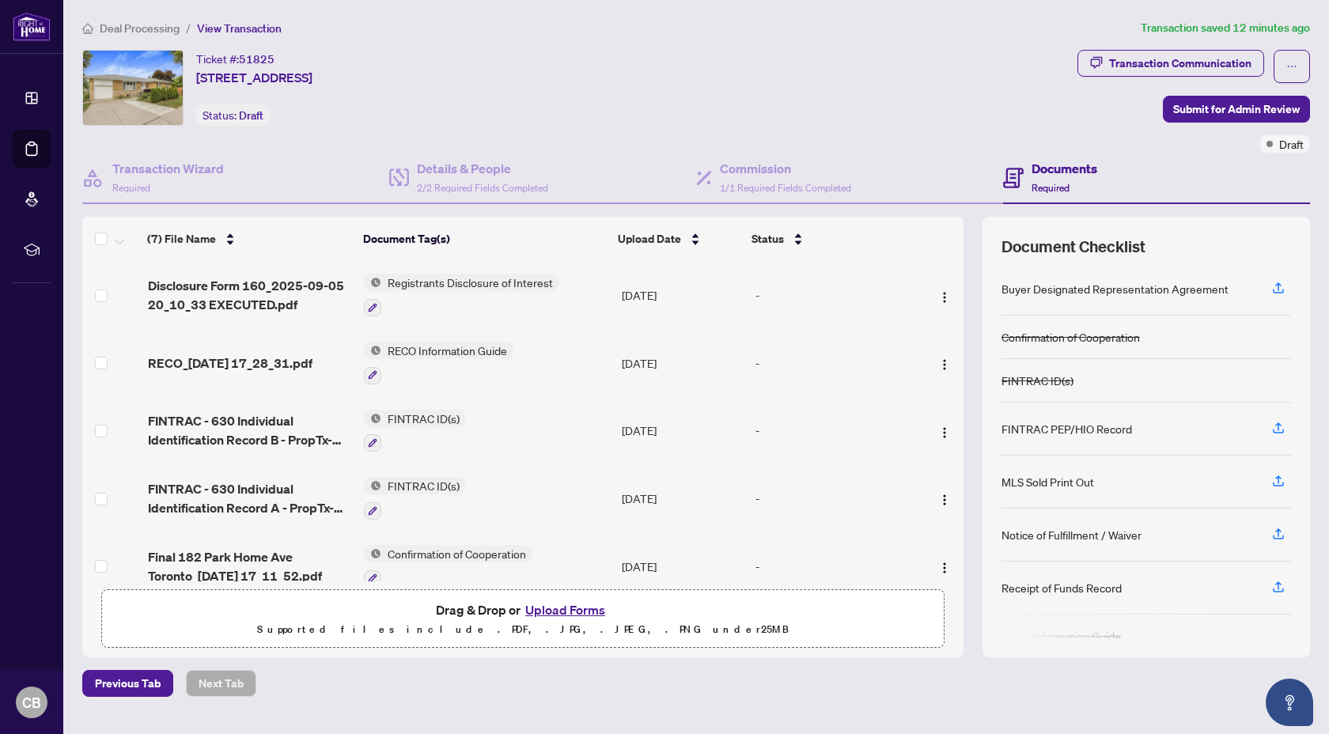
scroll to position [114, 0]
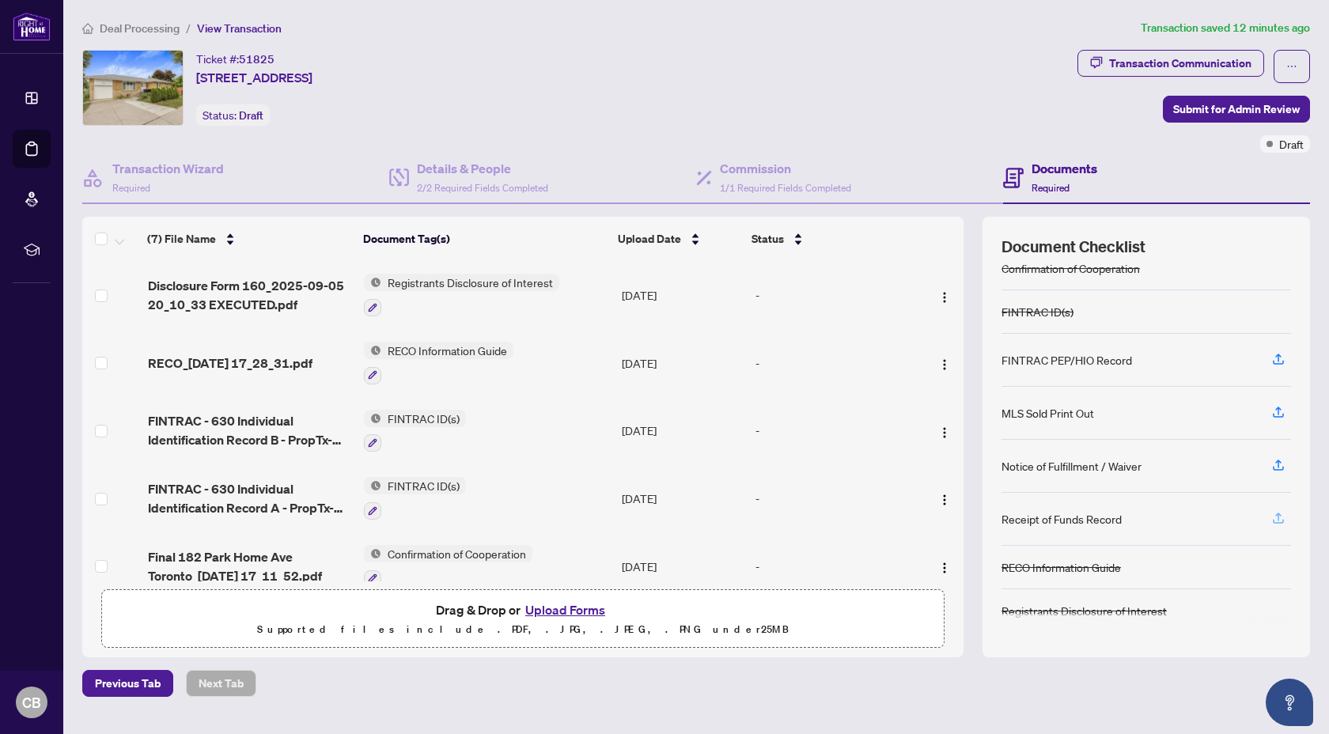
click at [1193, 519] on icon "button" at bounding box center [1279, 518] width 14 height 14
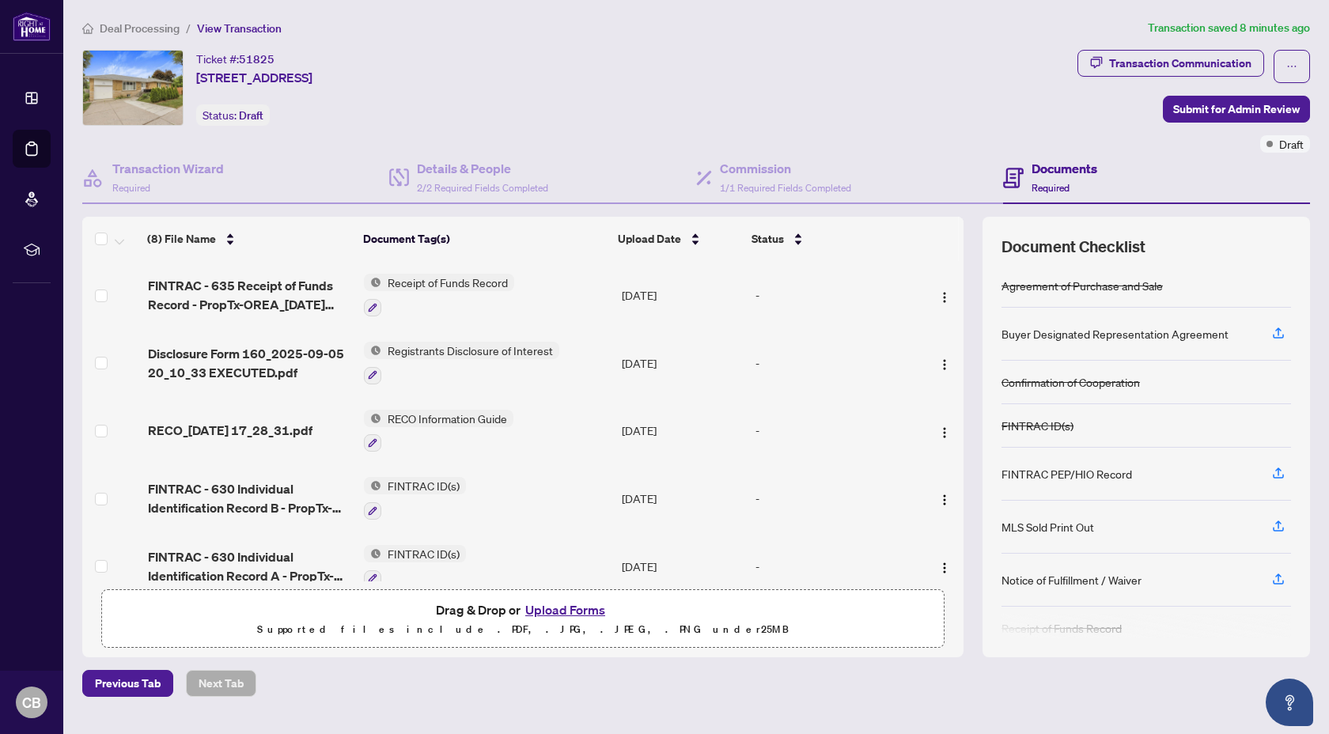
click at [104, 25] on span "Deal Processing" at bounding box center [140, 28] width 80 height 14
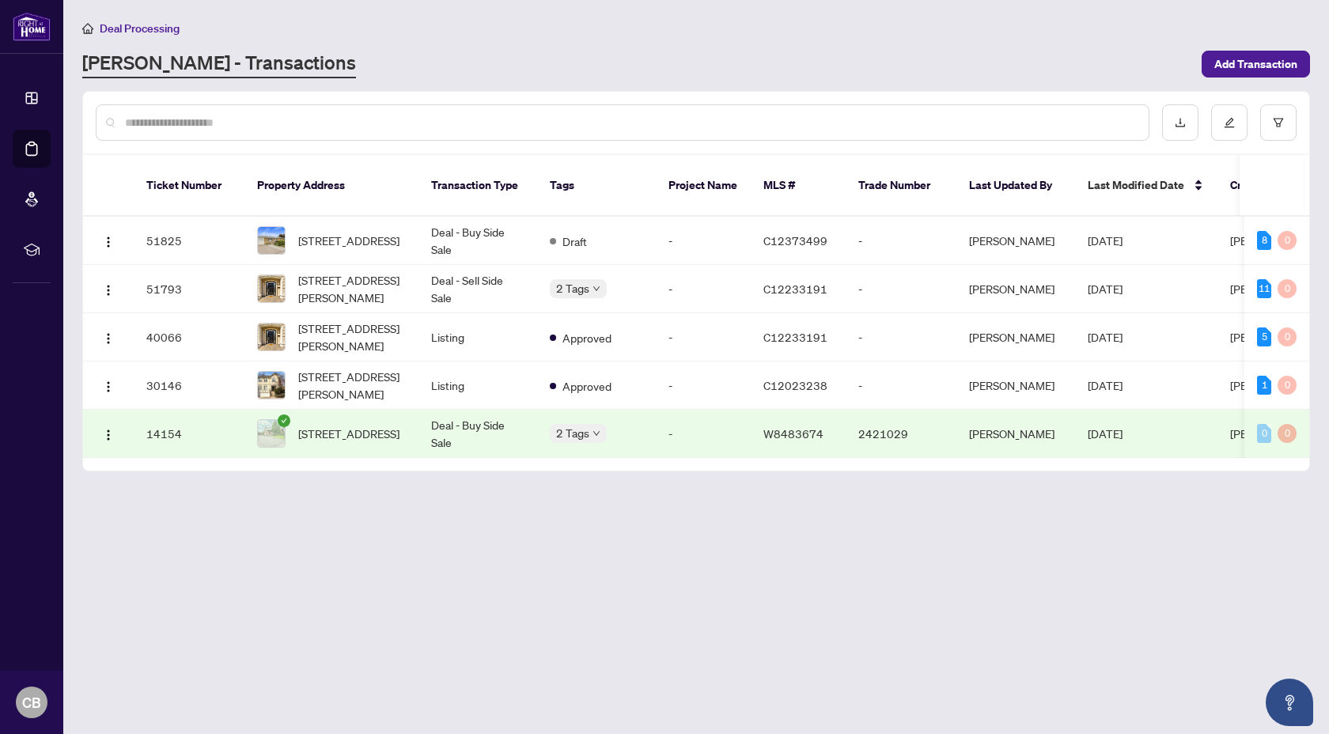
click at [621, 424] on div "2 Tags" at bounding box center [596, 433] width 93 height 18
click at [446, 410] on td "Deal - Buy Side Sale" at bounding box center [478, 434] width 119 height 48
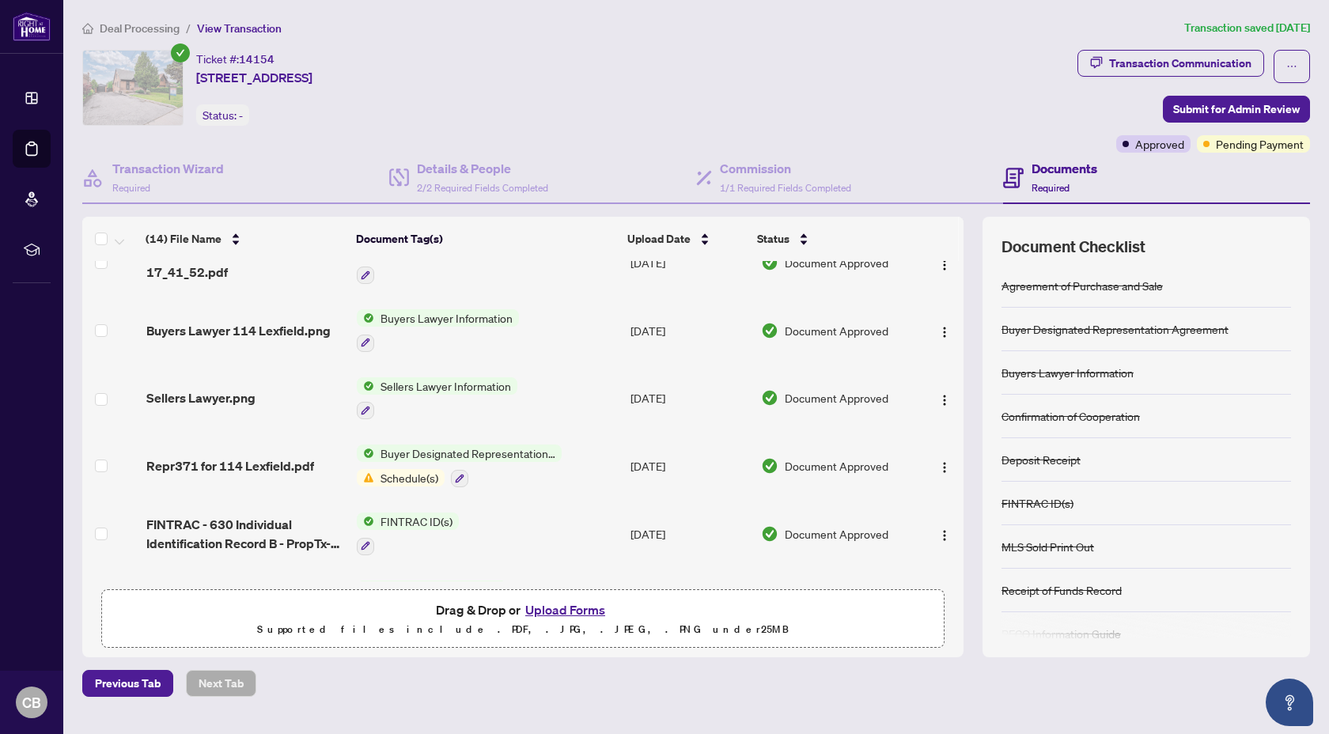
scroll to position [28, 0]
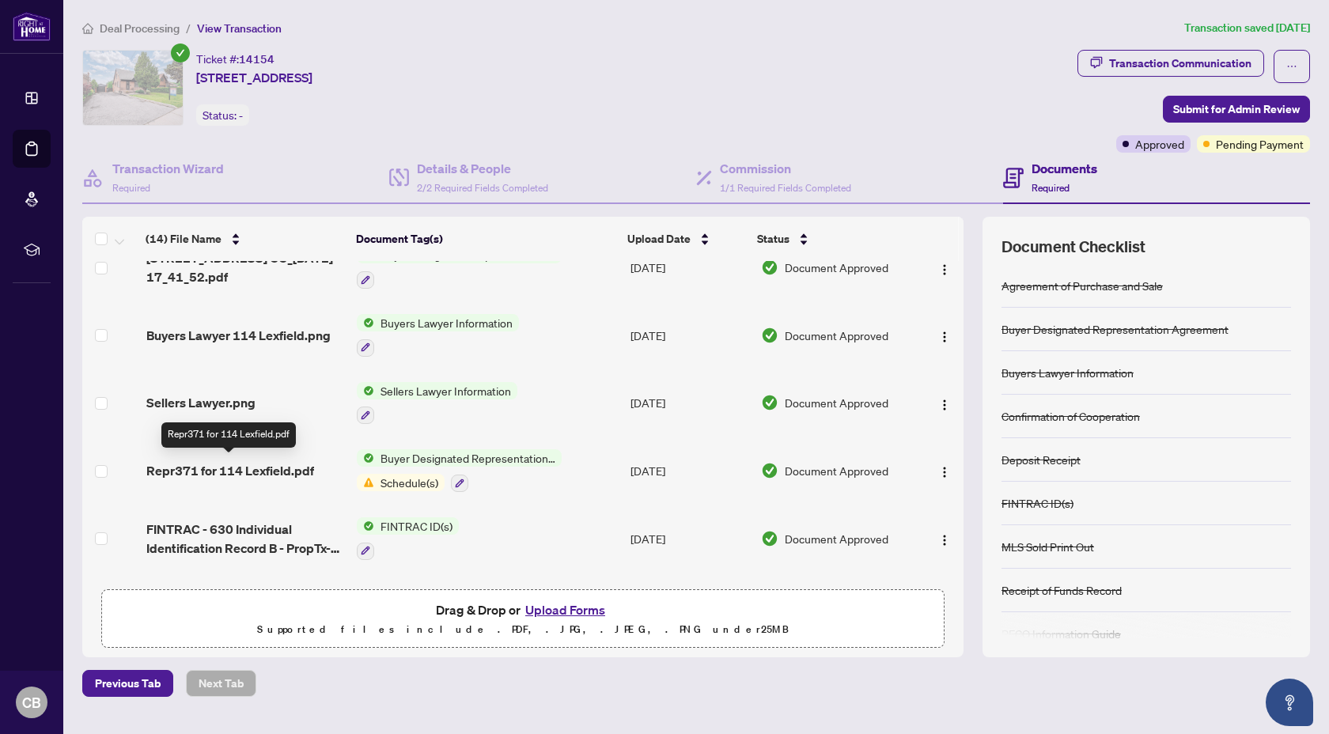
click at [288, 464] on span "Repr371 for 114 Lexfield.pdf" at bounding box center [230, 470] width 168 height 19
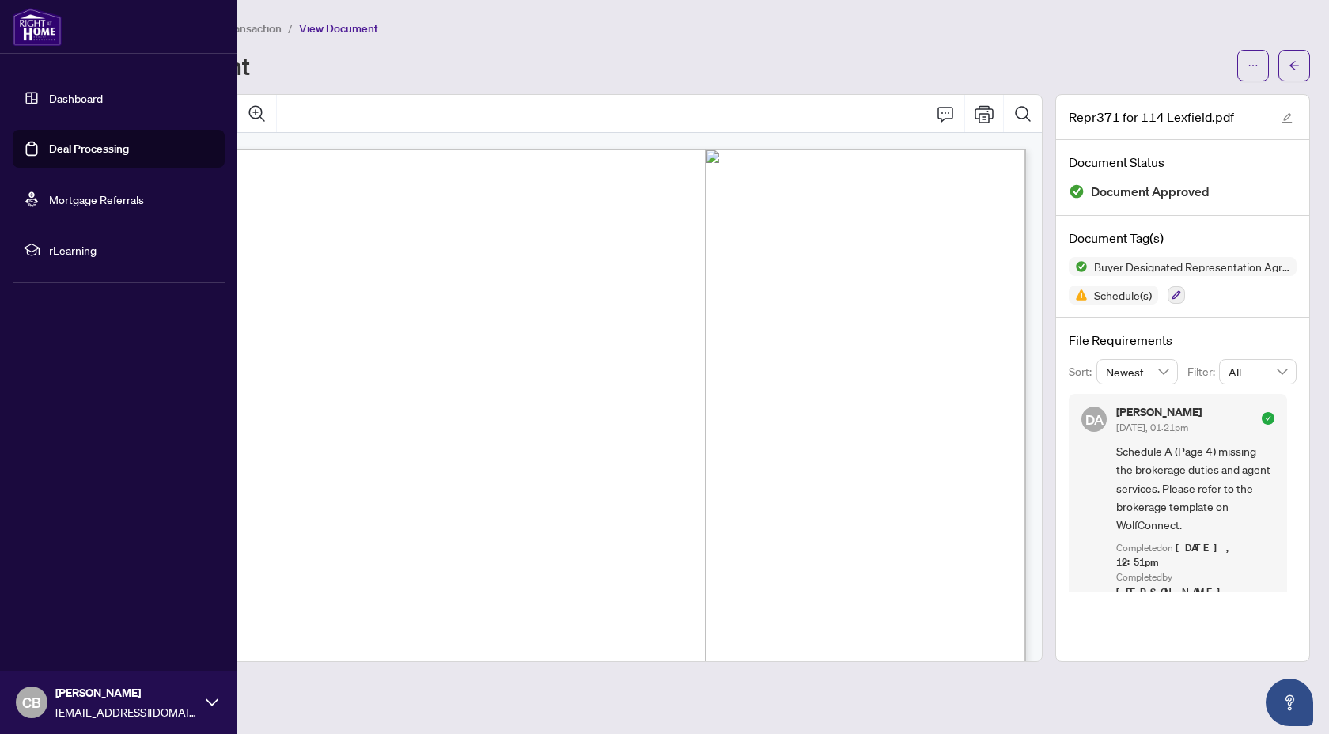
click at [22, 23] on img at bounding box center [37, 27] width 49 height 38
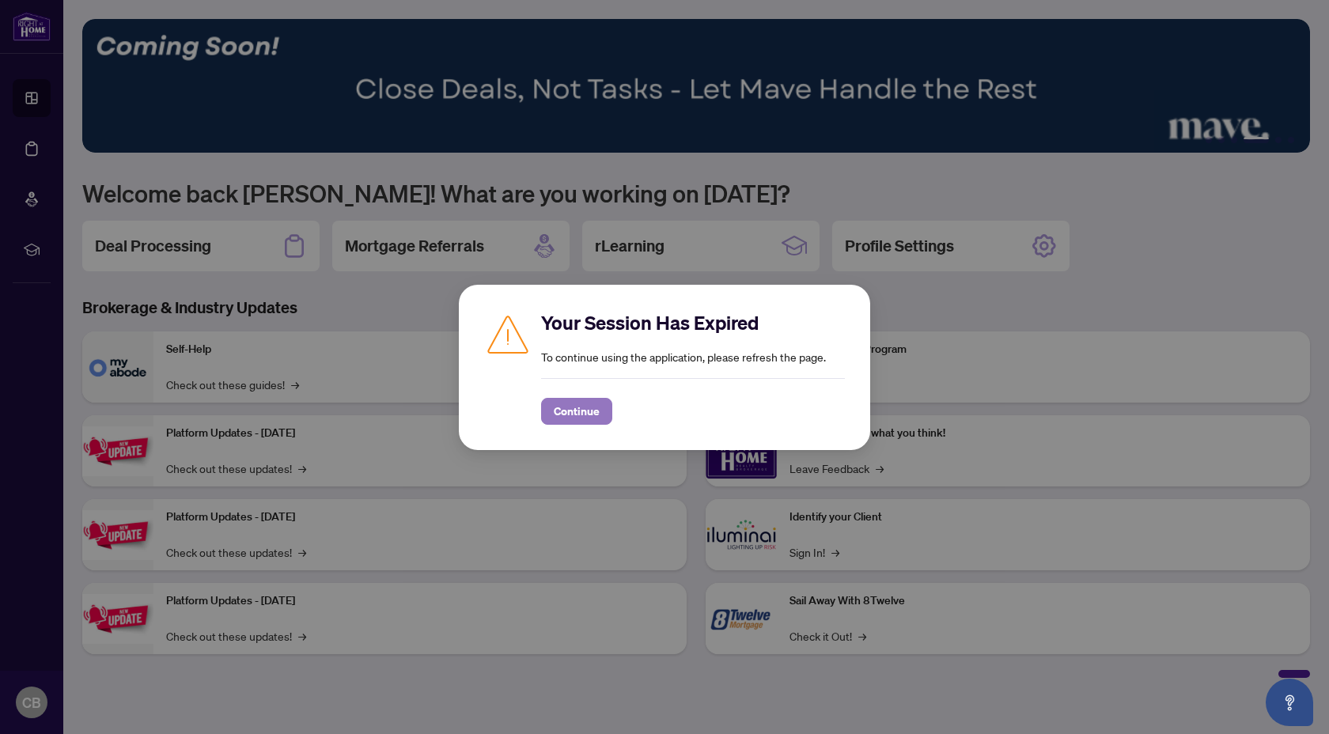
click at [574, 405] on span "Continue" at bounding box center [577, 411] width 46 height 25
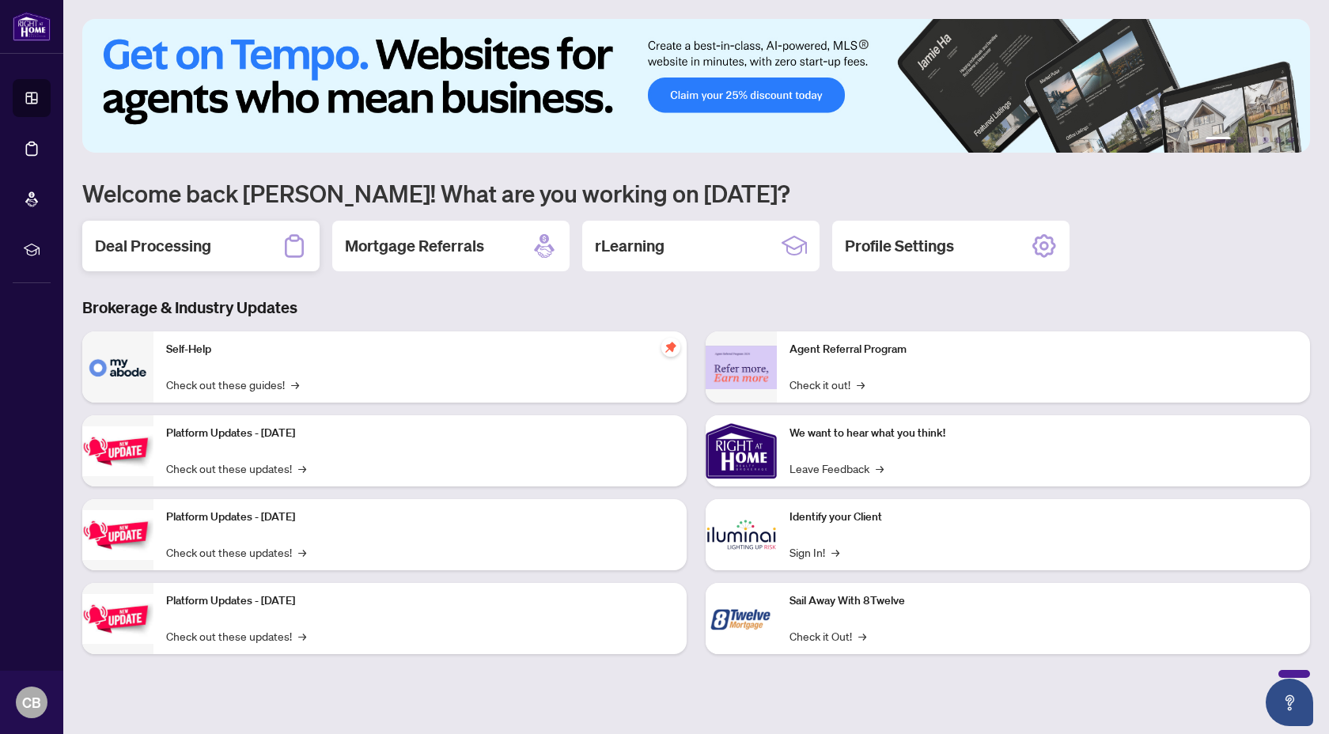
click at [220, 228] on div "Deal Processing" at bounding box center [200, 246] width 237 height 51
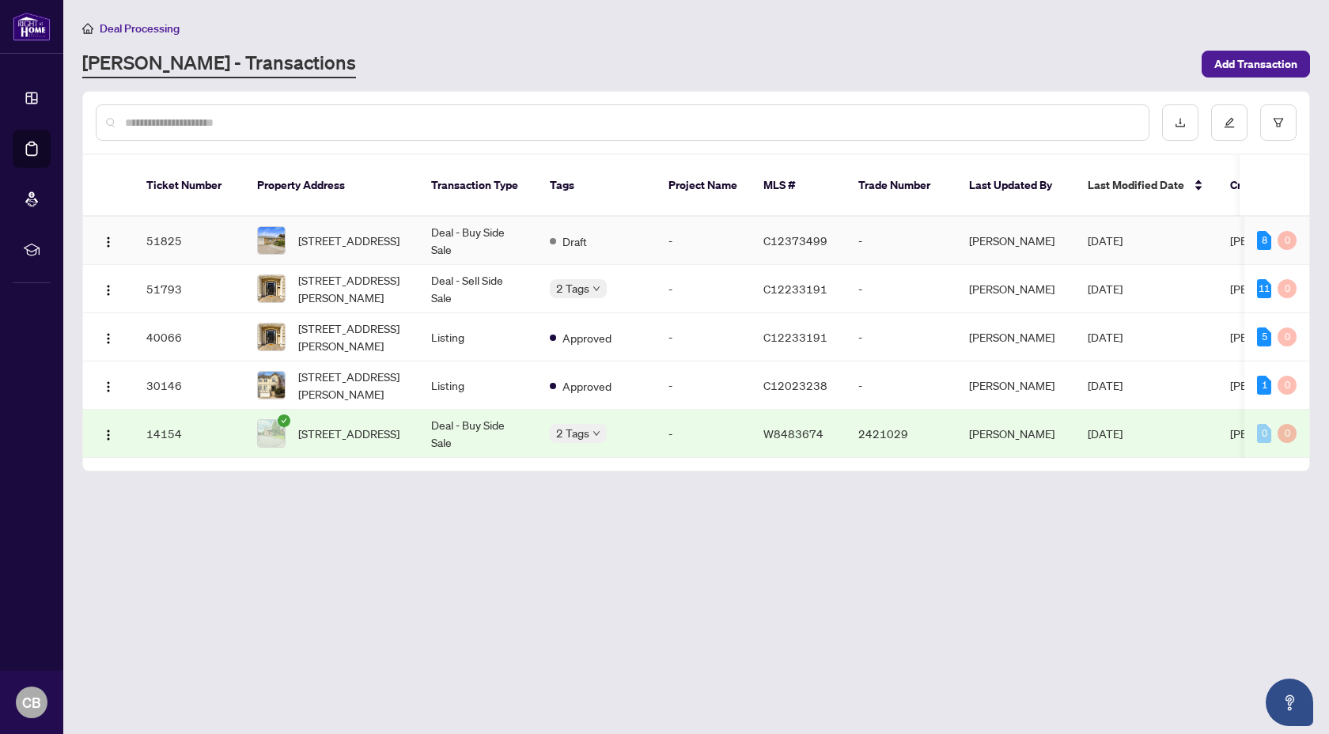
click at [507, 219] on td "Deal - Buy Side Sale" at bounding box center [478, 241] width 119 height 48
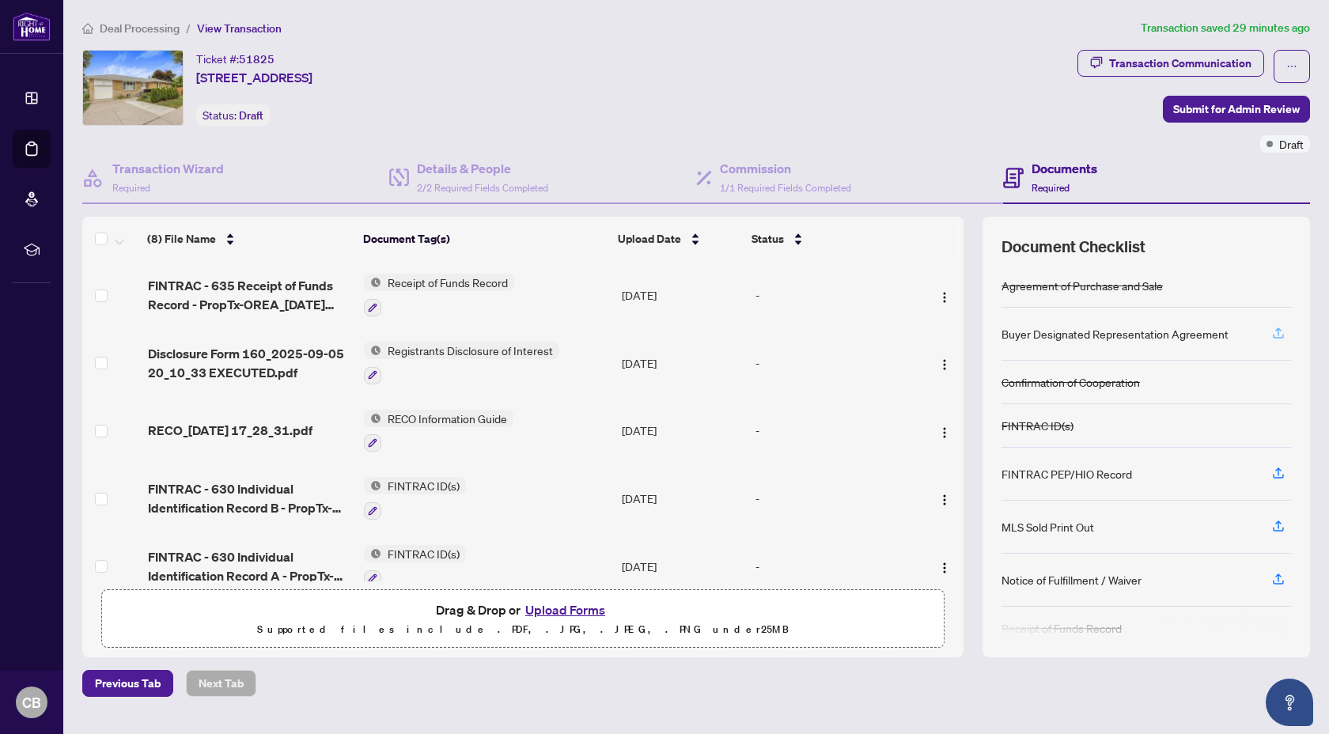
click at [1278, 332] on icon "button" at bounding box center [1278, 332] width 6 height 8
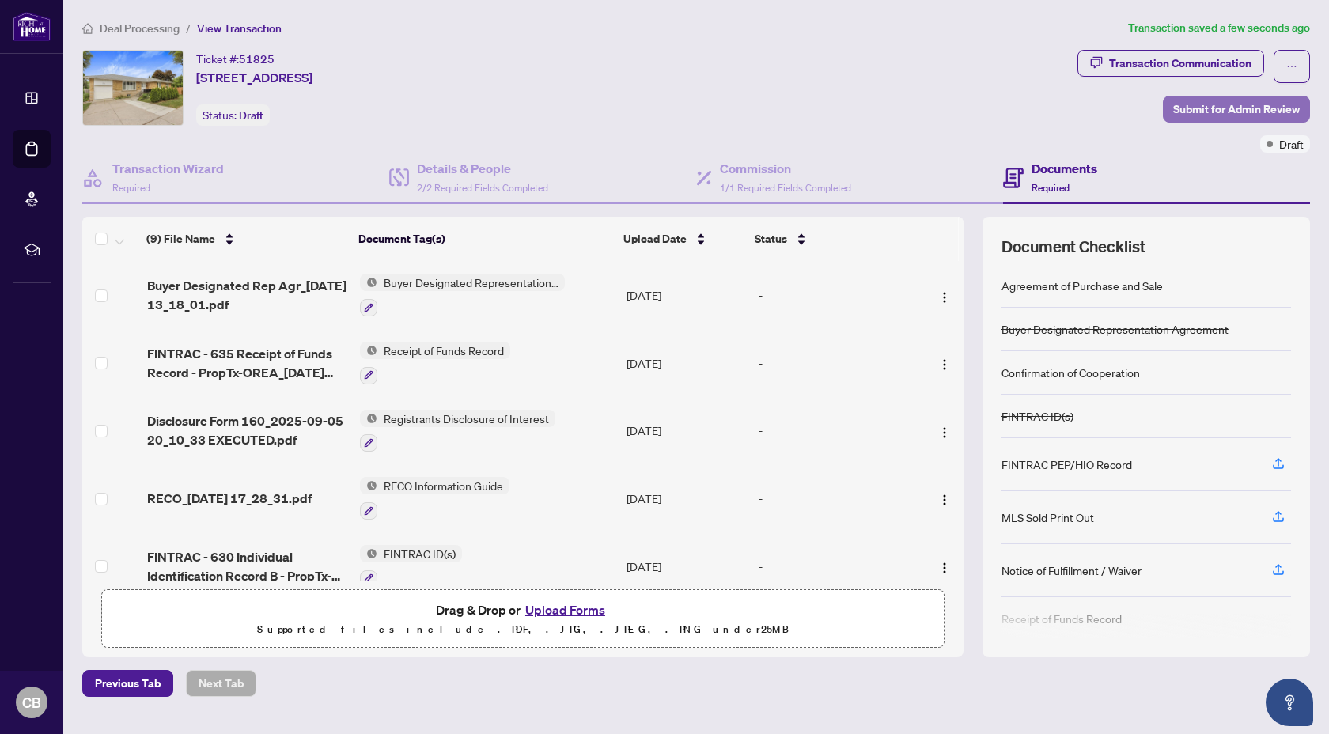
click at [1219, 108] on span "Submit for Admin Review" at bounding box center [1236, 109] width 127 height 25
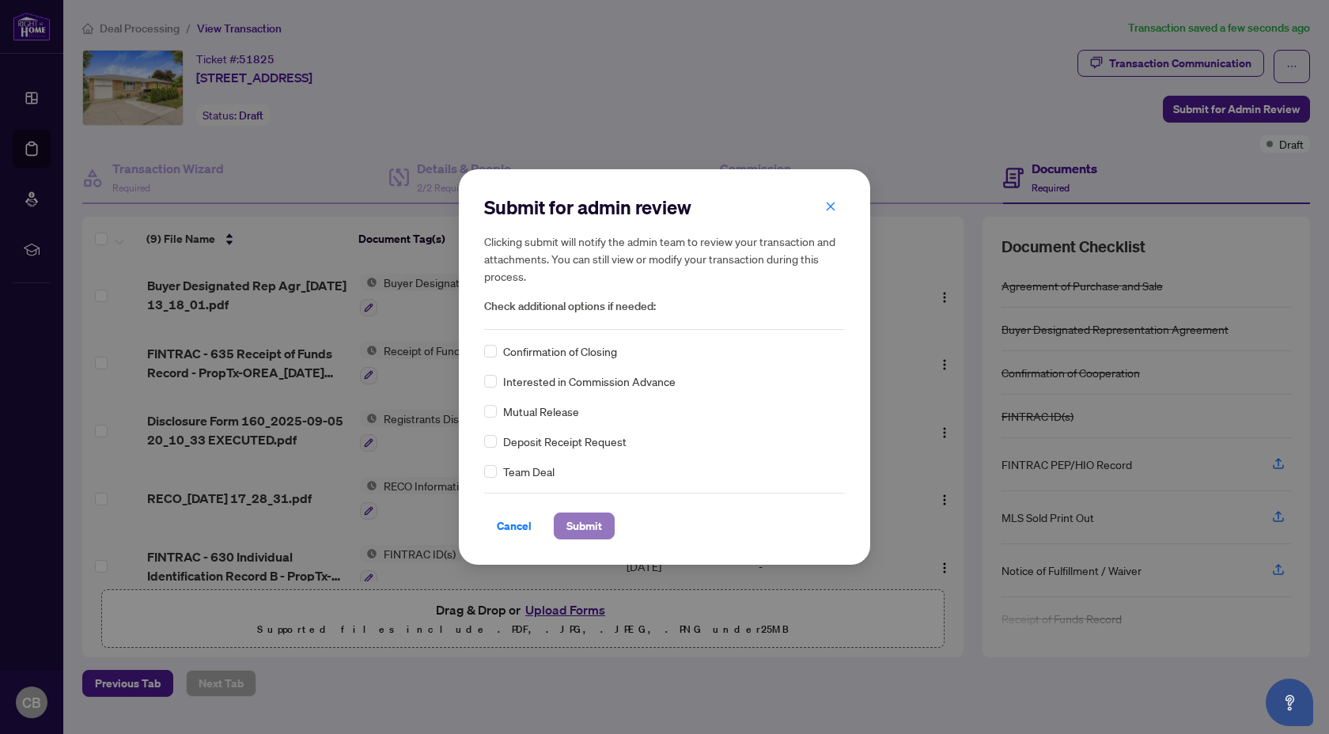
click at [593, 527] on span "Submit" at bounding box center [585, 526] width 36 height 25
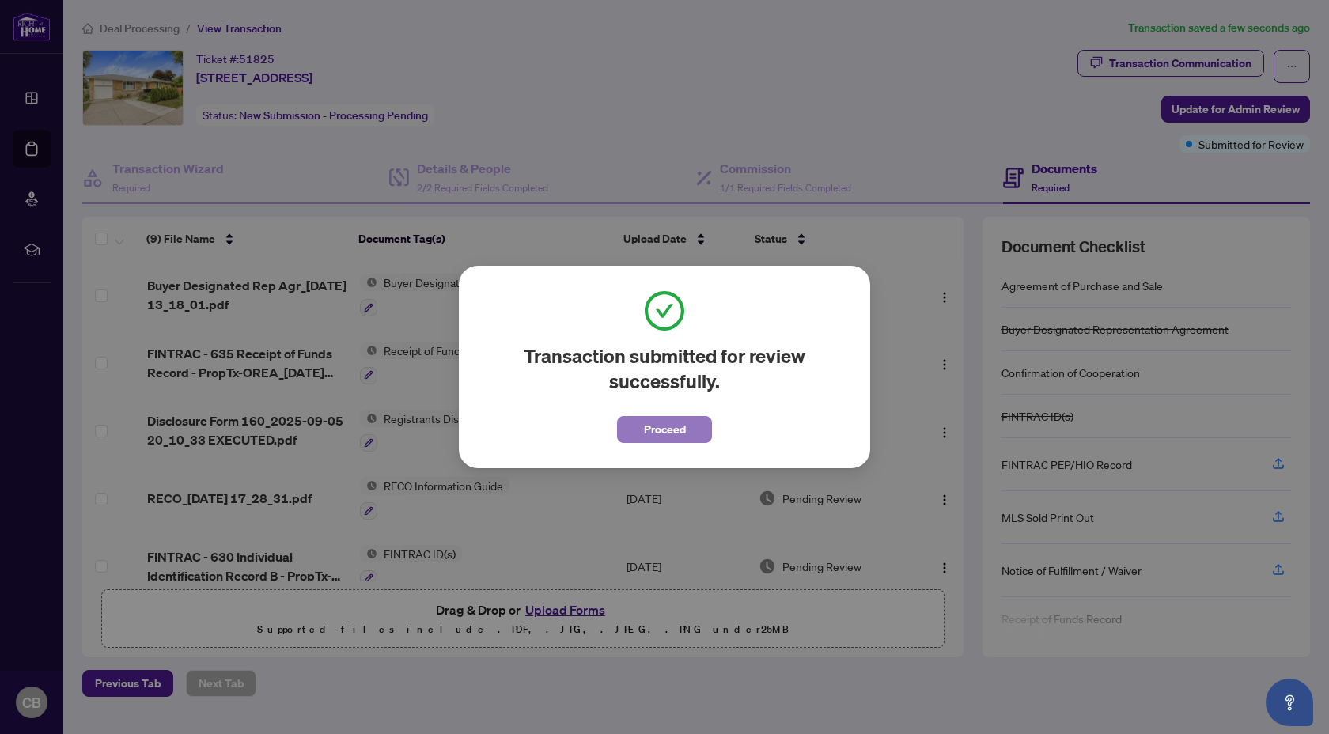
click at [664, 430] on span "Proceed" at bounding box center [665, 429] width 42 height 25
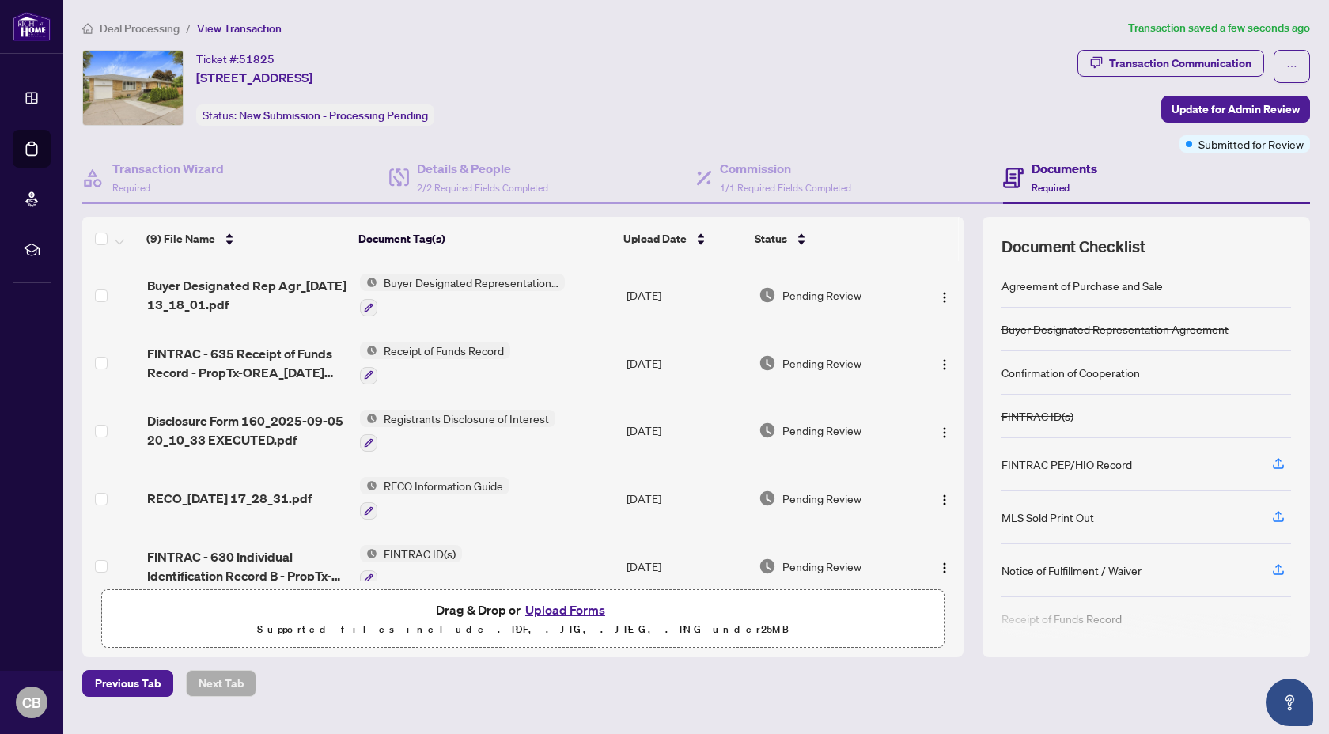
click at [142, 27] on span "Deal Processing" at bounding box center [140, 28] width 80 height 14
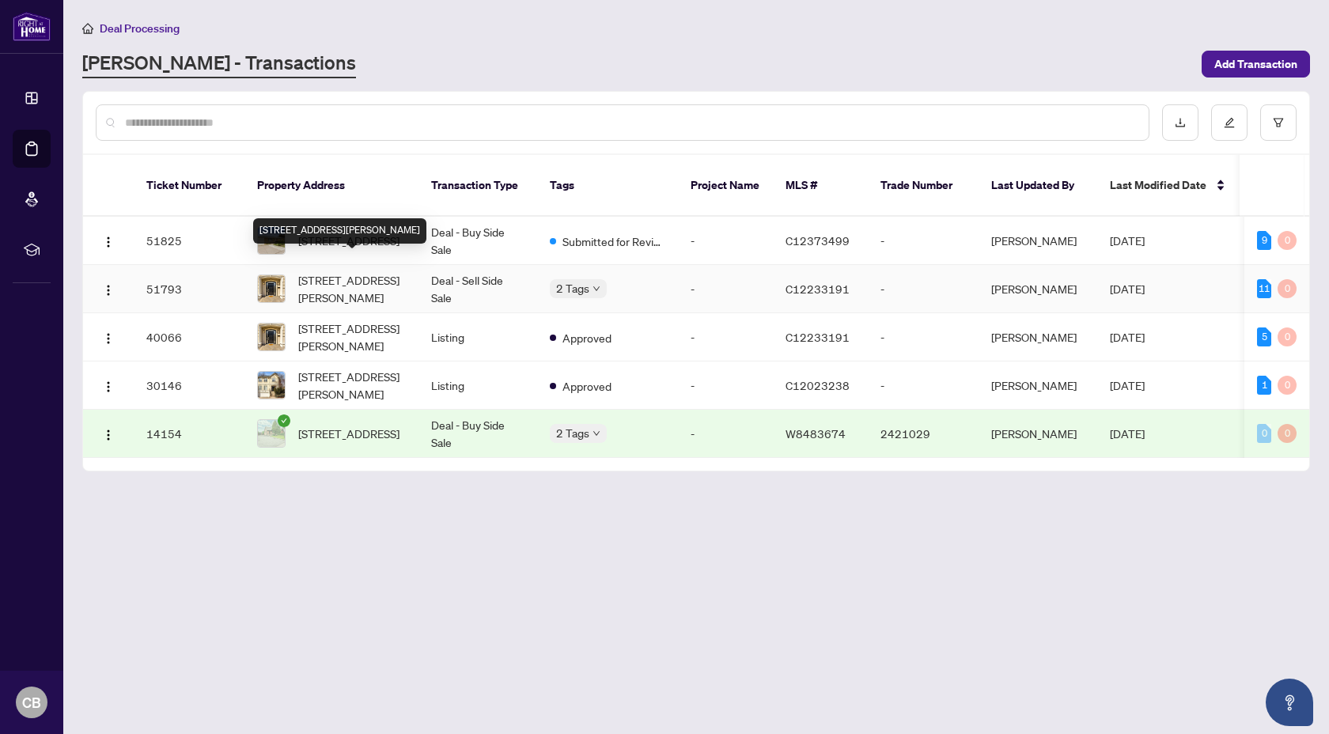
click at [385, 271] on span "196 Florence Ave, Toronto, Ontario M2N 1G4, Canada" at bounding box center [352, 288] width 108 height 35
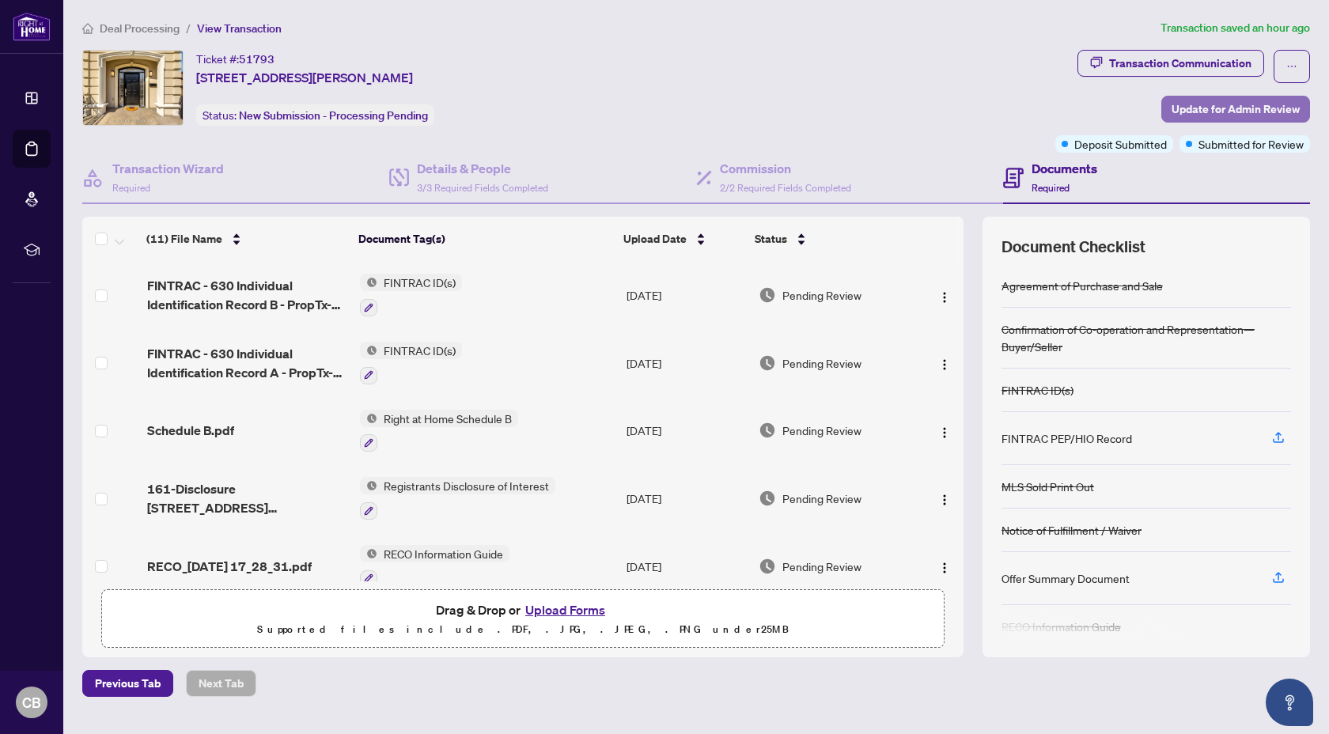
click at [1230, 107] on span "Update for Admin Review" at bounding box center [1236, 109] width 128 height 25
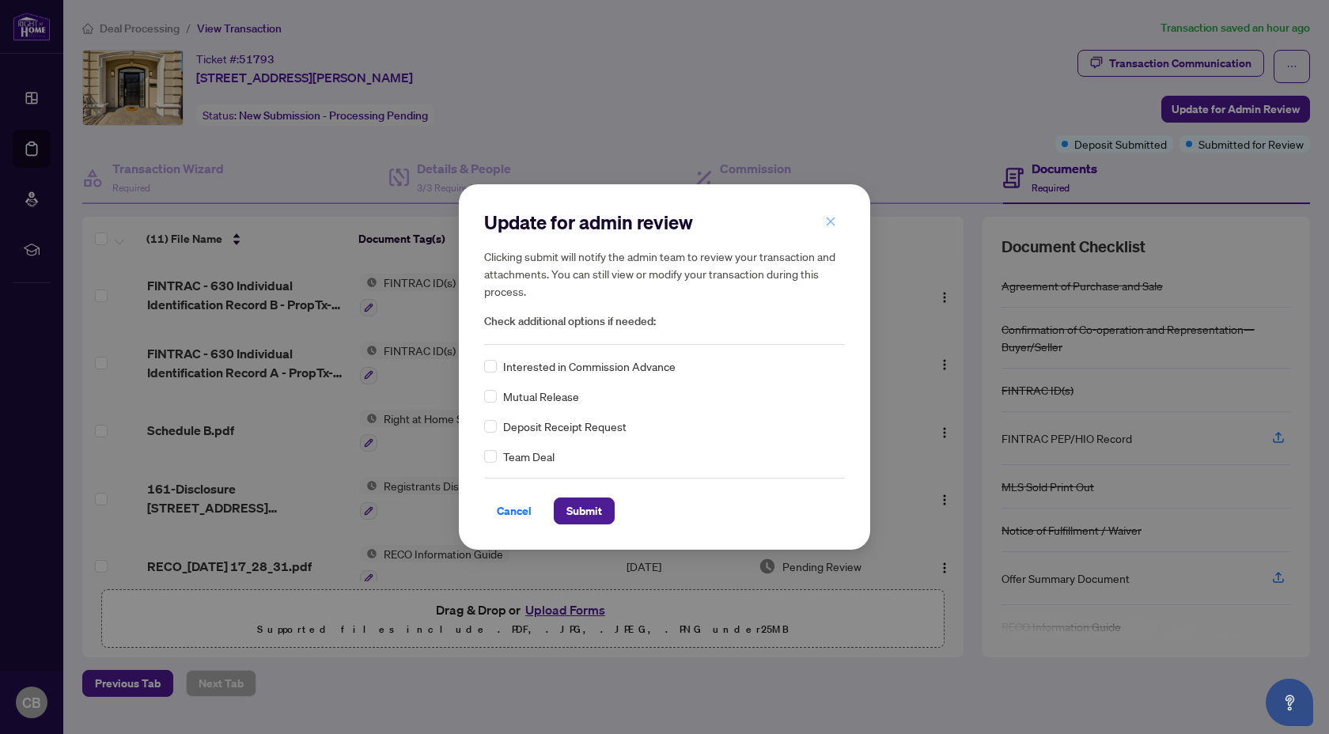
click at [829, 225] on icon "close" at bounding box center [830, 221] width 11 height 11
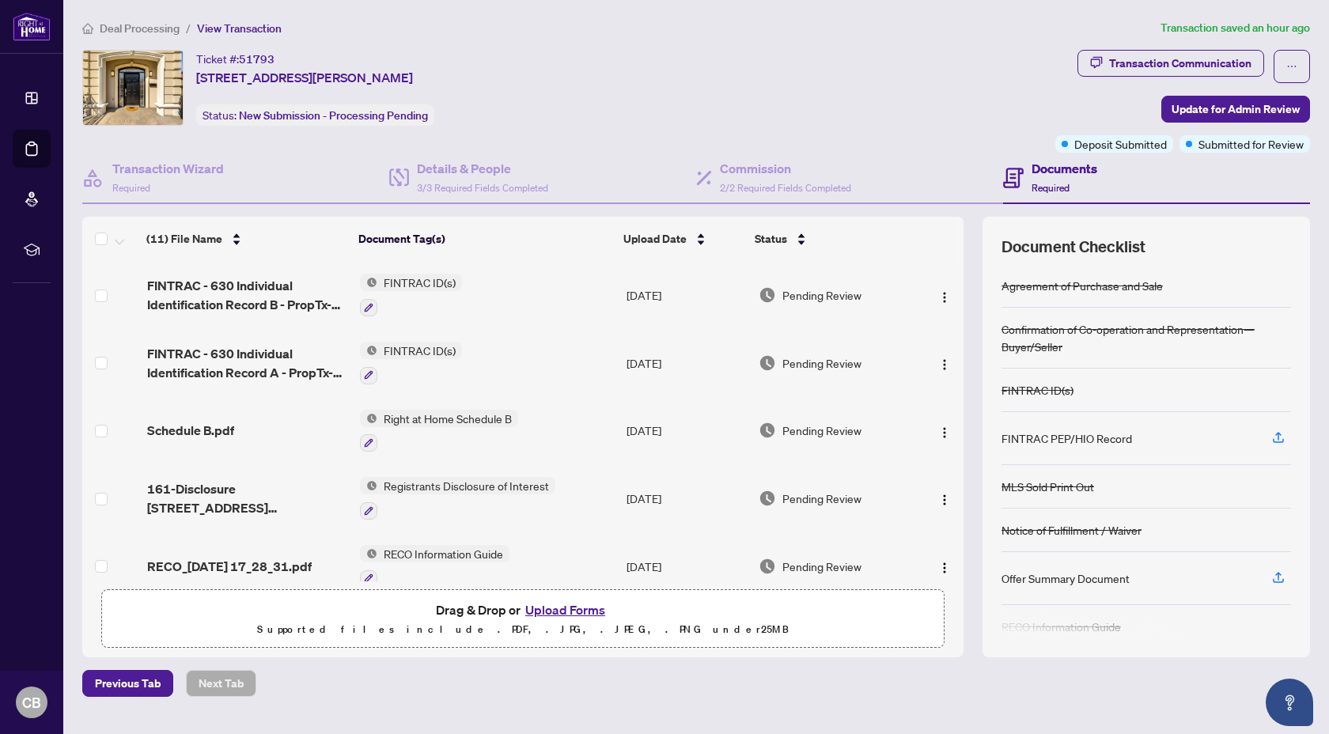
click at [870, 111] on div "Ticket #: 51793 196 Florence Ave, Toronto, Ontario M2N 1G4, Canada Status: New …" at bounding box center [565, 88] width 967 height 76
click at [109, 26] on span "Deal Processing" at bounding box center [140, 28] width 80 height 14
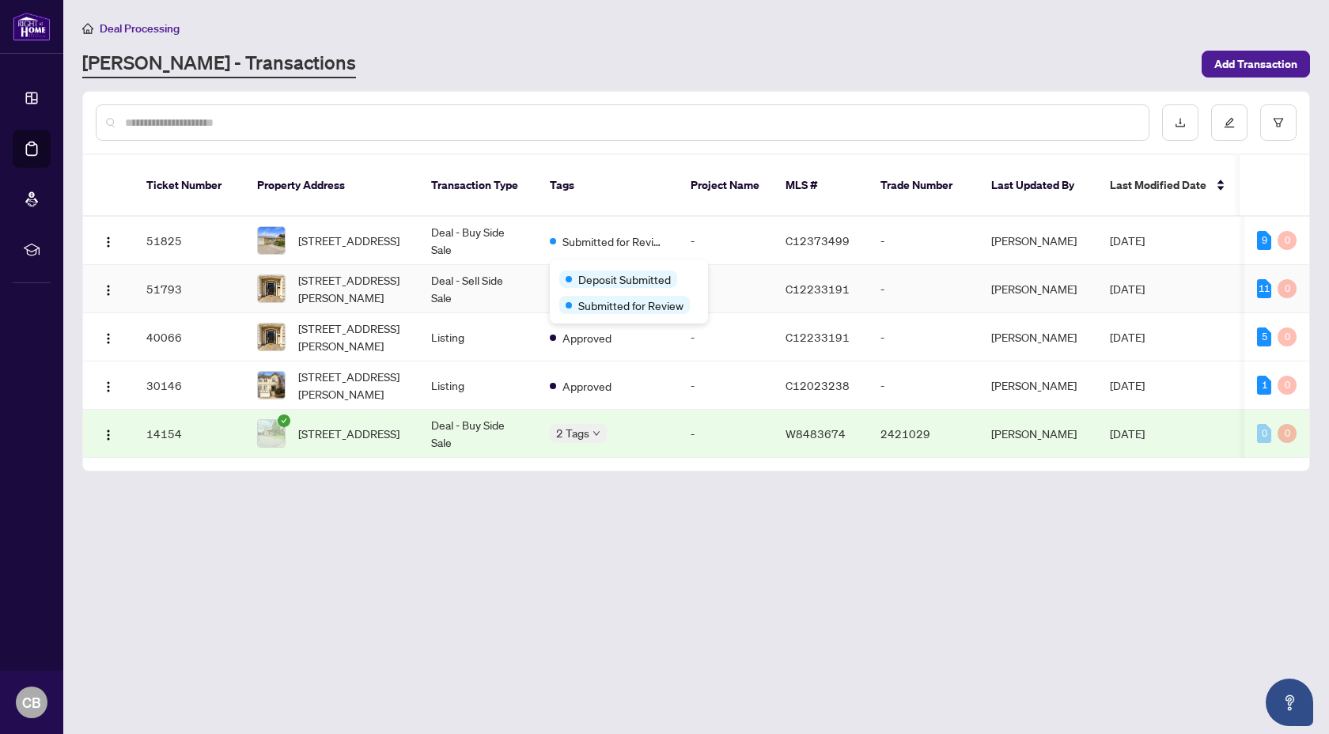
click at [596, 269] on div "Deposit Submitted" at bounding box center [628, 278] width 139 height 19
click at [616, 475] on main "Deal Processing RAHR - Transactions Add Transaction Ticket Number Property Addr…" at bounding box center [696, 367] width 1266 height 734
